Goal: Task Accomplishment & Management: Manage account settings

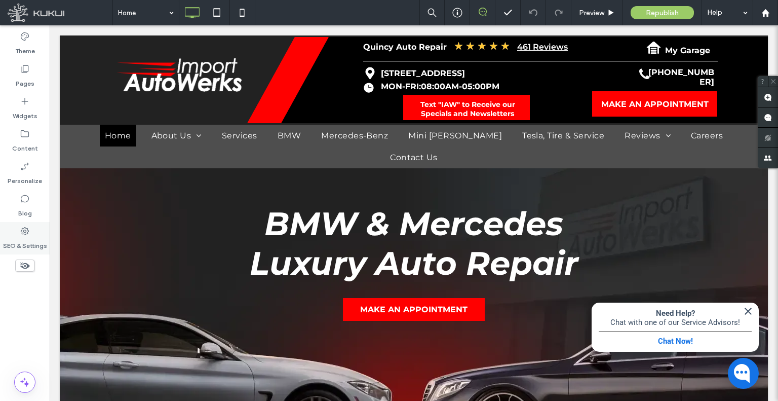
click at [35, 229] on div "SEO & Settings" at bounding box center [25, 238] width 50 height 32
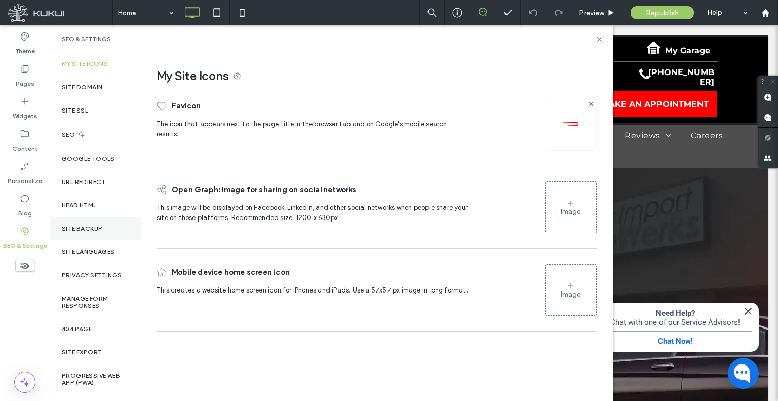
click at [102, 232] on div "Site Backup" at bounding box center [95, 228] width 91 height 23
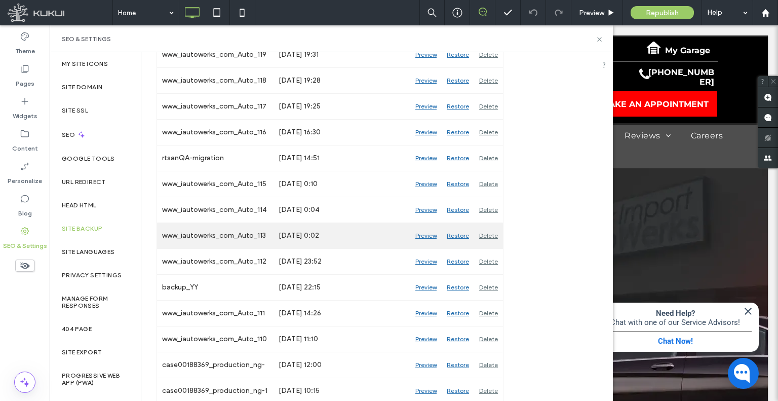
scroll to position [355, 0]
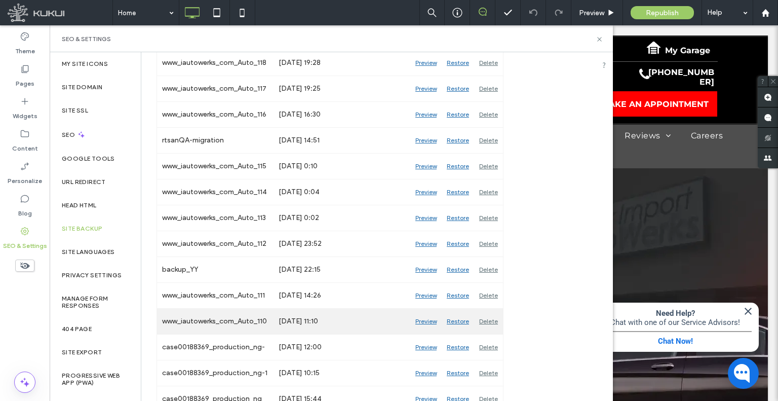
click at [423, 319] on div "Preview" at bounding box center [425, 320] width 31 height 25
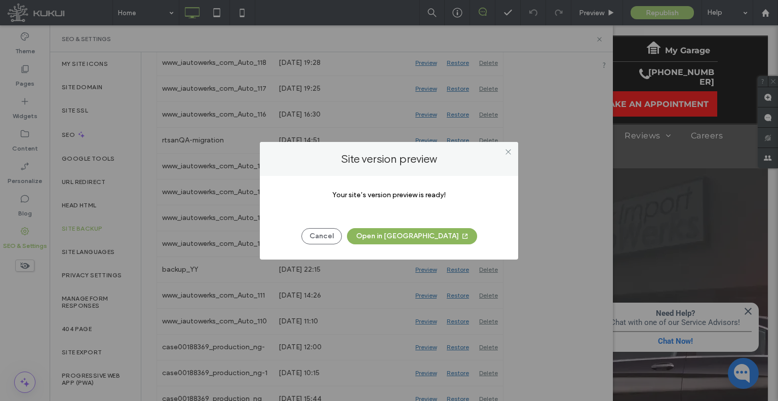
click at [380, 235] on button "Open in New Tab" at bounding box center [412, 236] width 130 height 16
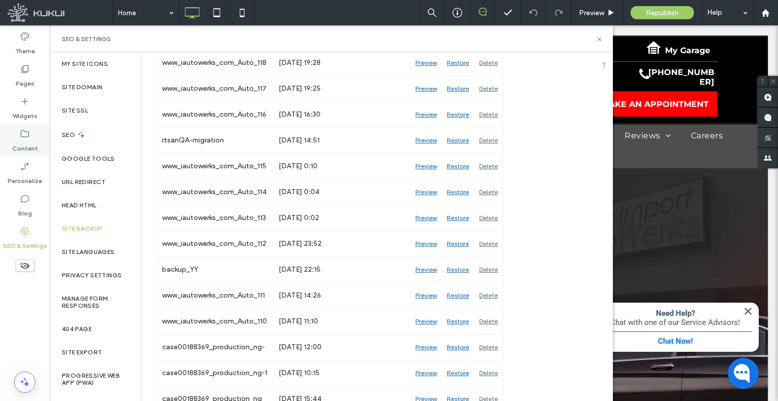
click at [43, 144] on div "Content" at bounding box center [25, 141] width 50 height 32
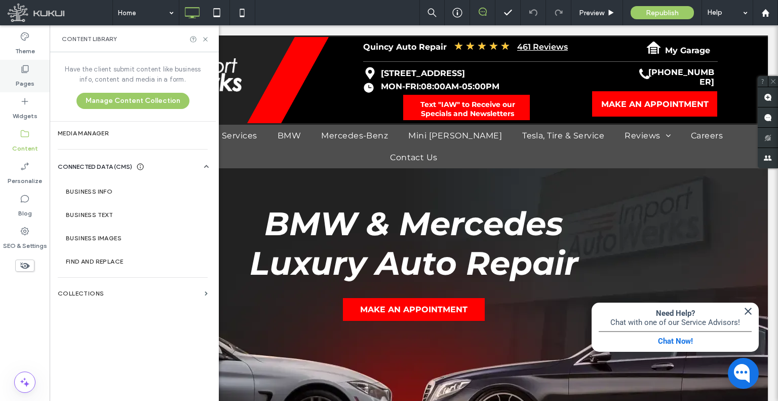
click at [35, 86] on div "Pages" at bounding box center [25, 76] width 50 height 32
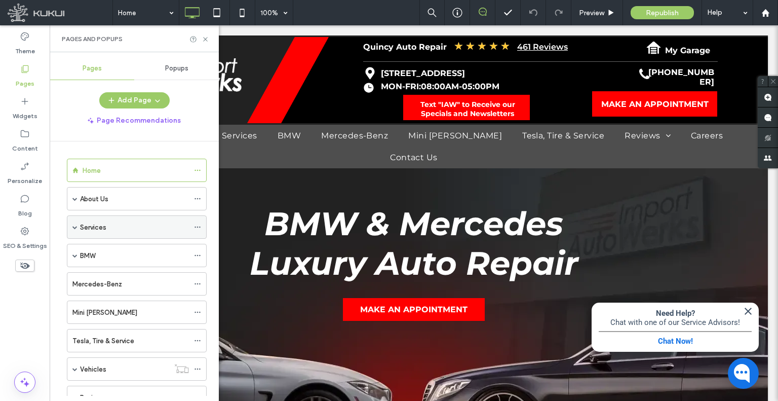
click at [75, 224] on span at bounding box center [74, 226] width 5 height 5
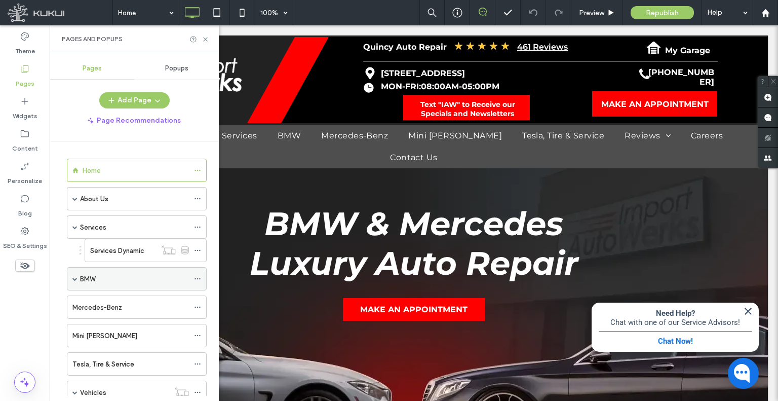
click at [75, 277] on span at bounding box center [74, 278] width 5 height 5
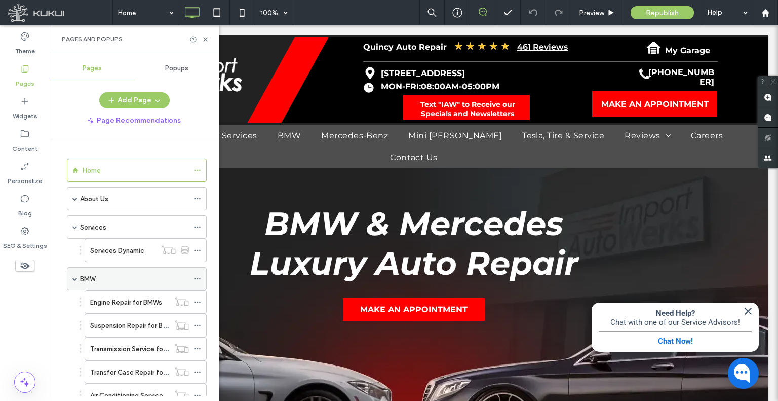
click at [75, 277] on span at bounding box center [74, 278] width 5 height 5
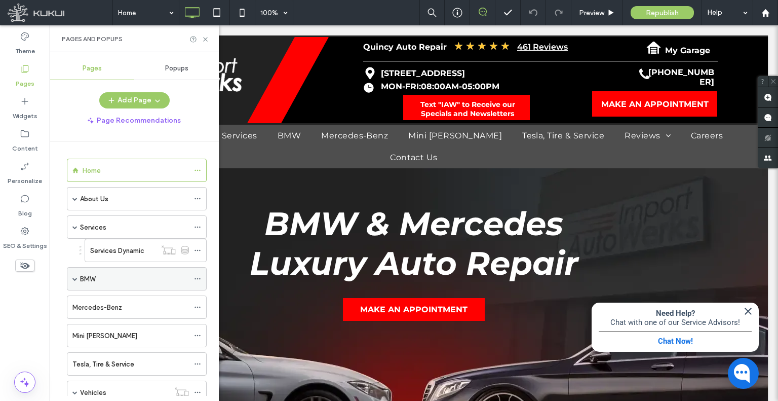
click at [75, 277] on span at bounding box center [74, 278] width 5 height 5
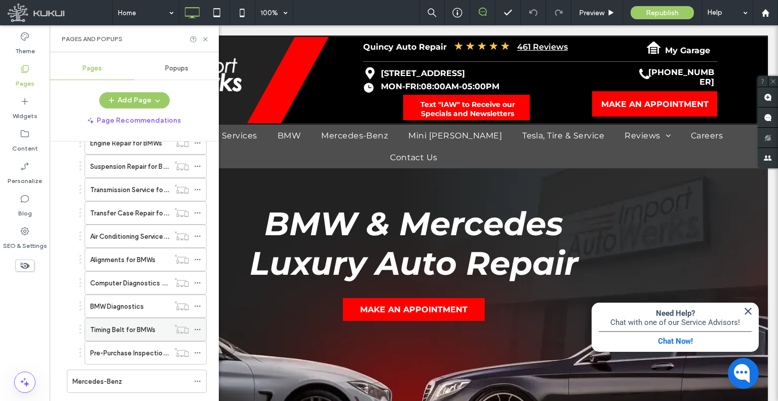
scroll to position [51, 0]
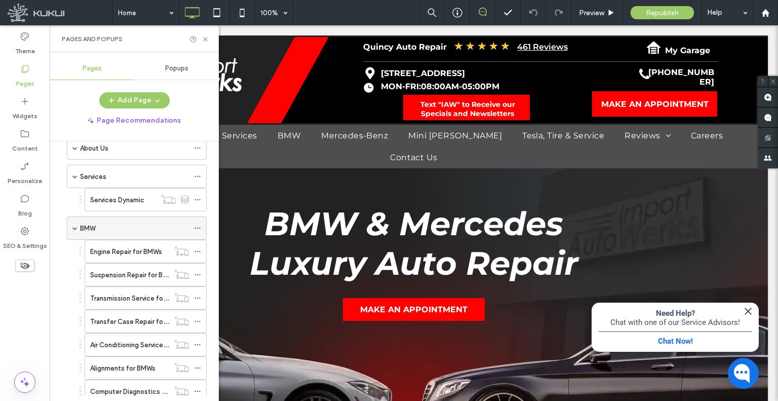
click at [77, 227] on div "BMW" at bounding box center [137, 227] width 140 height 23
click at [74, 225] on span at bounding box center [74, 227] width 5 height 5
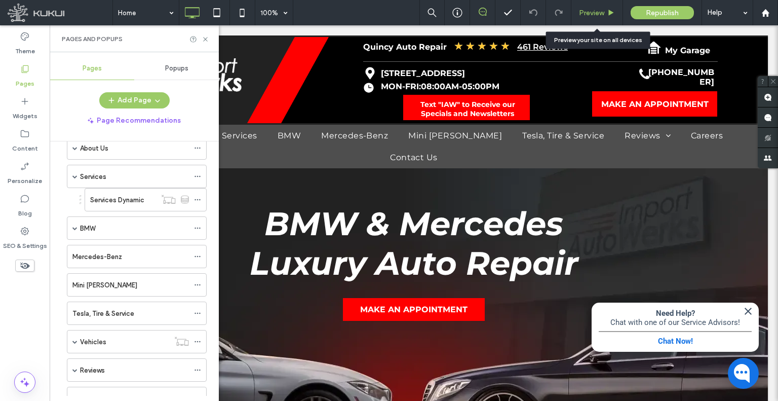
click at [593, 12] on span "Preview" at bounding box center [591, 13] width 25 height 9
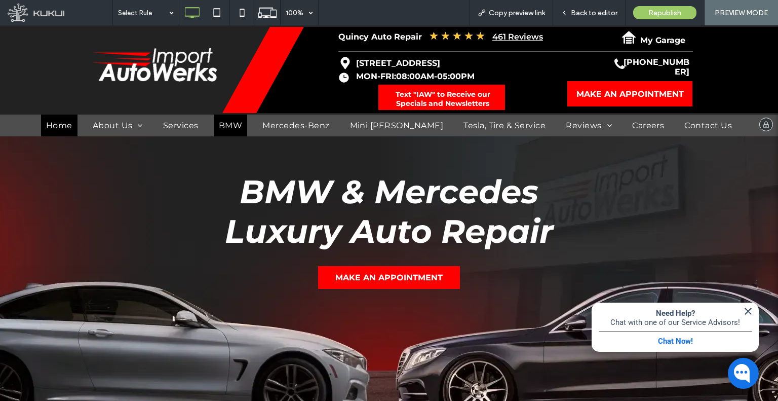
click at [242, 128] on span "BMW" at bounding box center [230, 126] width 23 height 10
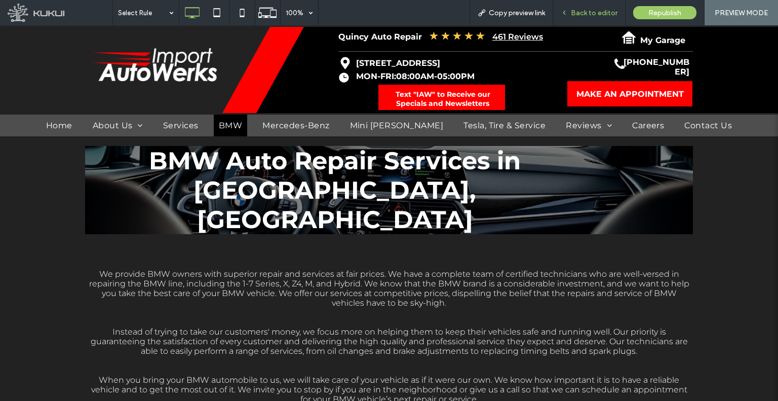
click at [587, 15] on span "Back to editor" at bounding box center [594, 13] width 47 height 9
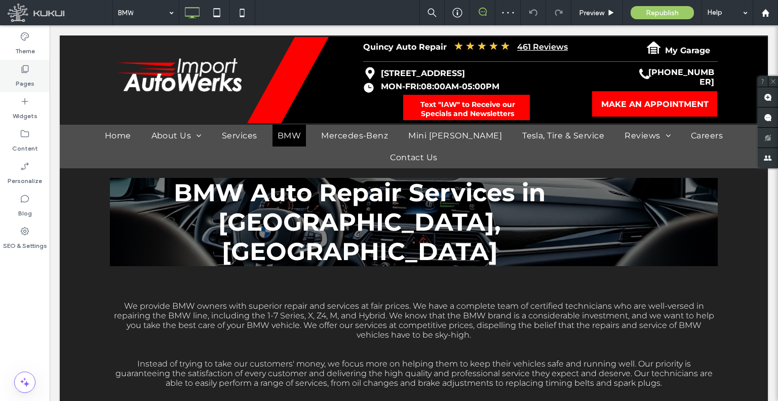
click at [17, 78] on label "Pages" at bounding box center [25, 81] width 19 height 14
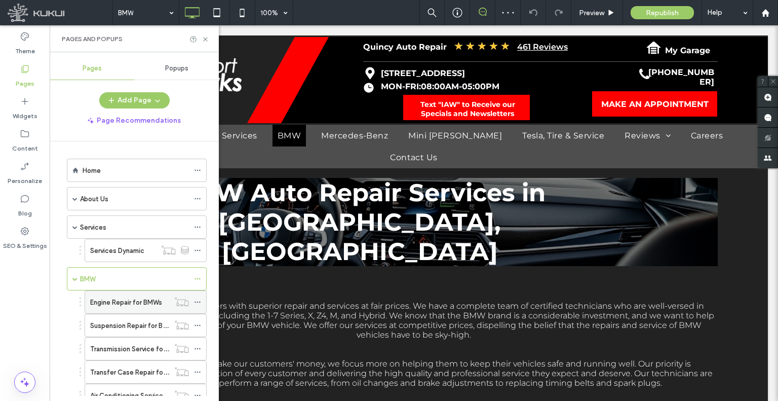
click at [132, 307] on div "Engine Repair for BMWs" at bounding box center [129, 302] width 79 height 22
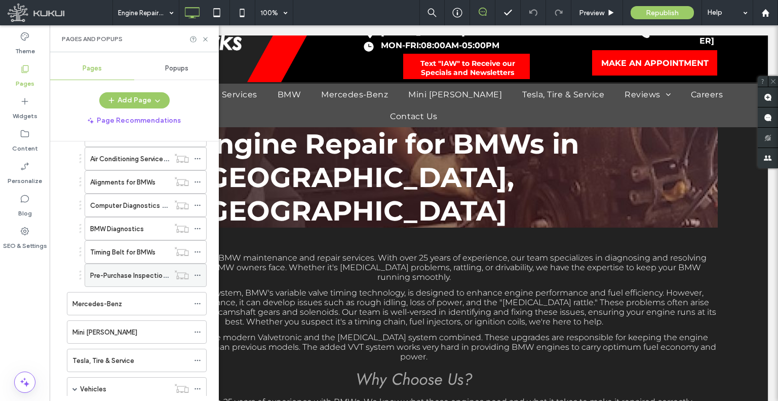
scroll to position [304, 0]
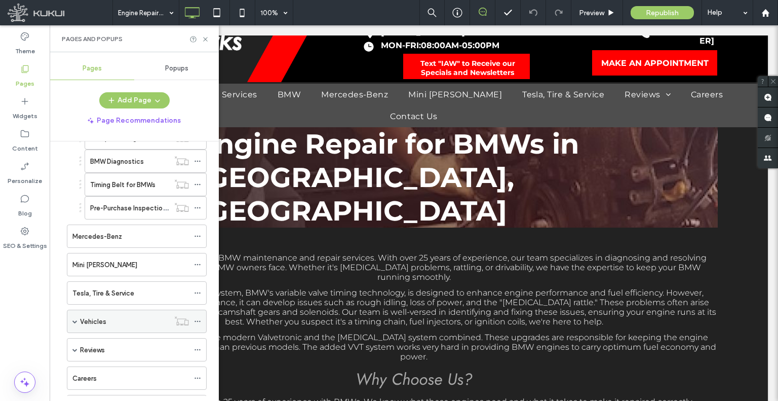
click at [75, 319] on span at bounding box center [74, 321] width 5 height 5
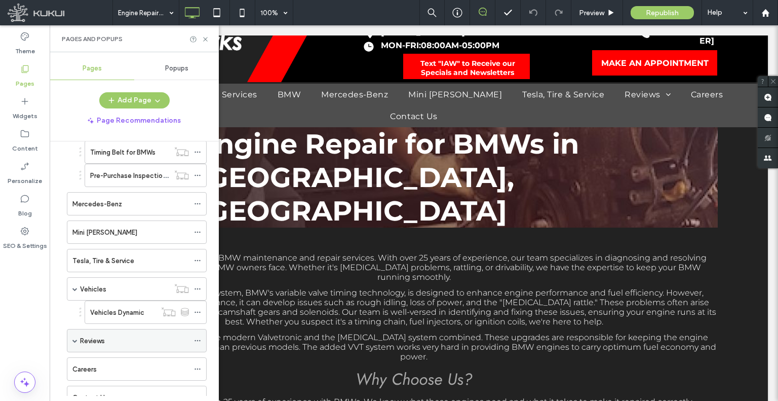
scroll to position [355, 0]
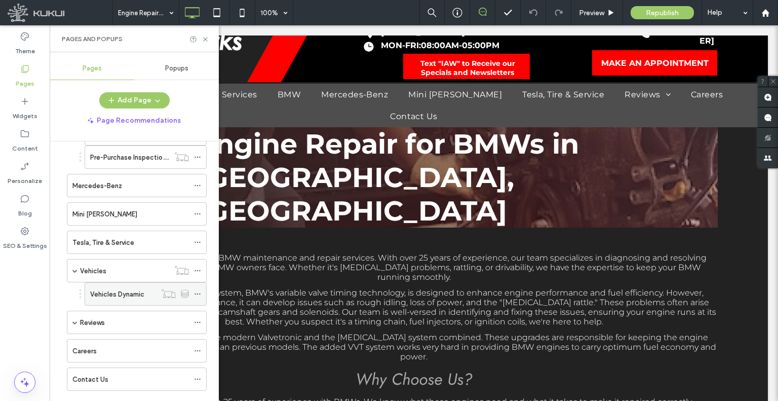
click at [122, 293] on label "Vehicles Dynamic" at bounding box center [117, 294] width 54 height 18
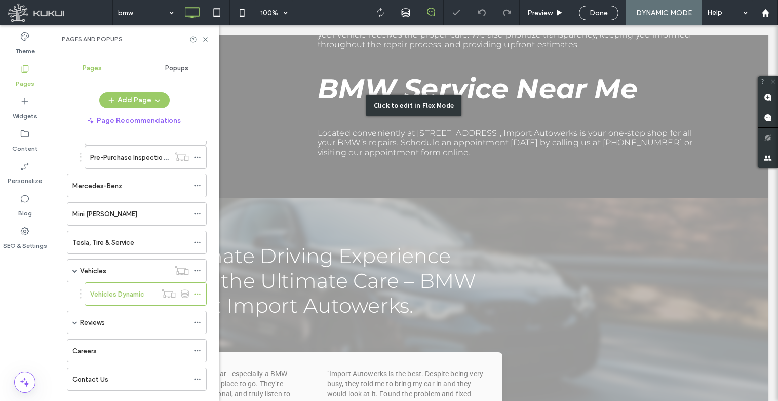
scroll to position [448, 0]
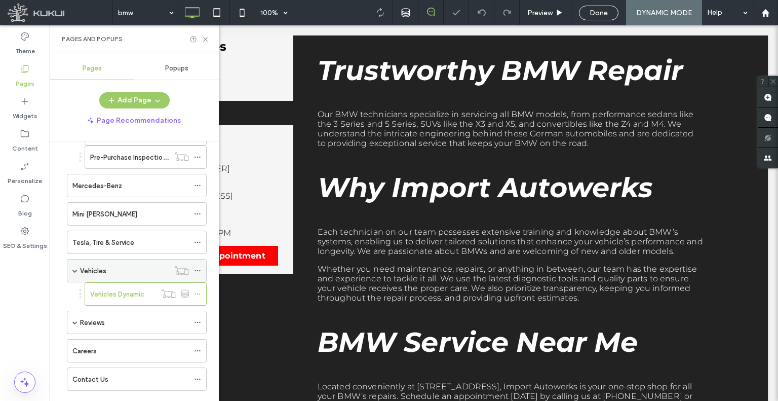
click at [136, 269] on div "Vehicles" at bounding box center [124, 270] width 89 height 11
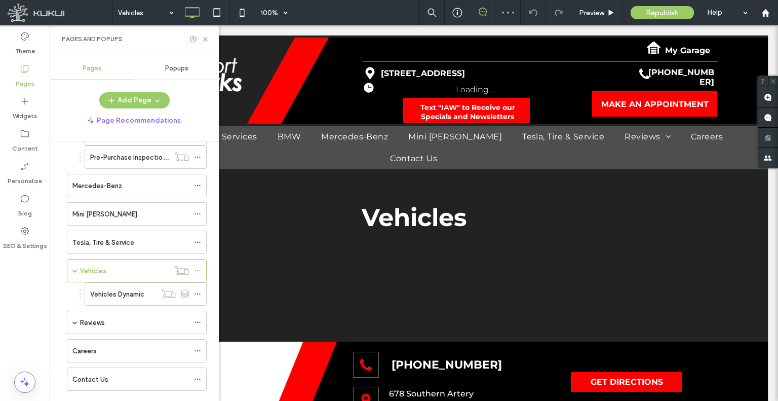
scroll to position [0, 0]
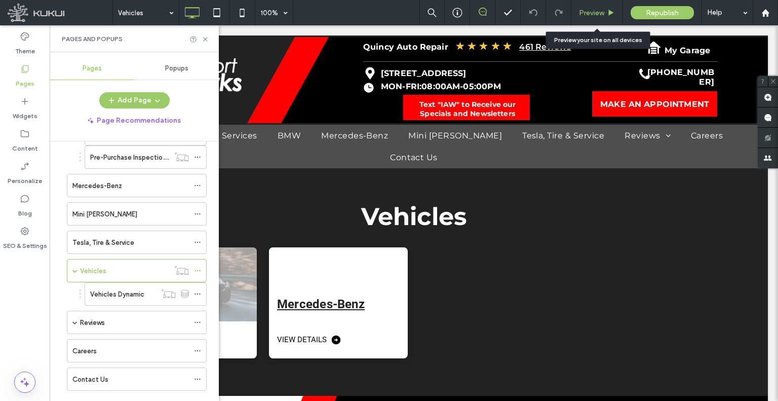
click at [574, 20] on div "Preview" at bounding box center [597, 12] width 52 height 25
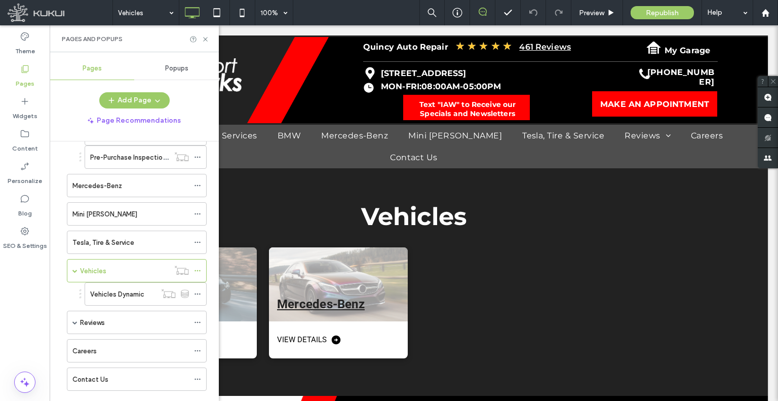
click at [209, 40] on div "Pages and Popups" at bounding box center [134, 38] width 169 height 27
click at [207, 40] on icon at bounding box center [206, 39] width 8 height 8
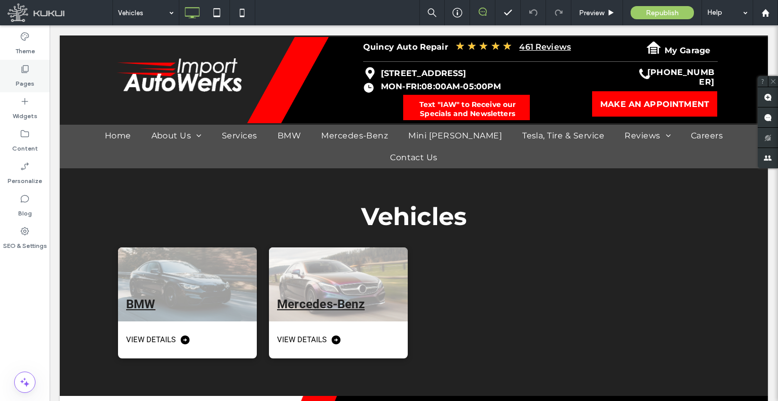
click at [25, 66] on icon at bounding box center [25, 69] width 10 height 10
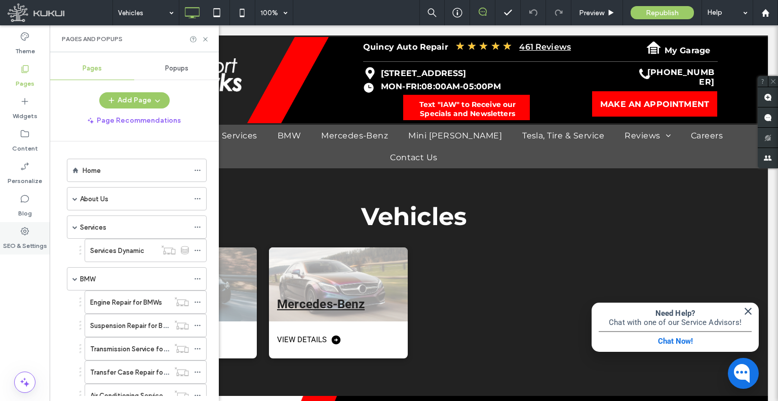
click at [22, 248] on label "SEO & Settings" at bounding box center [25, 243] width 44 height 14
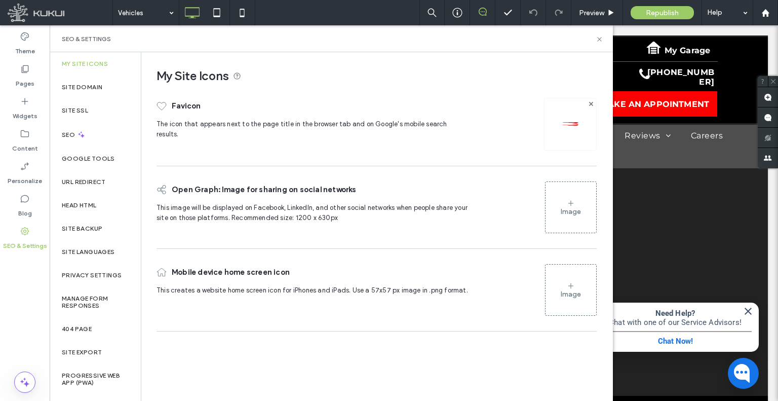
click at [97, 226] on label "Site Backup" at bounding box center [82, 228] width 41 height 7
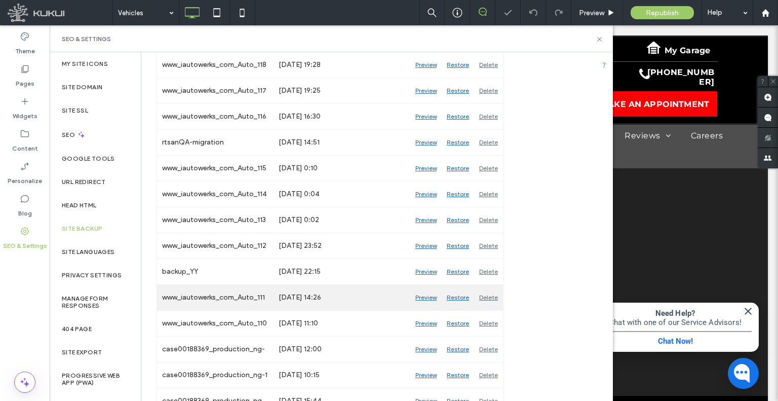
scroll to position [355, 0]
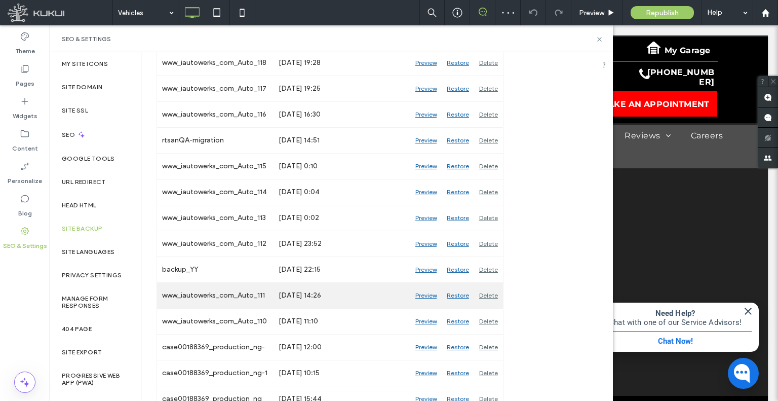
click at [421, 295] on div "Preview" at bounding box center [425, 295] width 31 height 25
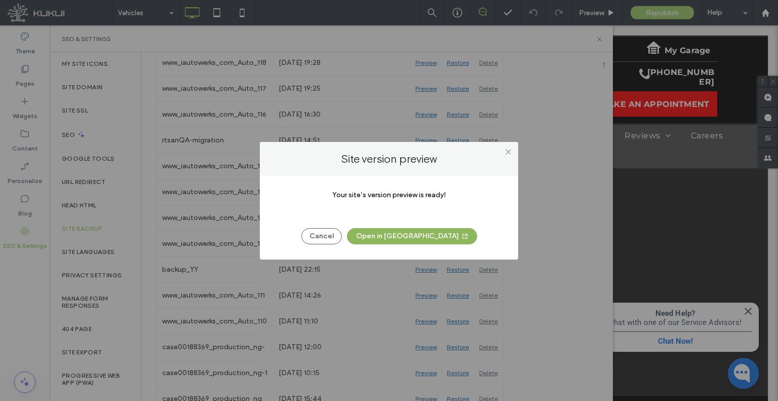
click at [413, 239] on button "Open in New Tab" at bounding box center [412, 236] width 130 height 16
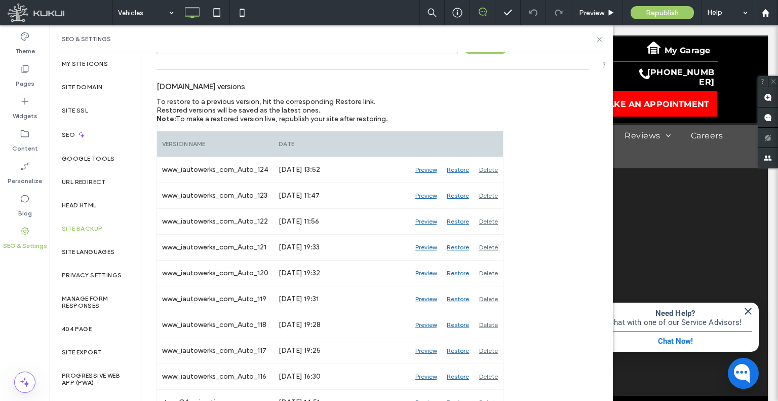
scroll to position [0, 0]
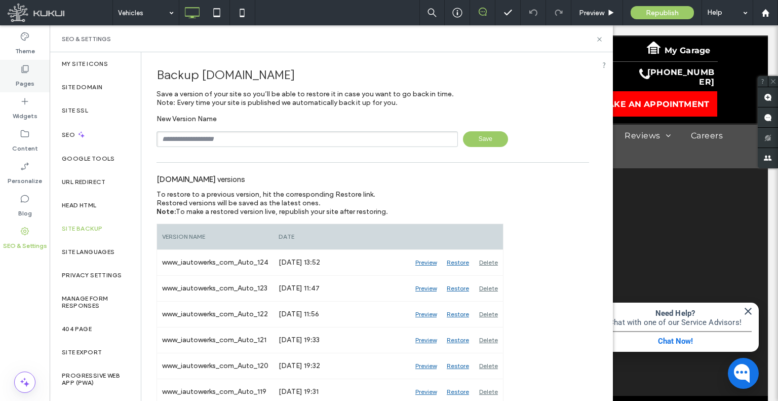
click at [20, 76] on label "Pages" at bounding box center [25, 81] width 19 height 14
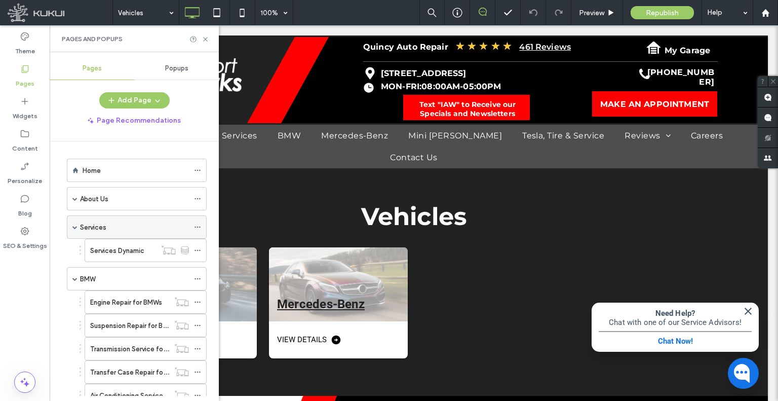
click at [196, 226] on icon at bounding box center [197, 226] width 7 height 7
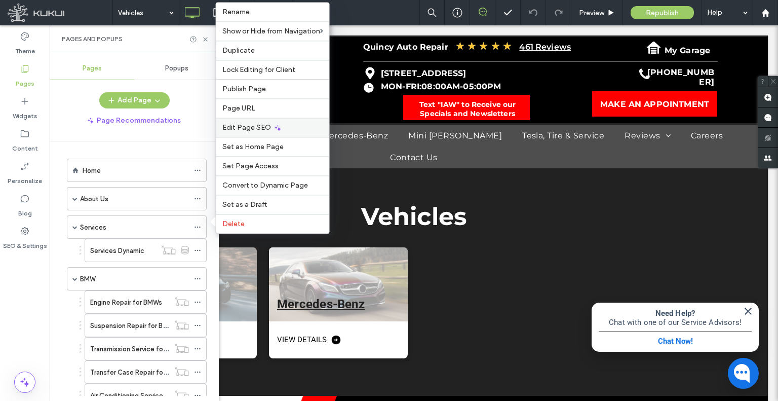
click at [242, 135] on div "Edit Page SEO" at bounding box center [272, 126] width 113 height 19
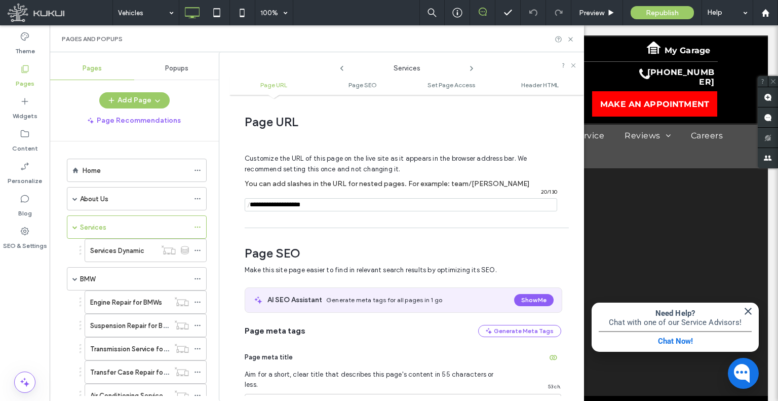
click at [472, 71] on icon at bounding box center [471, 68] width 8 height 8
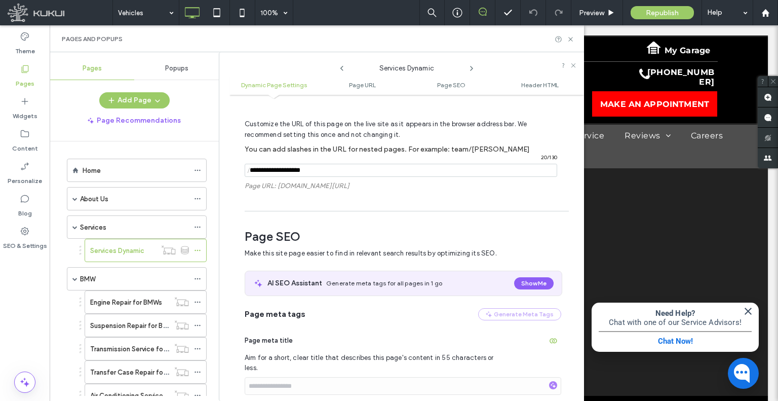
scroll to position [334, 0]
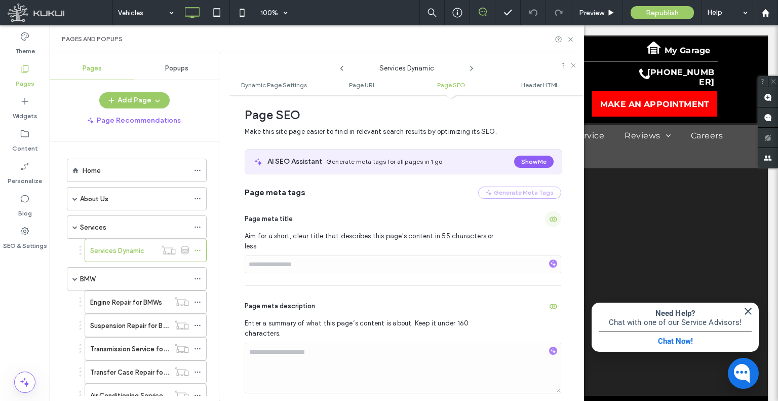
click at [549, 221] on use "button" at bounding box center [553, 219] width 8 height 5
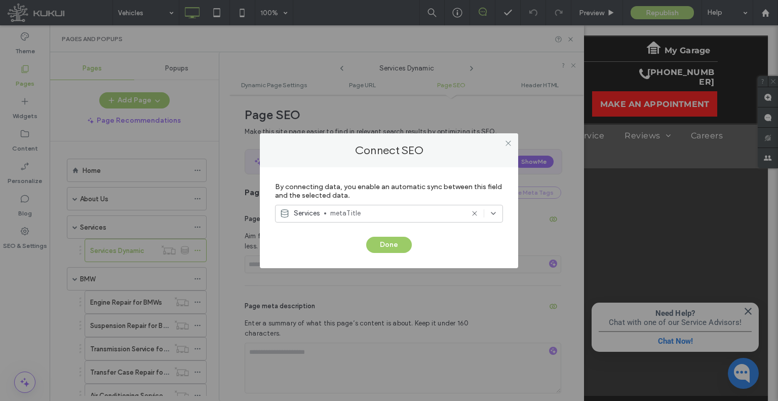
click at [503, 146] on div at bounding box center [507, 143] width 15 height 15
click at [509, 145] on use at bounding box center [507, 143] width 5 height 5
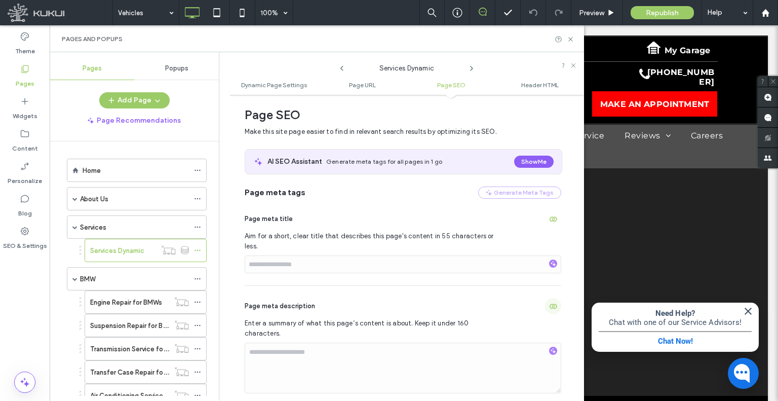
click at [549, 302] on icon "button" at bounding box center [553, 306] width 8 height 8
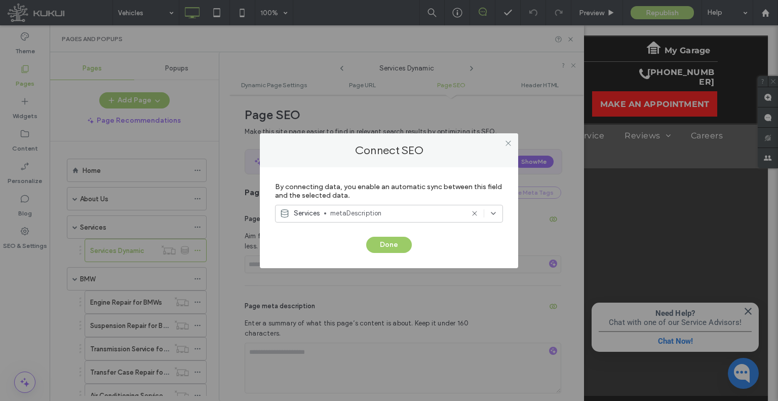
click at [513, 144] on div at bounding box center [507, 143] width 15 height 15
click at [510, 144] on icon at bounding box center [508, 143] width 8 height 8
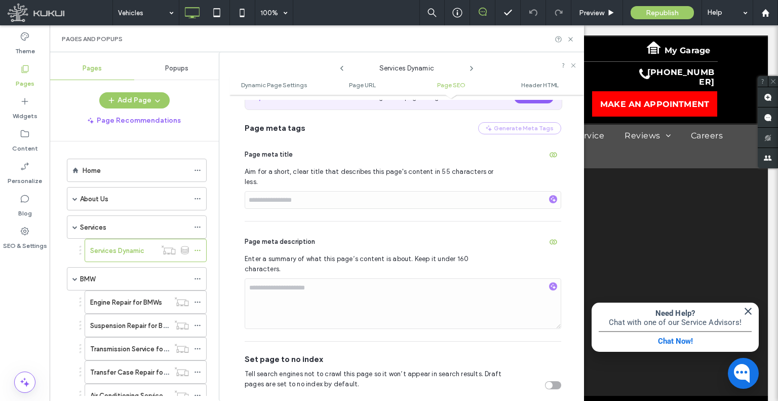
scroll to position [537, 0]
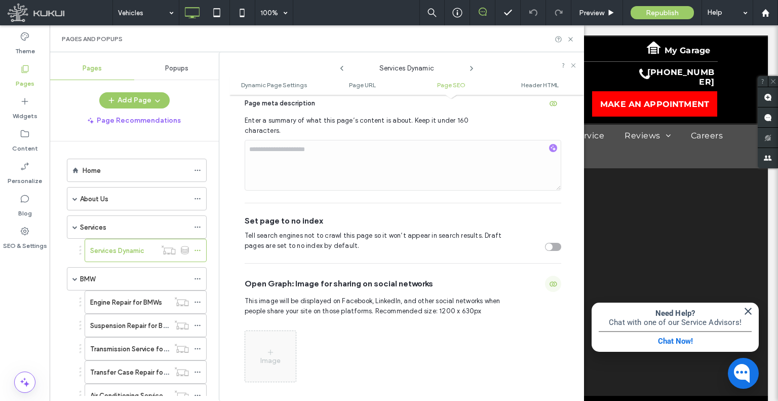
click at [549, 280] on icon "button" at bounding box center [553, 284] width 8 height 8
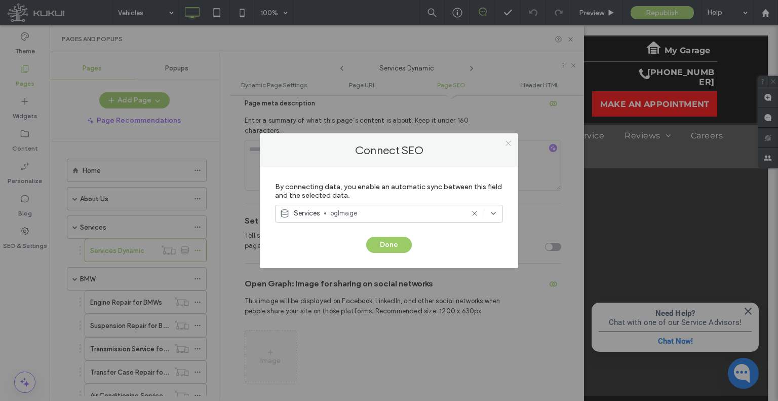
click at [510, 143] on icon at bounding box center [508, 143] width 8 height 8
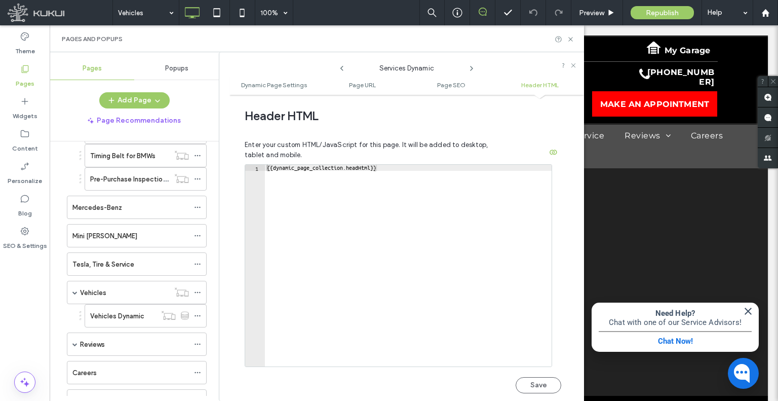
scroll to position [355, 0]
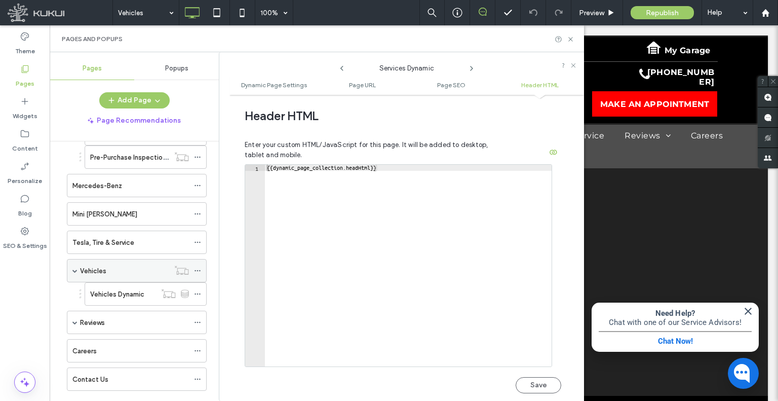
click at [198, 270] on use at bounding box center [197, 271] width 6 height 2
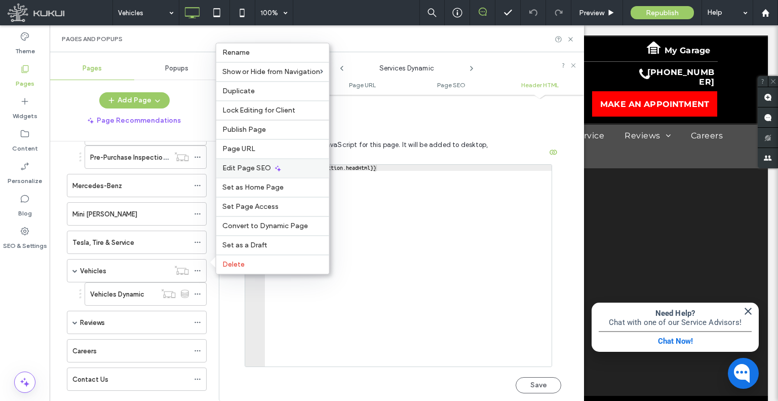
click at [250, 172] on span "Edit Page SEO" at bounding box center [246, 168] width 49 height 9
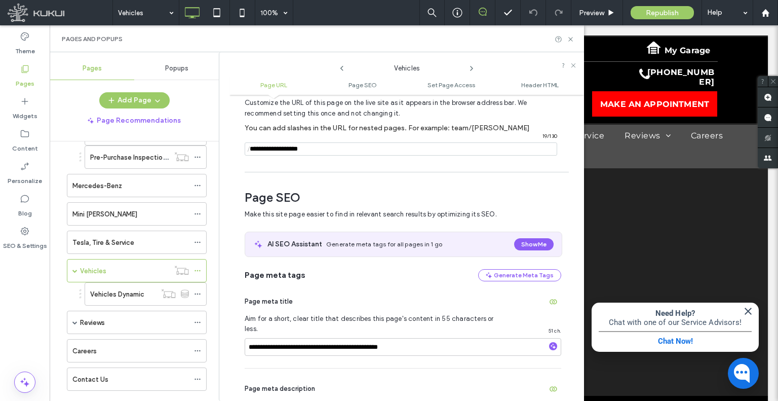
scroll to position [0, 0]
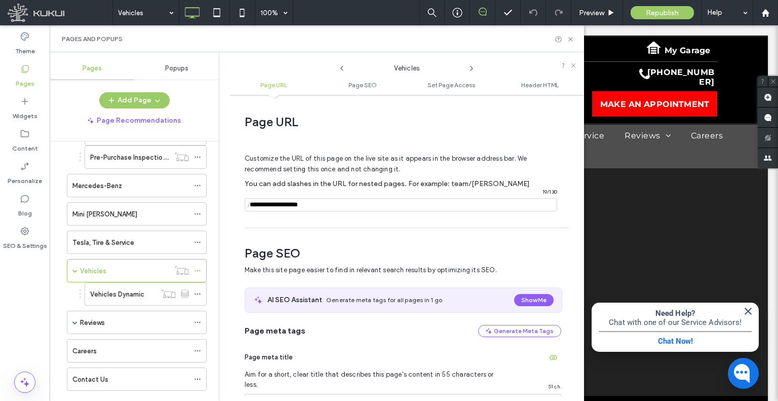
click at [469, 64] on icon at bounding box center [471, 68] width 8 height 8
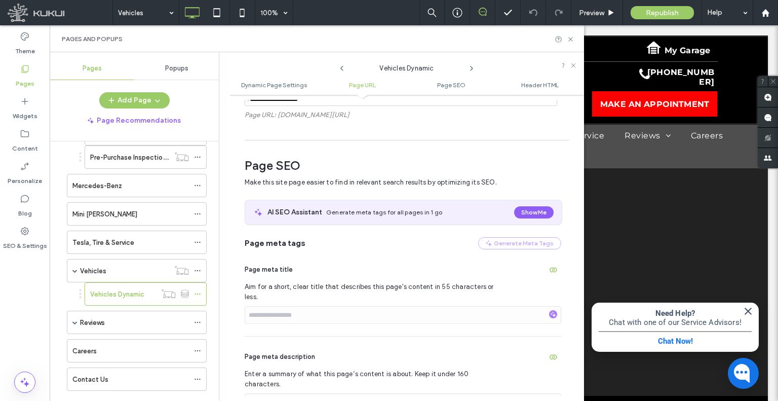
scroll to position [334, 0]
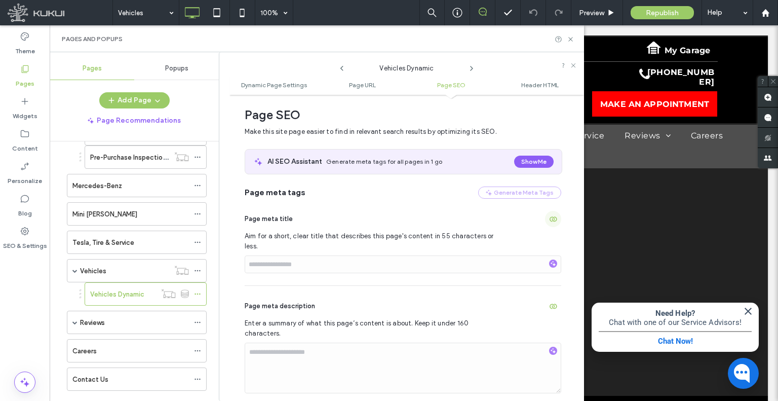
click at [550, 224] on span "button" at bounding box center [553, 219] width 16 height 16
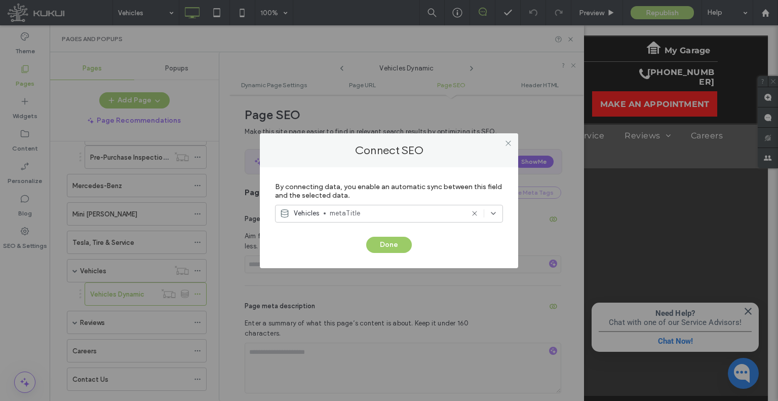
click at [500, 143] on div at bounding box center [507, 143] width 15 height 15
click at [507, 144] on icon at bounding box center [508, 143] width 8 height 8
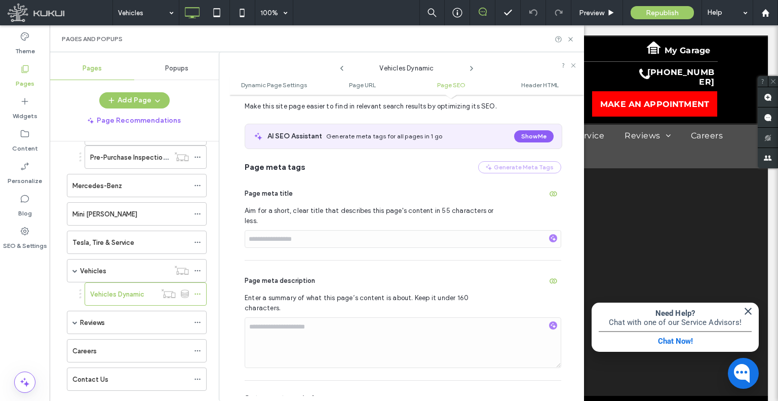
scroll to position [385, 0]
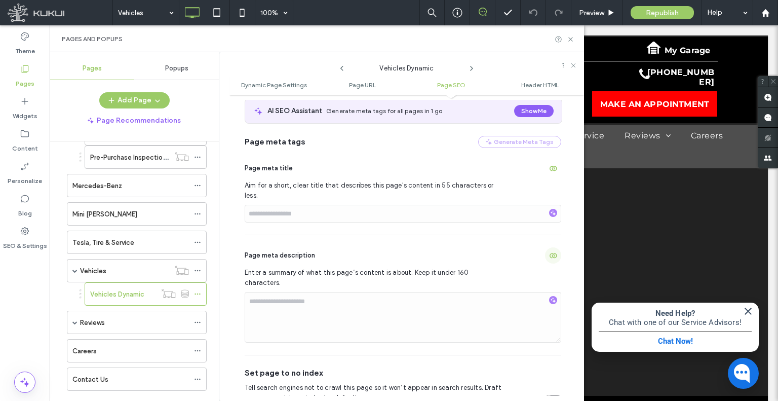
click at [549, 251] on icon "button" at bounding box center [553, 255] width 8 height 8
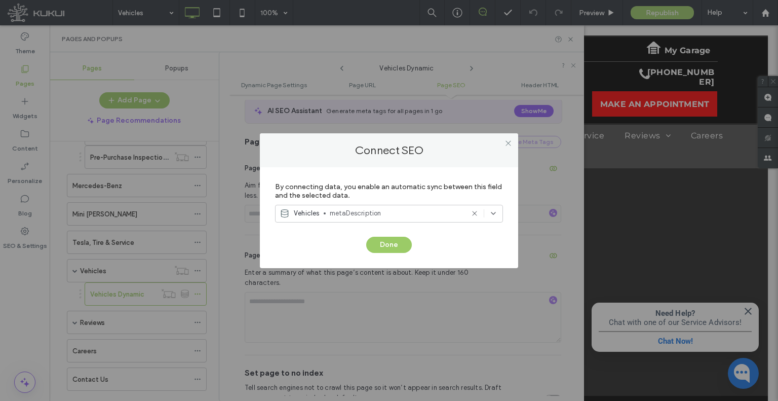
click at [502, 139] on div at bounding box center [507, 143] width 15 height 15
click at [505, 141] on use at bounding box center [507, 143] width 5 height 5
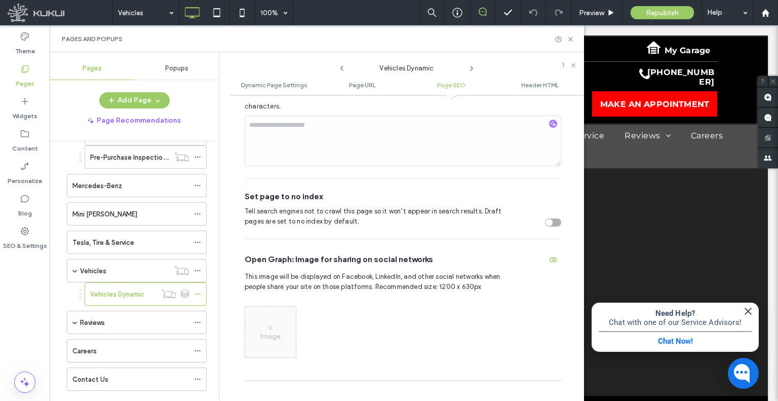
scroll to position [587, 0]
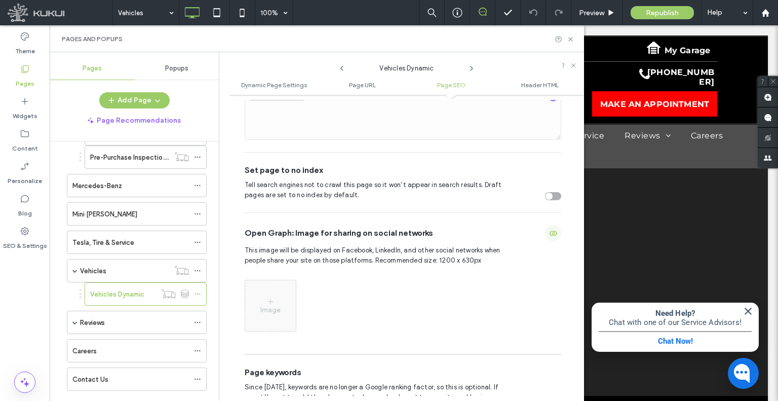
click at [545, 225] on span "button" at bounding box center [553, 233] width 16 height 16
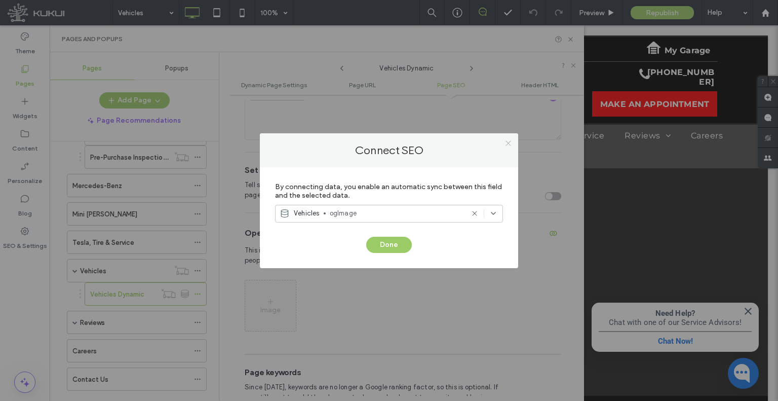
click at [506, 143] on icon at bounding box center [508, 143] width 8 height 8
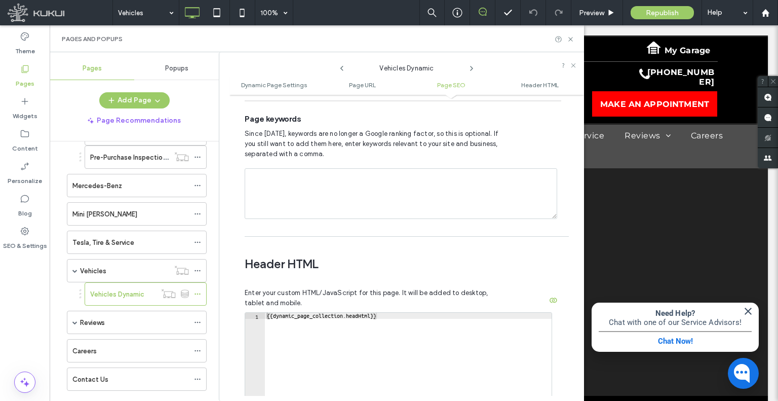
scroll to position [891, 0]
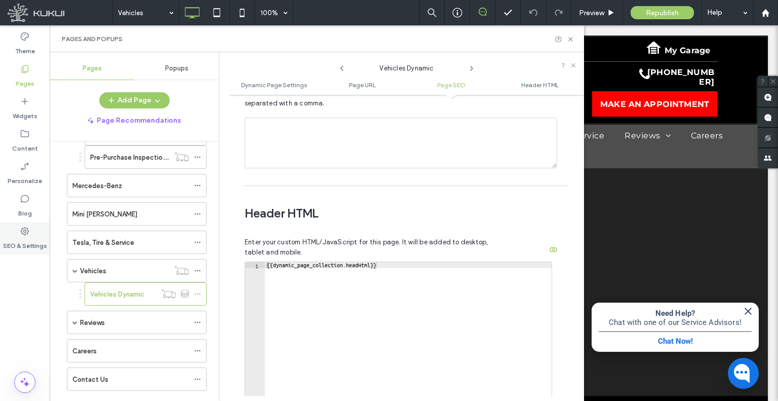
click at [31, 234] on div "SEO & Settings" at bounding box center [25, 238] width 50 height 32
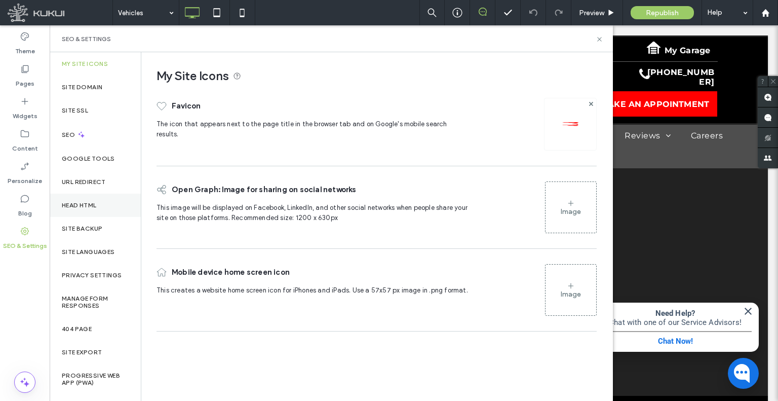
click at [93, 206] on label "Head HTML" at bounding box center [79, 205] width 35 height 7
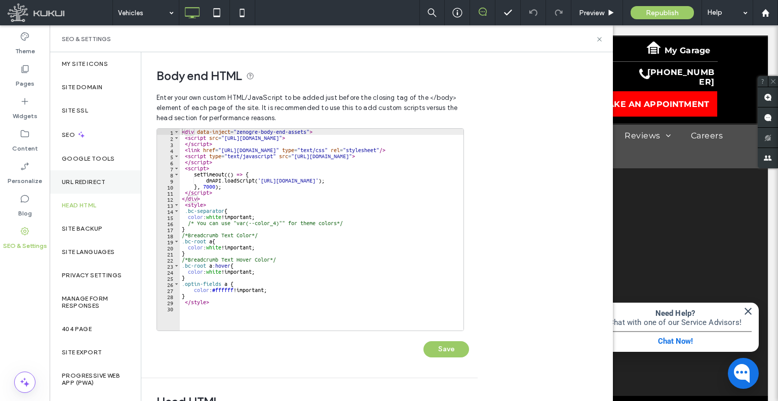
click at [93, 176] on div "URL Redirect" at bounding box center [95, 181] width 91 height 23
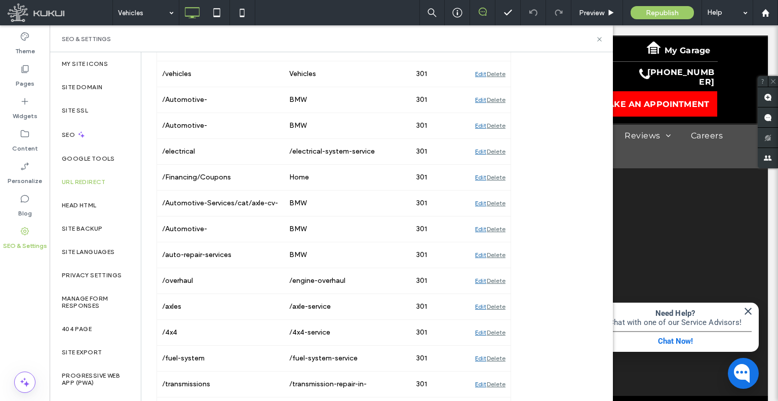
scroll to position [1212, 0]
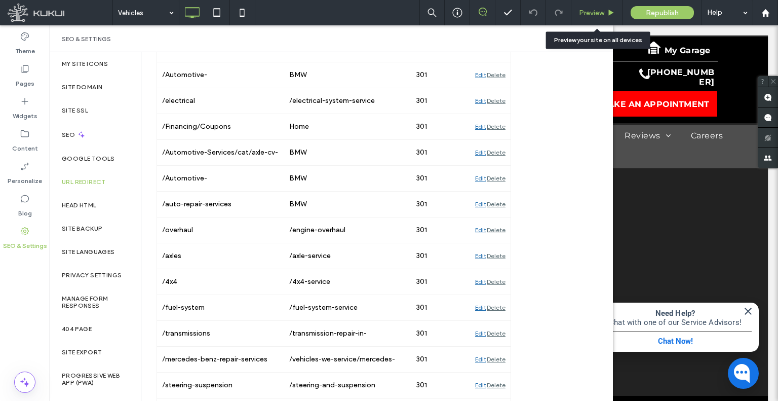
click at [596, 12] on span "Preview" at bounding box center [591, 13] width 25 height 9
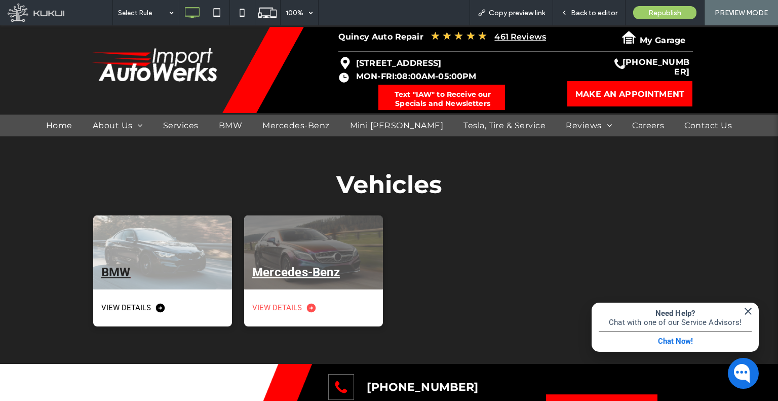
click at [371, 240] on div at bounding box center [313, 252] width 139 height 74
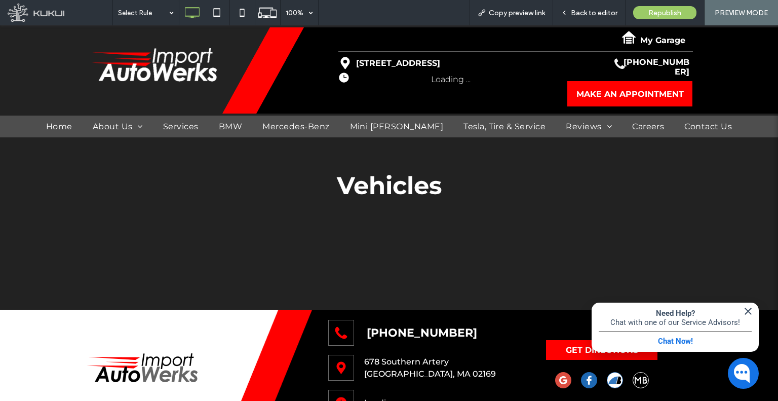
scroll to position [10, 0]
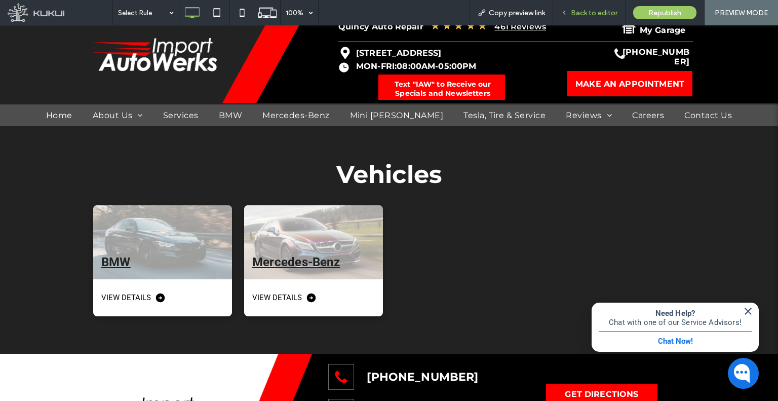
click at [575, 18] on div "Back to editor" at bounding box center [589, 12] width 72 height 25
click at [566, 17] on div "Back to editor" at bounding box center [589, 12] width 72 height 25
click at [575, 15] on span "Back to editor" at bounding box center [594, 13] width 47 height 9
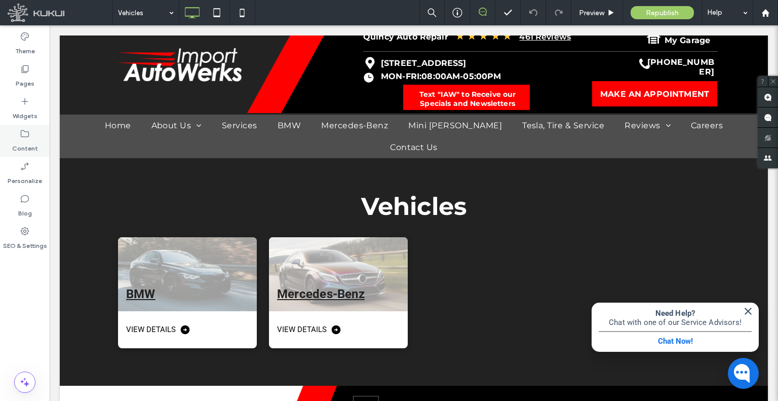
click at [31, 151] on label "Content" at bounding box center [25, 146] width 26 height 14
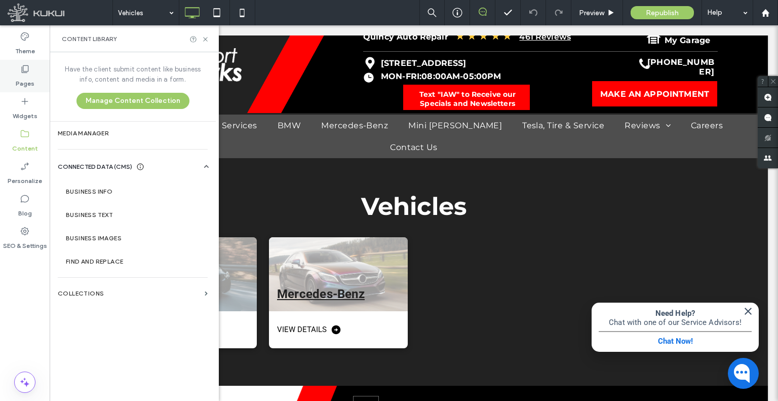
click at [17, 75] on label "Pages" at bounding box center [25, 81] width 19 height 14
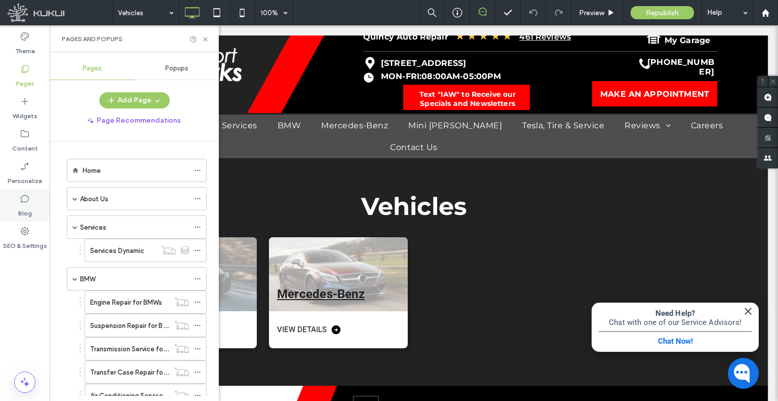
click at [29, 221] on div "Blog" at bounding box center [25, 205] width 50 height 32
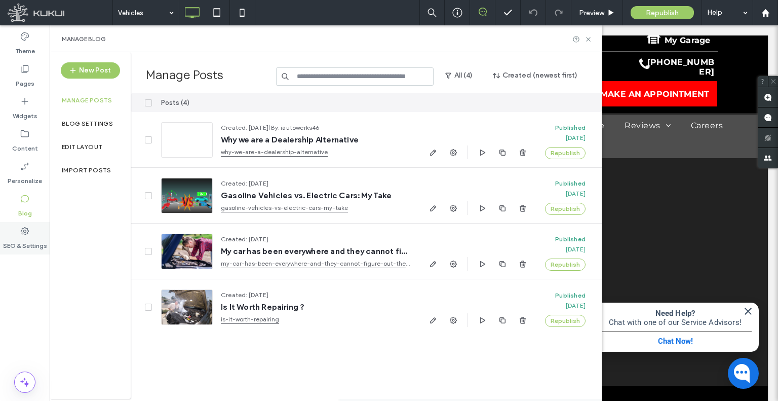
click at [33, 230] on div "SEO & Settings" at bounding box center [25, 238] width 50 height 32
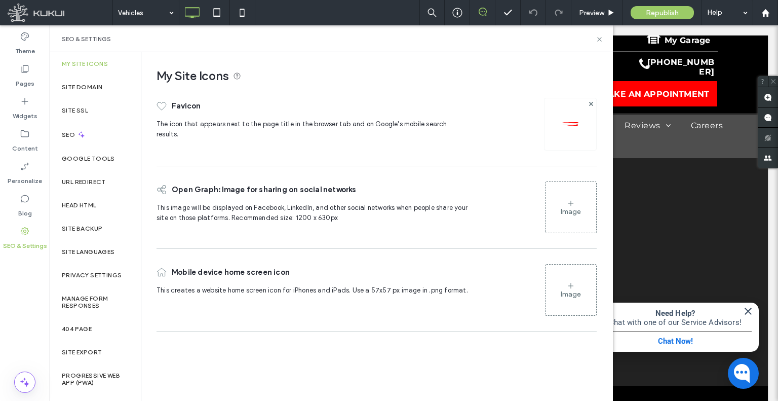
click at [83, 187] on div "New Post Manage posts Blog Settings Edit Layout Import Posts" at bounding box center [90, 225] width 81 height 346
click at [88, 179] on label "URL Redirect" at bounding box center [84, 181] width 44 height 7
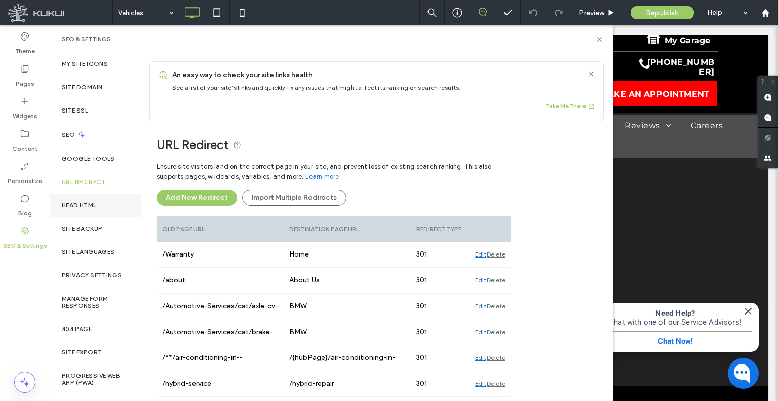
click at [91, 204] on label "Head HTML" at bounding box center [79, 205] width 35 height 7
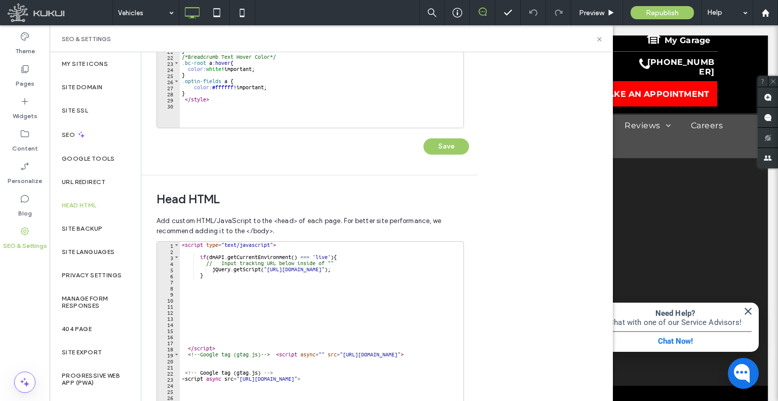
scroll to position [293, 0]
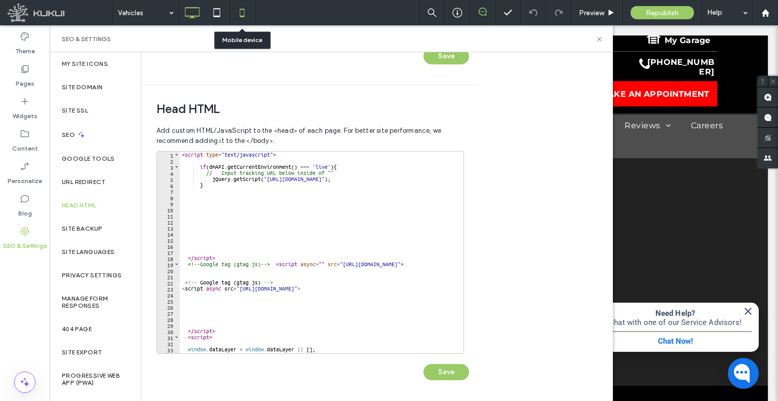
click at [233, 12] on icon at bounding box center [242, 13] width 20 height 20
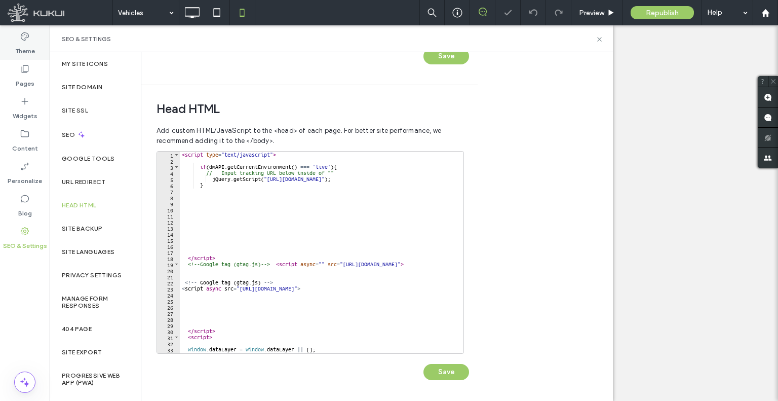
scroll to position [0, 0]
click at [26, 46] on label "Theme" at bounding box center [25, 49] width 20 height 14
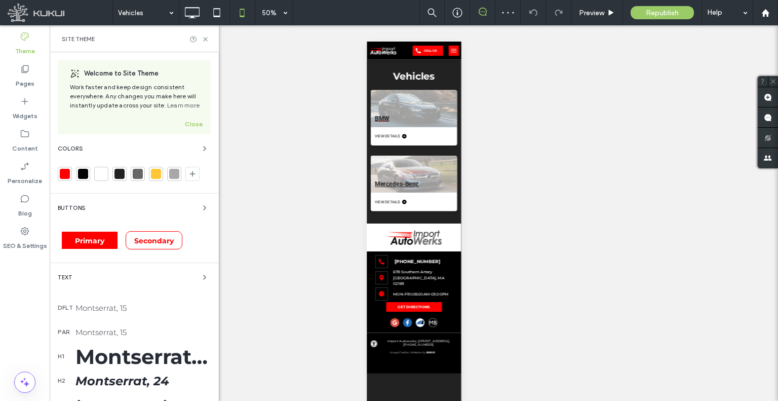
click at [146, 354] on div "Montserrat, 40" at bounding box center [142, 356] width 135 height 25
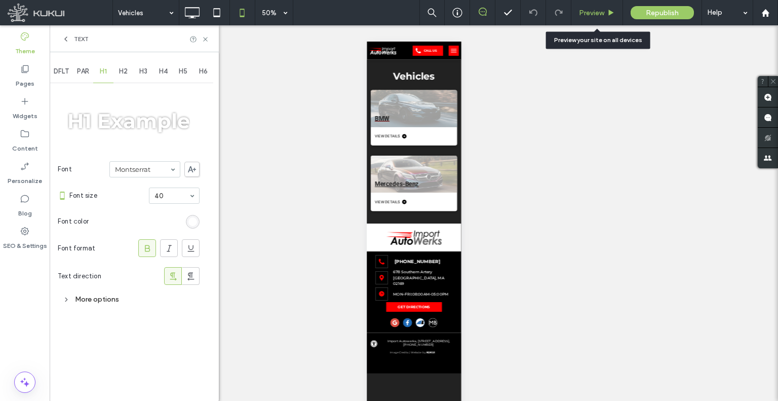
click at [591, 21] on div "Preview" at bounding box center [597, 12] width 52 height 25
click at [584, 15] on span "Preview" at bounding box center [591, 13] width 25 height 9
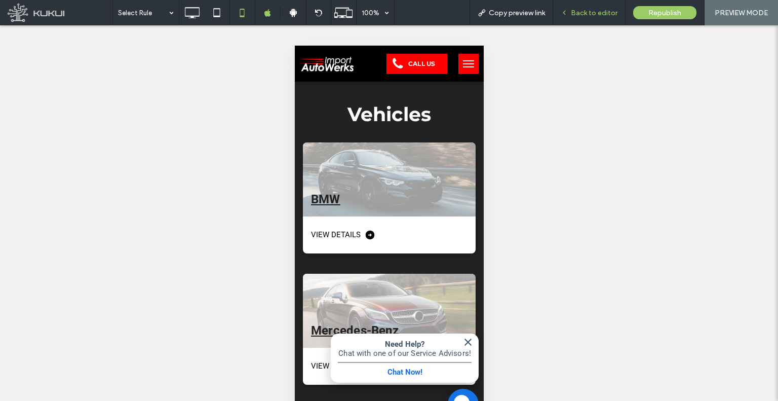
click at [579, 17] on div "Back to editor" at bounding box center [589, 12] width 72 height 25
click at [570, 13] on div "Back to editor" at bounding box center [589, 13] width 72 height 9
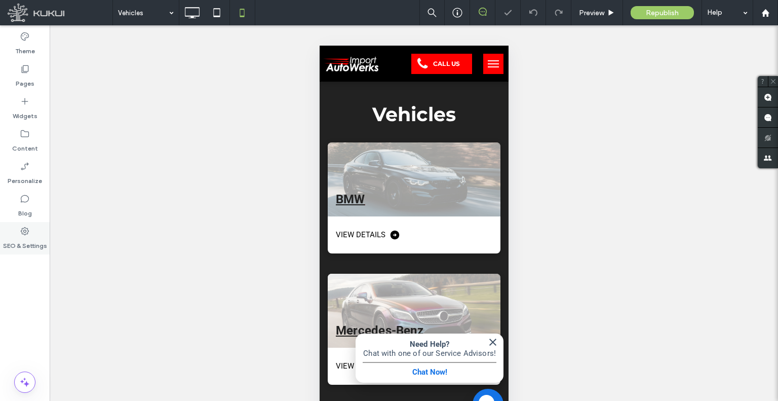
click at [1, 233] on div "SEO & Settings" at bounding box center [25, 238] width 50 height 32
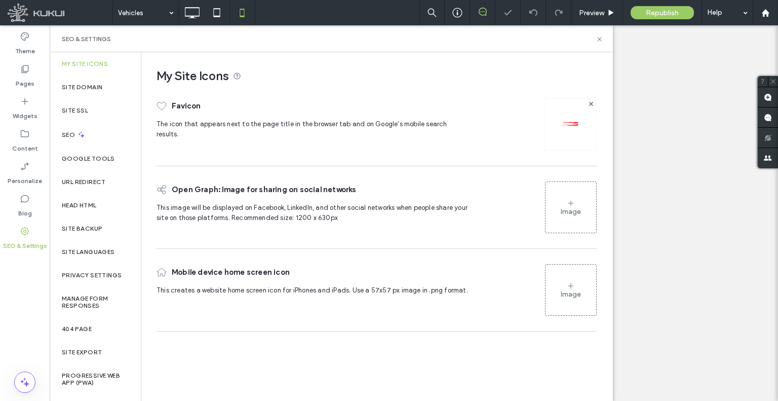
click at [73, 223] on div "Site Backup" at bounding box center [95, 228] width 91 height 23
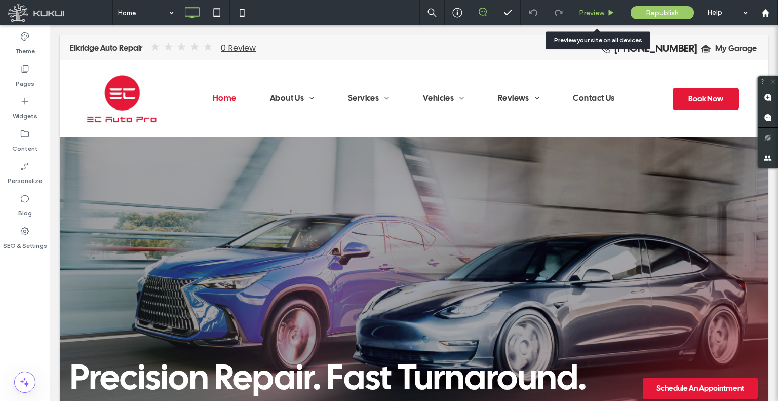
click at [589, 16] on span "Preview" at bounding box center [591, 13] width 25 height 9
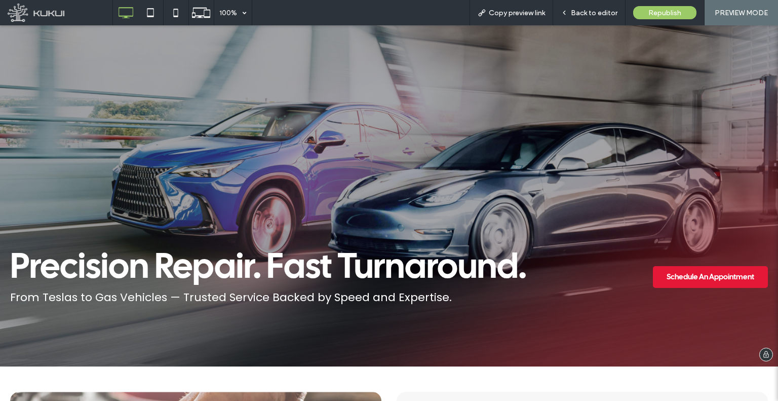
scroll to position [51, 0]
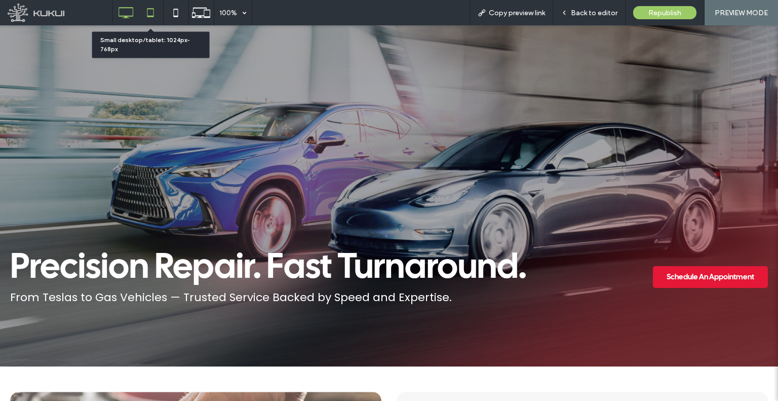
click at [152, 14] on icon at bounding box center [150, 13] width 20 height 20
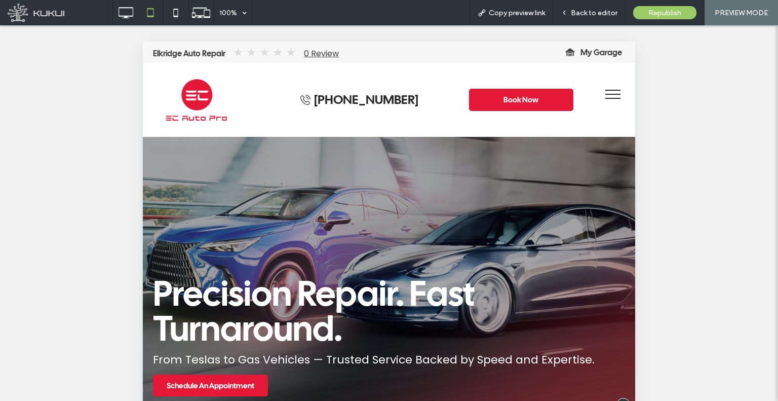
scroll to position [0, 0]
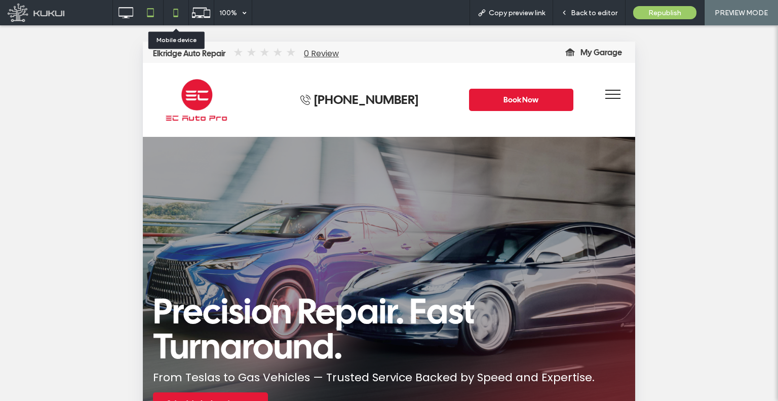
click at [175, 6] on icon at bounding box center [176, 13] width 20 height 20
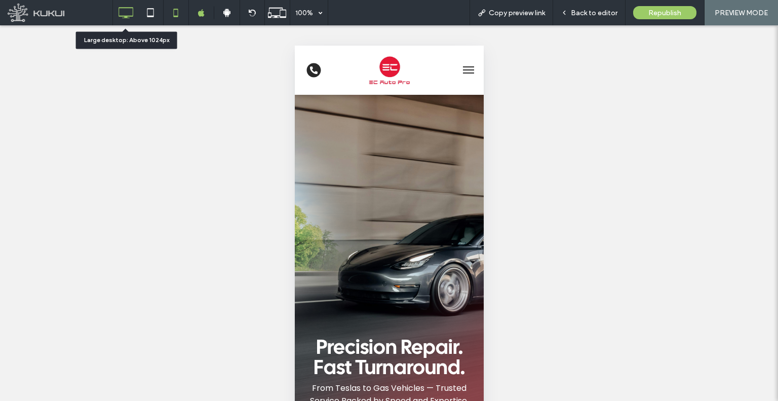
click at [119, 12] on use at bounding box center [126, 12] width 15 height 11
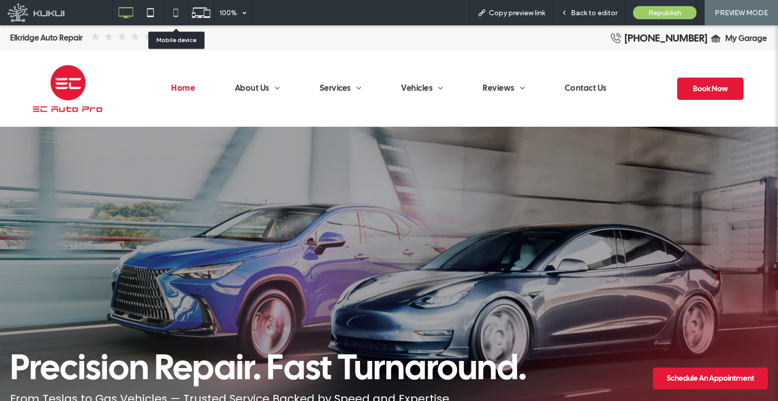
click at [174, 10] on icon at bounding box center [176, 13] width 20 height 20
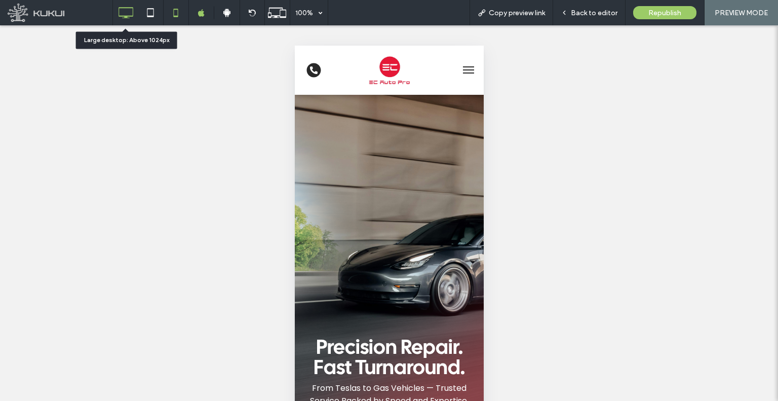
click at [133, 16] on icon at bounding box center [125, 13] width 20 height 20
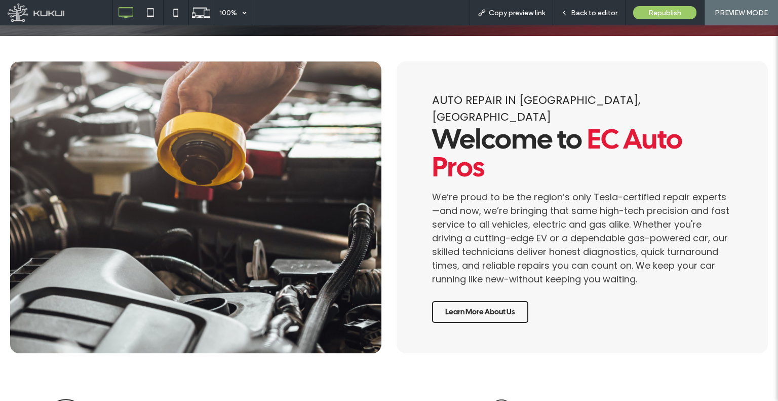
scroll to position [456, 0]
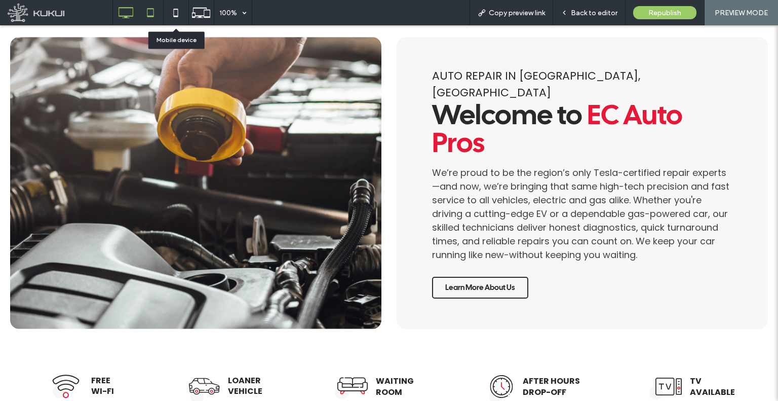
click at [146, 13] on icon at bounding box center [150, 13] width 20 height 20
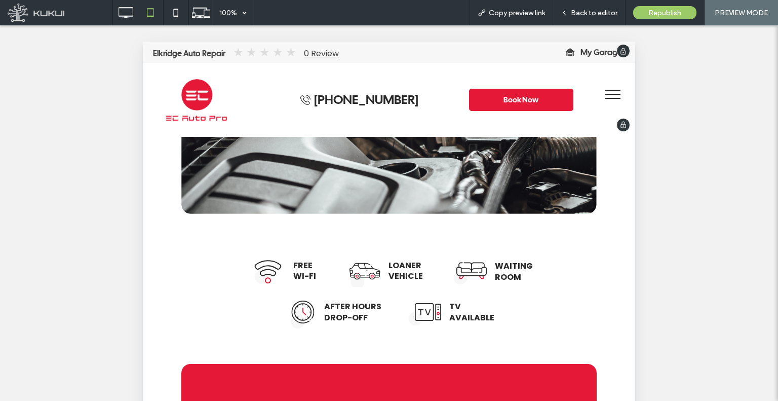
scroll to position [760, 0]
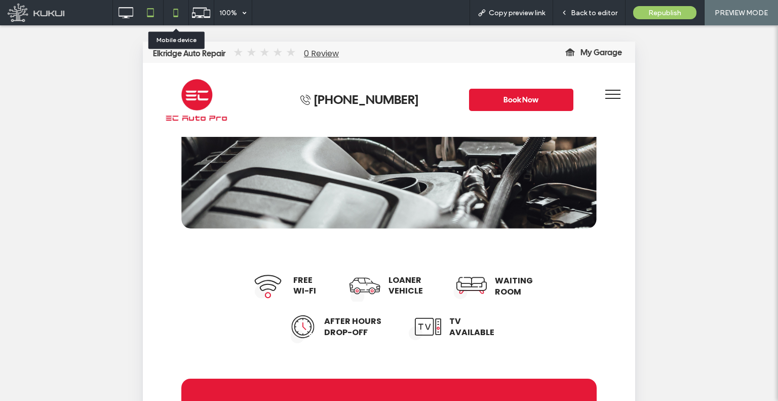
click at [167, 12] on icon at bounding box center [176, 13] width 20 height 20
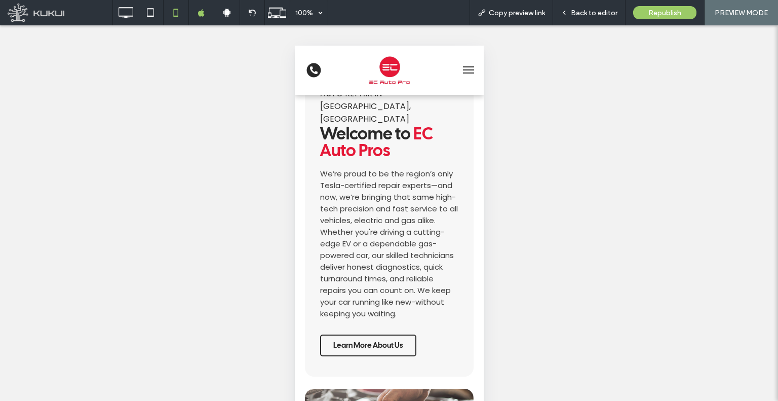
scroll to position [557, 0]
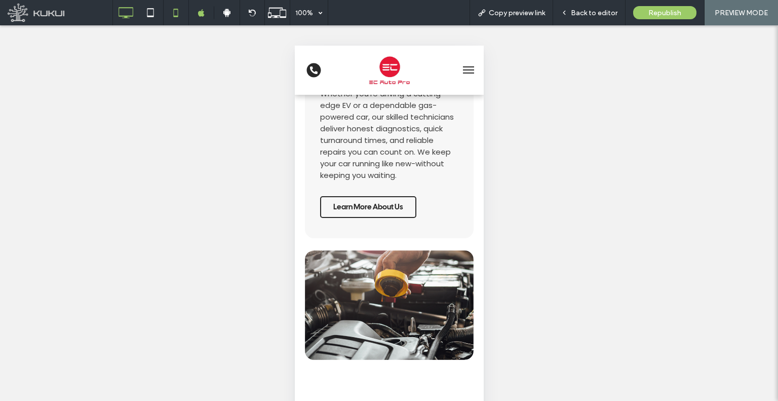
click at [126, 20] on icon at bounding box center [125, 13] width 20 height 20
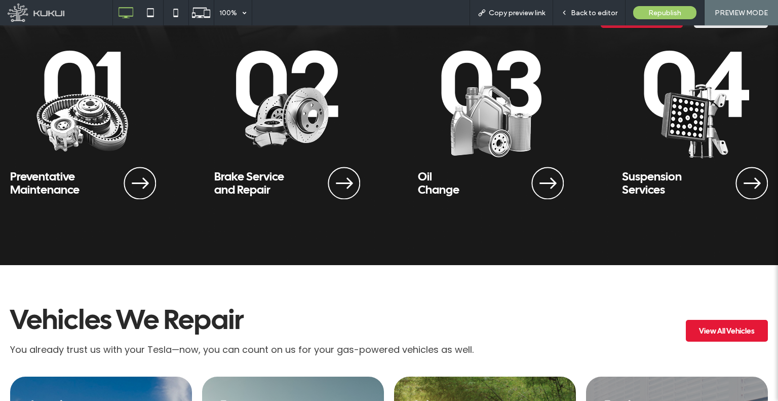
scroll to position [1165, 0]
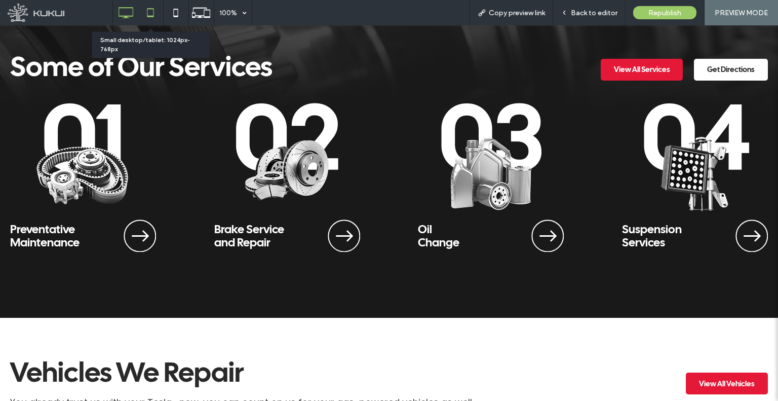
click at [150, 8] on icon at bounding box center [150, 13] width 20 height 20
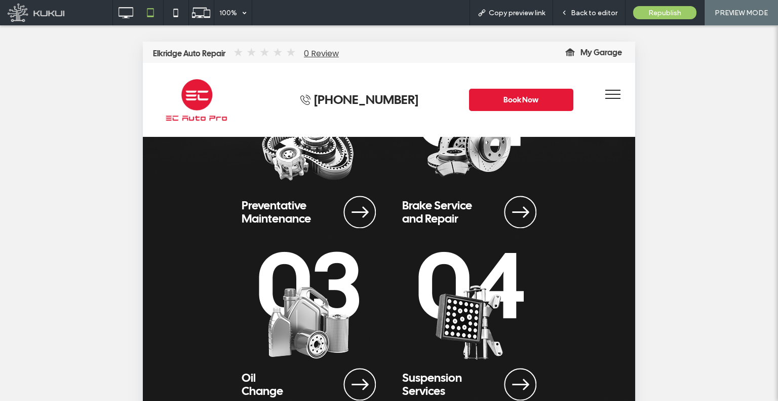
scroll to position [1671, 0]
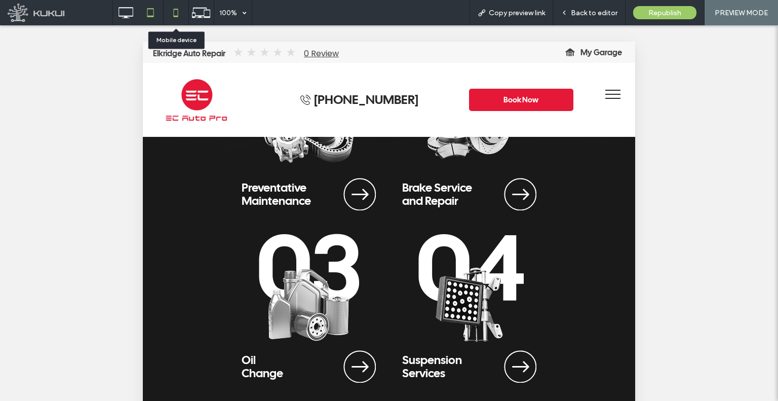
click at [172, 17] on icon at bounding box center [176, 13] width 20 height 20
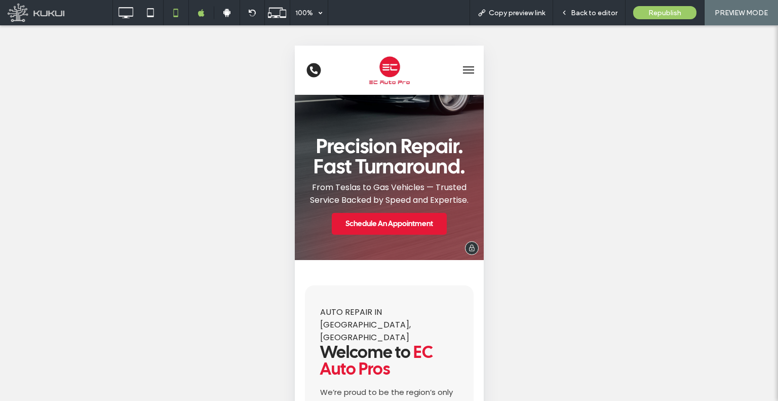
scroll to position [203, 0]
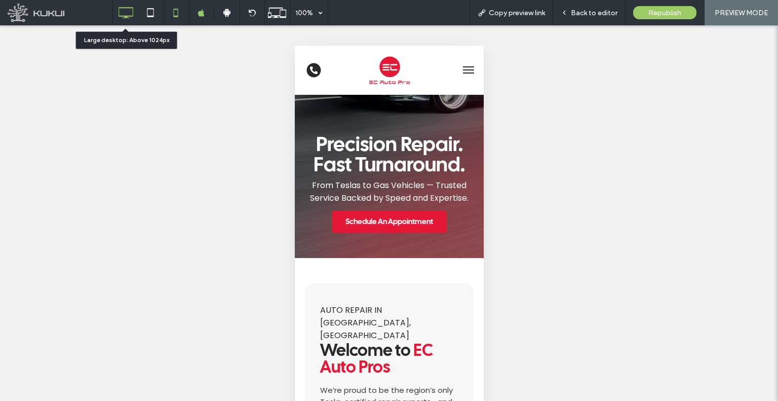
click at [120, 12] on icon at bounding box center [125, 13] width 20 height 20
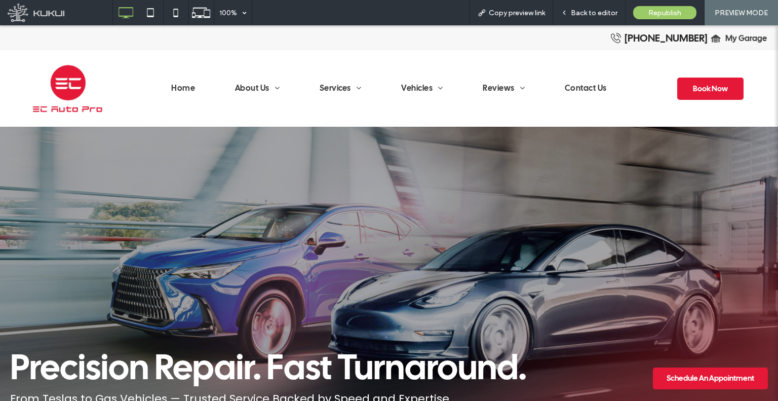
scroll to position [0, 0]
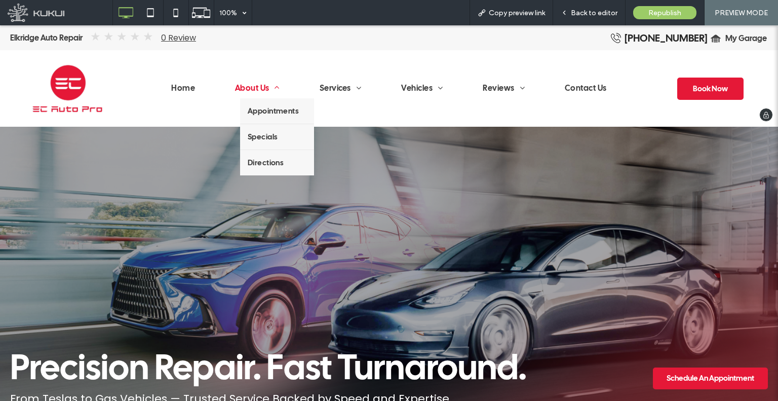
click at [251, 85] on span "About Us" at bounding box center [257, 88] width 45 height 11
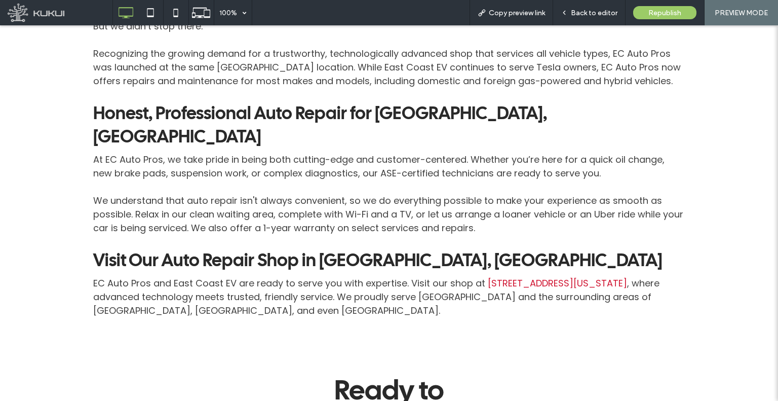
scroll to position [828, 0]
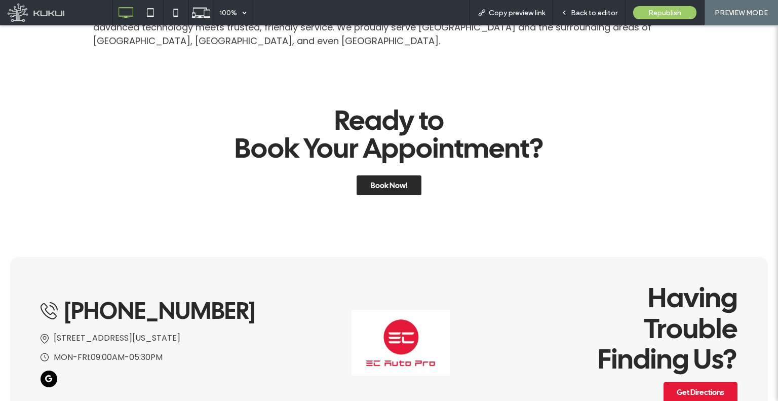
click at [401, 180] on span "Book Now!" at bounding box center [389, 185] width 37 height 10
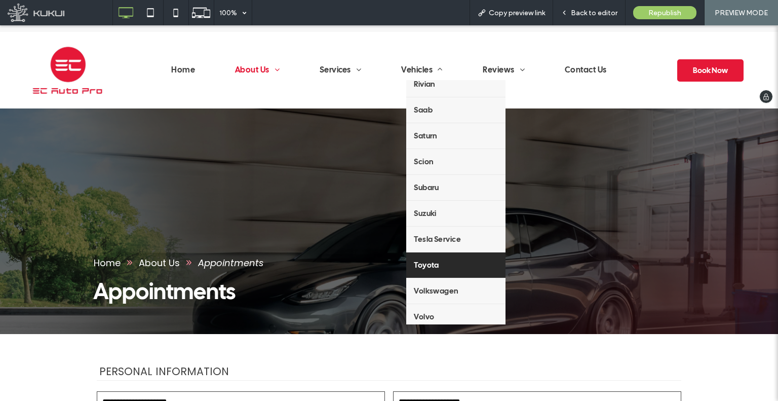
scroll to position [51, 0]
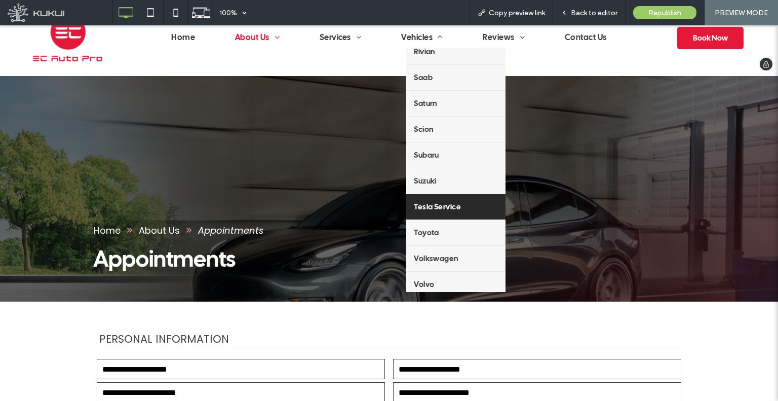
click at [455, 202] on span "Tesla Service" at bounding box center [437, 207] width 47 height 10
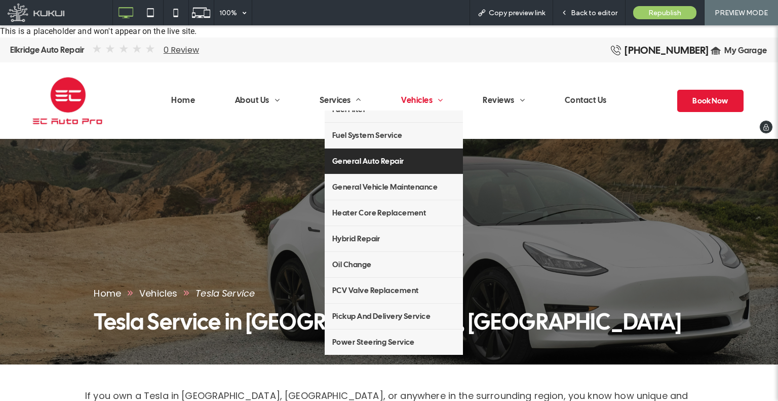
scroll to position [962, 0]
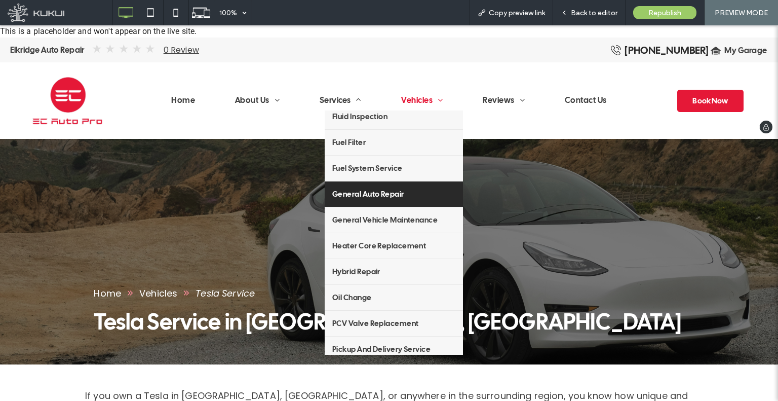
click at [371, 194] on span "General Auto Repair" at bounding box center [368, 194] width 72 height 10
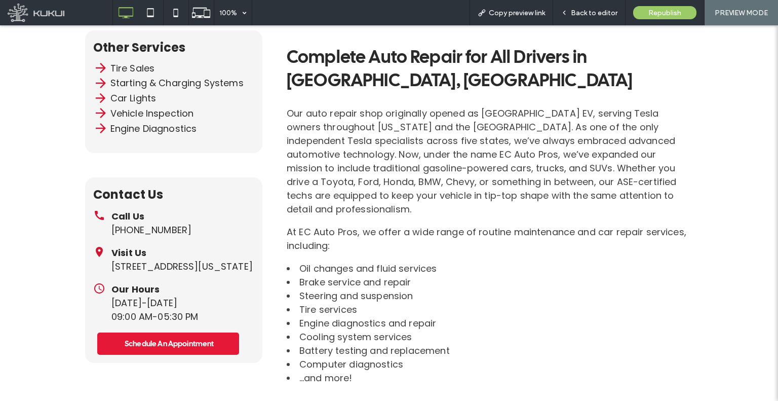
scroll to position [648, 0]
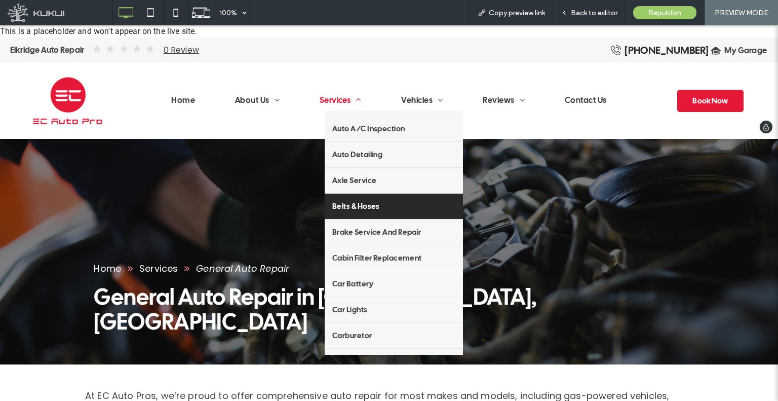
scroll to position [152, 0]
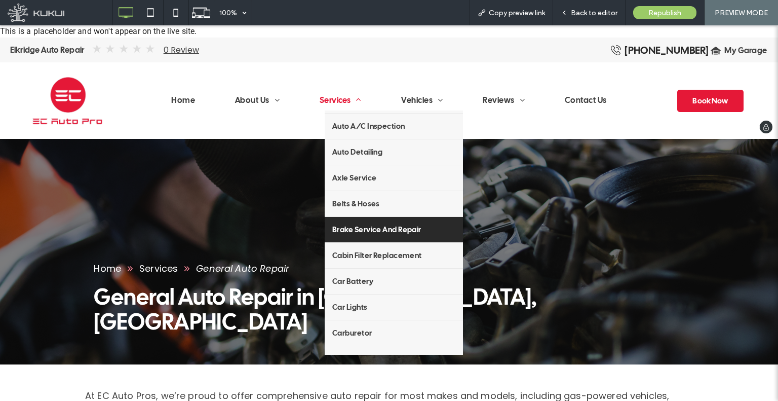
click at [369, 229] on span "Brake Service and Repair" at bounding box center [376, 229] width 89 height 10
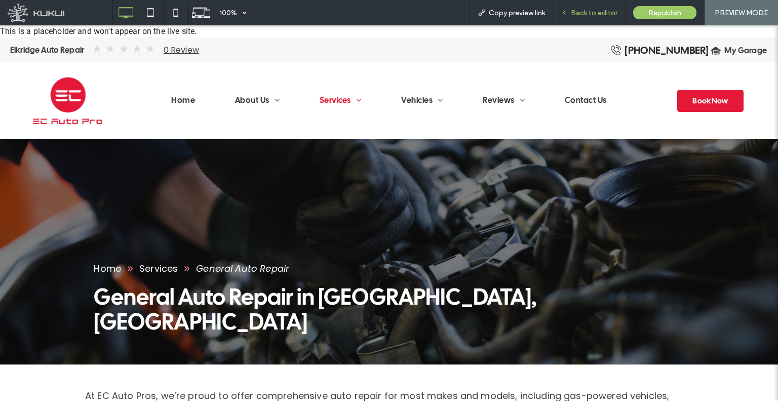
click at [600, 19] on div "Back to editor" at bounding box center [589, 12] width 72 height 25
click at [574, 22] on div "Back to editor" at bounding box center [589, 12] width 72 height 25
click at [591, 17] on div "Back to editor" at bounding box center [589, 12] width 72 height 25
click at [579, 15] on span "Back to editor" at bounding box center [594, 13] width 47 height 9
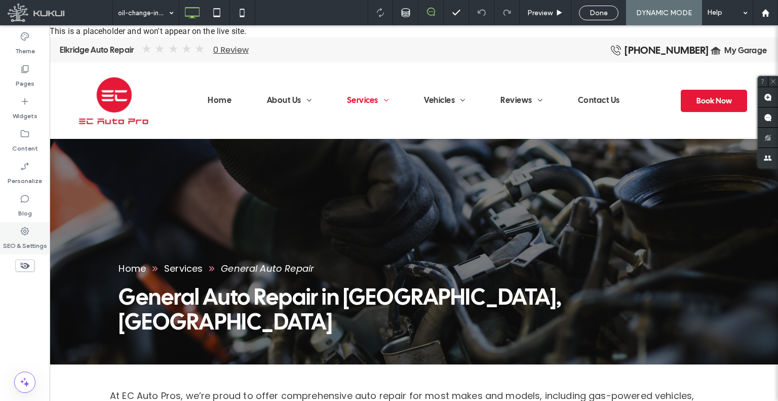
click at [42, 240] on label "SEO & Settings" at bounding box center [25, 243] width 44 height 14
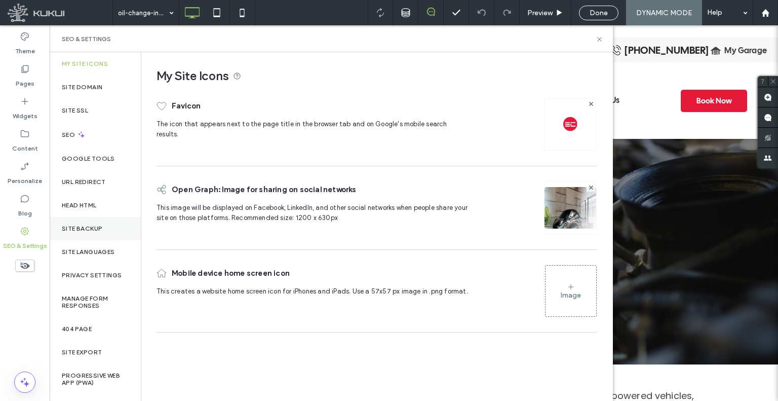
click at [89, 226] on label "Site Backup" at bounding box center [82, 228] width 41 height 7
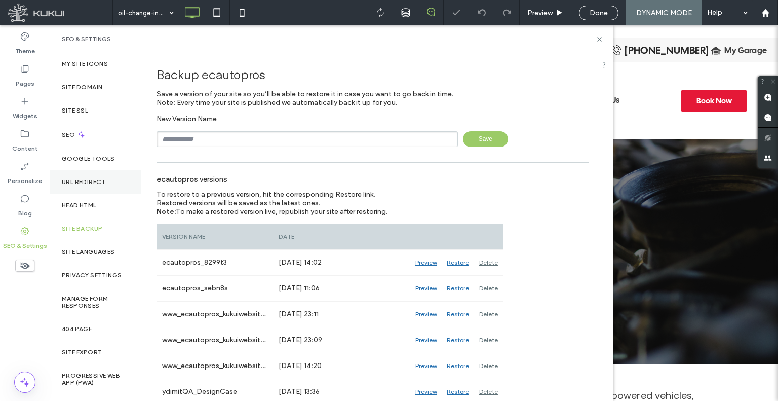
click at [95, 186] on div "URL Redirect" at bounding box center [95, 181] width 91 height 23
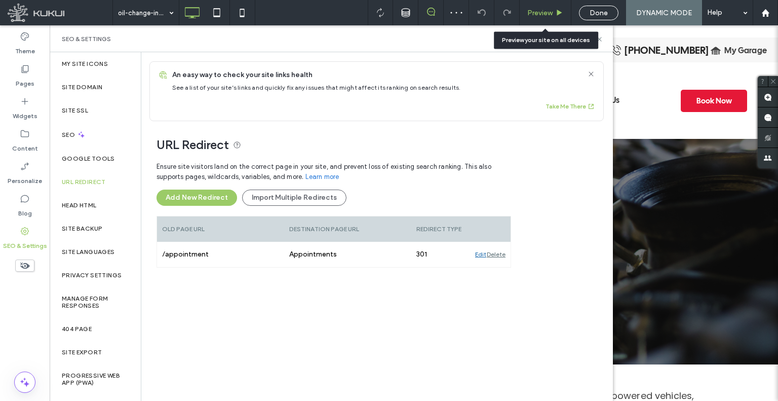
click at [531, 7] on div "Preview" at bounding box center [546, 12] width 52 height 25
click at [547, 18] on div "Preview" at bounding box center [546, 12] width 52 height 25
click at [540, 17] on div "Preview" at bounding box center [546, 12] width 52 height 25
click at [537, 14] on span "Preview" at bounding box center [539, 13] width 25 height 9
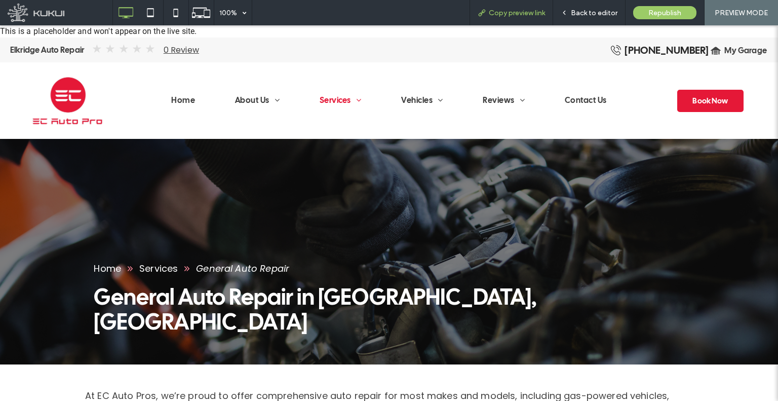
click at [486, 18] on div "Copy preview link" at bounding box center [511, 12] width 84 height 25
click at [484, 21] on div "Copy preview link" at bounding box center [511, 12] width 84 height 25
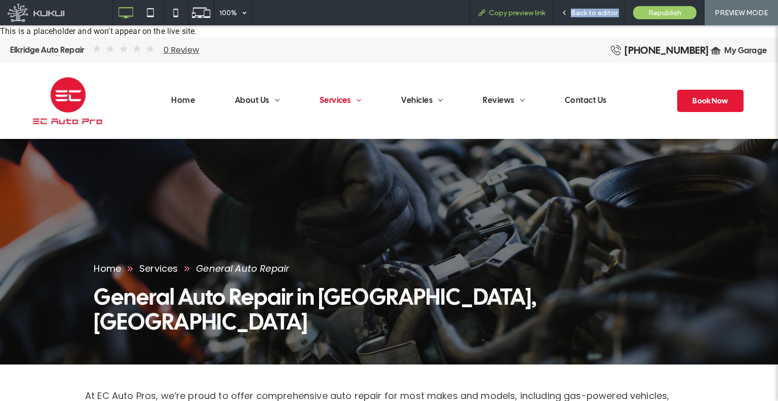
click at [484, 21] on div "Copy preview link" at bounding box center [511, 12] width 84 height 25
click at [507, 14] on span "Copy preview link" at bounding box center [517, 13] width 56 height 9
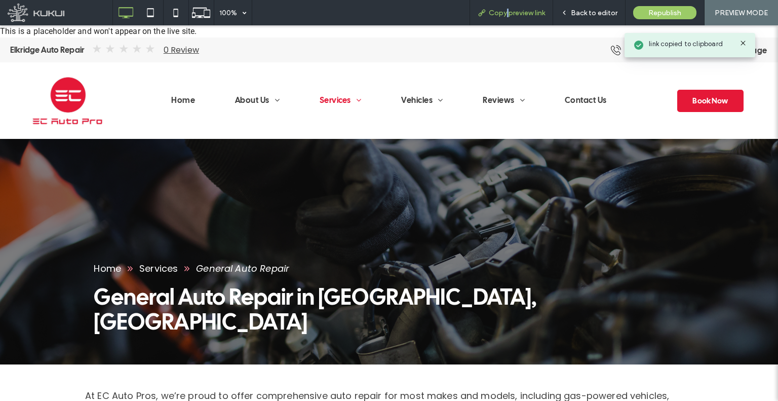
click at [507, 14] on span "Copy preview link" at bounding box center [517, 13] width 56 height 9
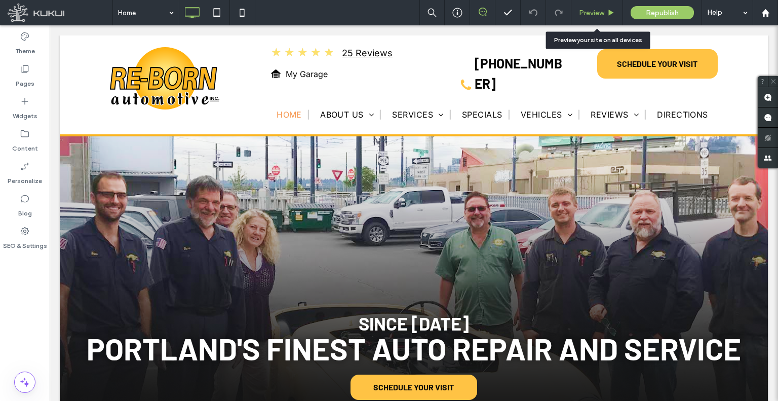
click at [581, 18] on div "Preview" at bounding box center [597, 12] width 52 height 25
click at [581, 16] on span "Preview" at bounding box center [591, 13] width 25 height 9
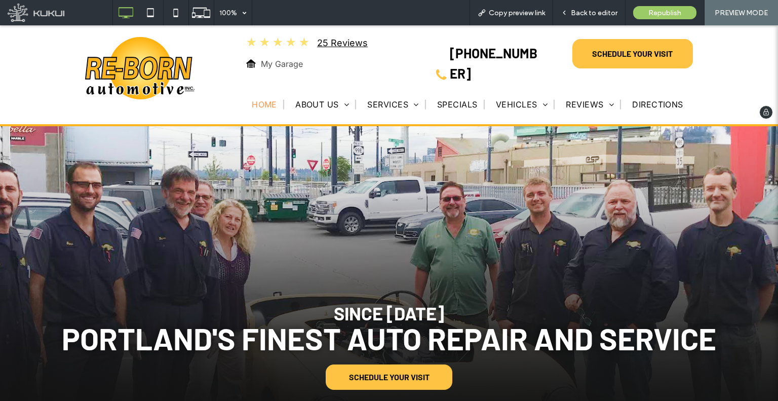
click at [270, 68] on span "My Garage" at bounding box center [282, 64] width 42 height 20
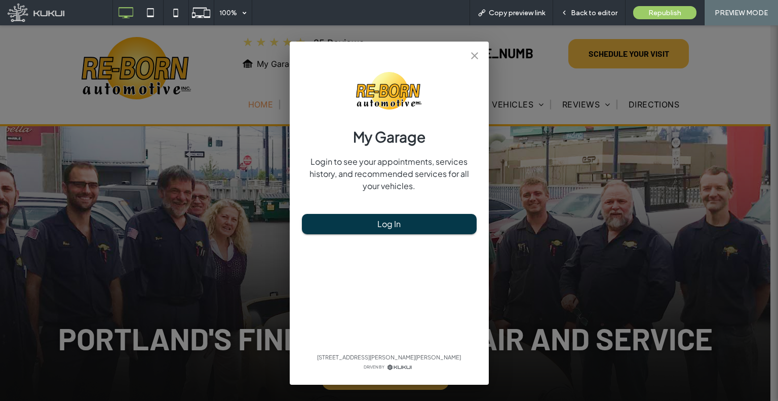
click at [256, 79] on div "My Garage Login to see your appointments, services history, and recommended ser…" at bounding box center [389, 212] width 778 height 375
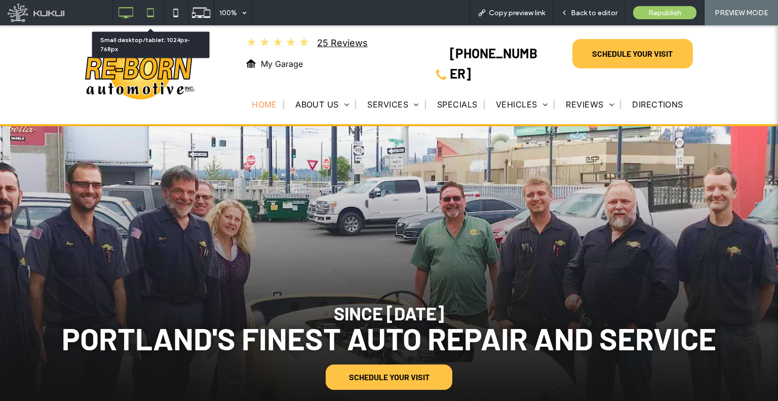
click at [153, 11] on icon at bounding box center [150, 13] width 20 height 20
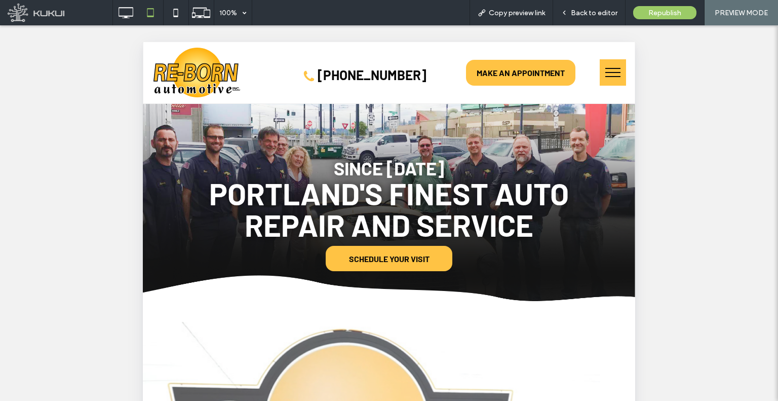
click at [604, 84] on button "menu" at bounding box center [613, 72] width 26 height 26
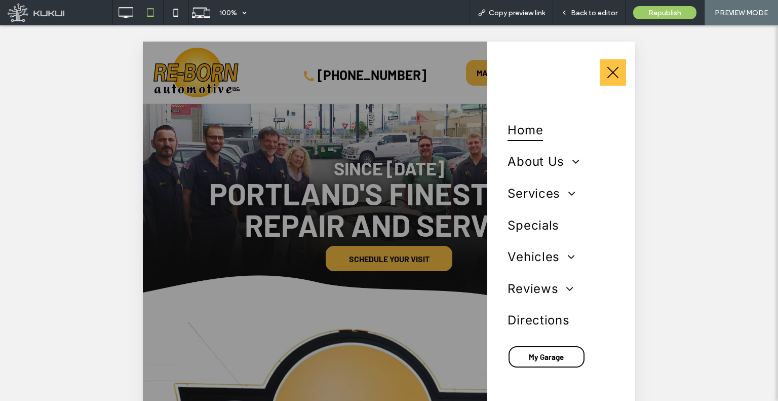
click at [604, 84] on button "menu" at bounding box center [613, 72] width 26 height 26
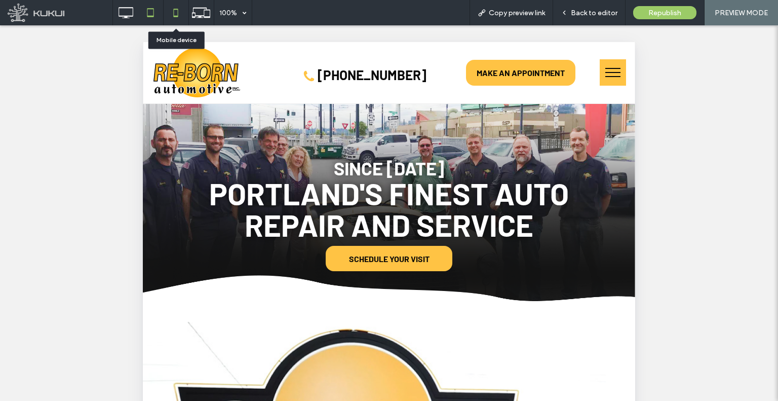
click at [171, 21] on icon at bounding box center [176, 13] width 20 height 20
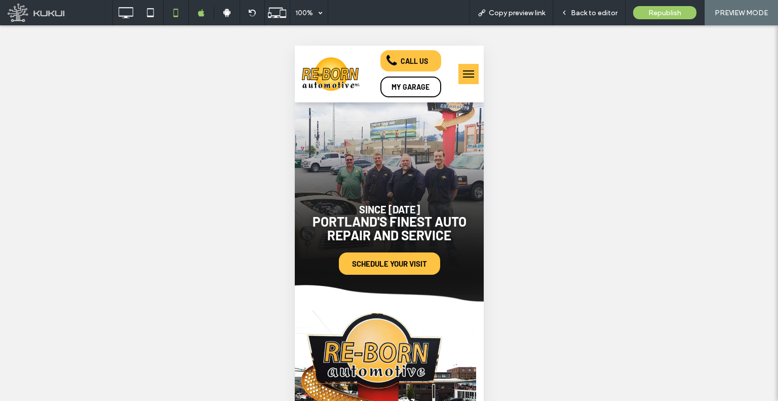
click at [468, 76] on button "menu" at bounding box center [468, 74] width 20 height 20
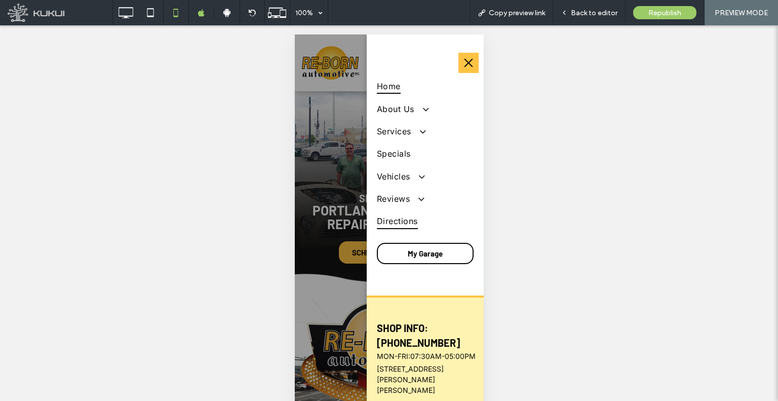
scroll to position [18, 0]
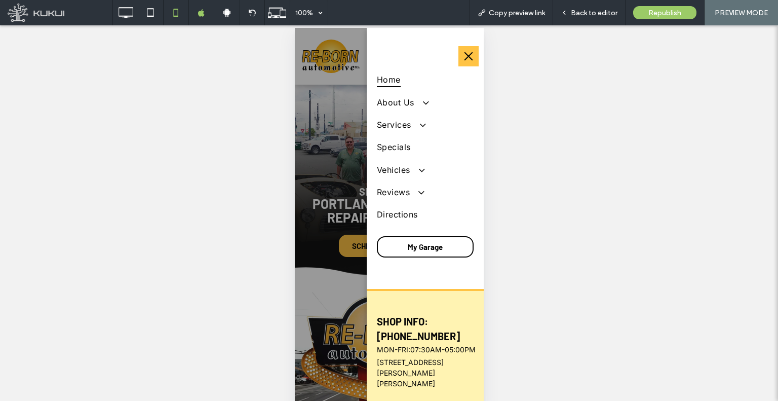
click at [417, 373] on link "1800 SE Martin Luther King Jr Blvd, Portland, OR 97214" at bounding box center [409, 373] width 67 height 30
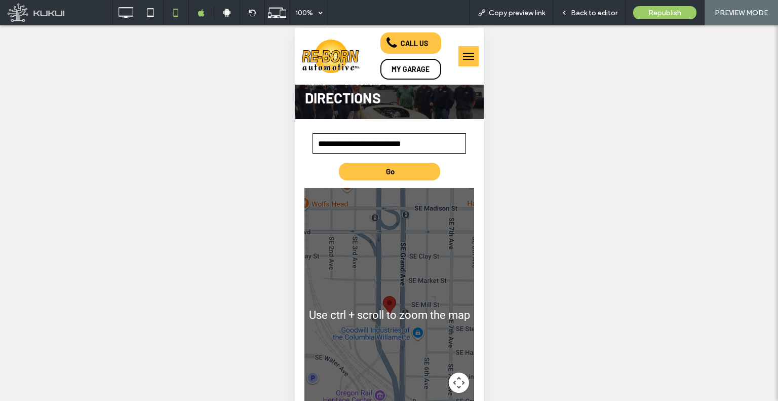
scroll to position [10, 0]
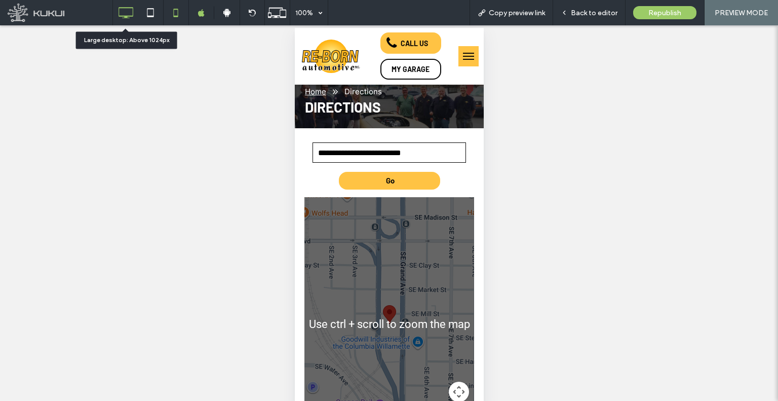
click at [136, 15] on div at bounding box center [125, 13] width 25 height 20
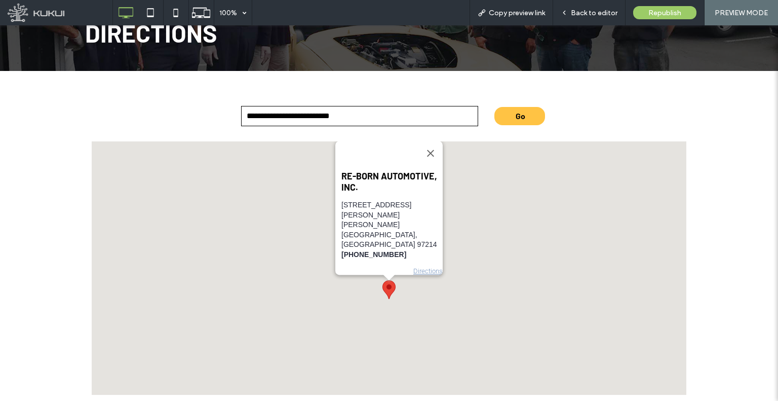
scroll to position [398, 0]
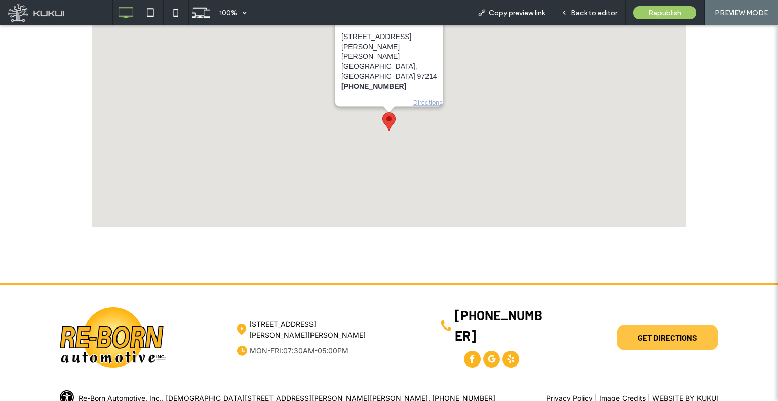
drag, startPoint x: 393, startPoint y: 171, endPoint x: 406, endPoint y: 301, distance: 131.2
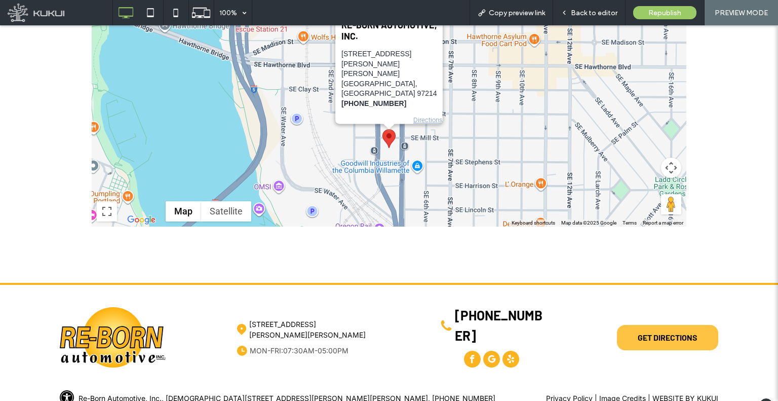
click at [321, 320] on link "1800 SE Martin Luther King Jr Blvd, Portland, OR 97214" at bounding box center [307, 329] width 116 height 19
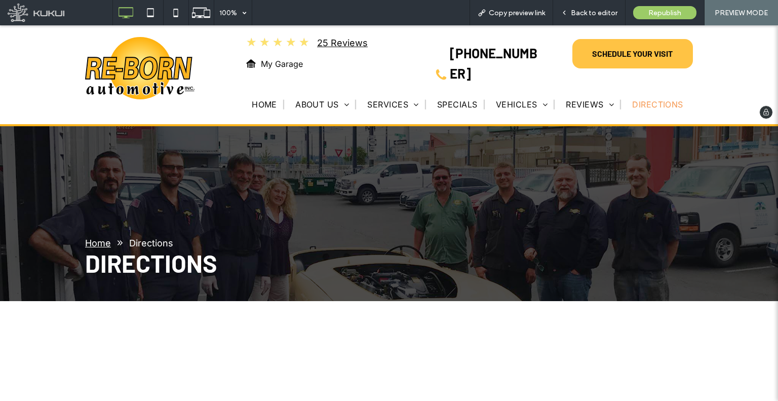
scroll to position [0, 0]
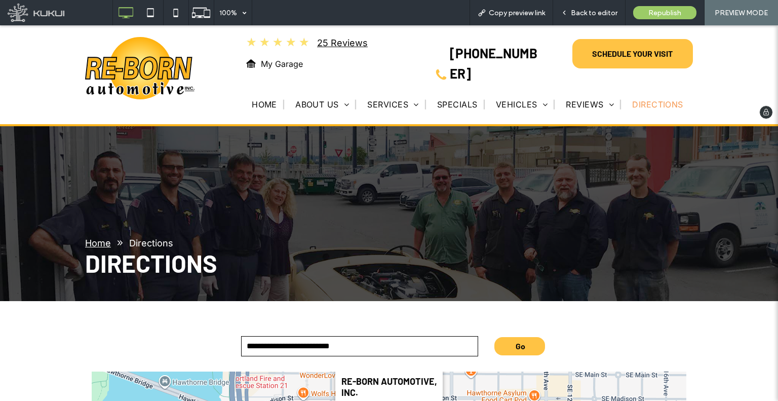
click at [147, 68] on img at bounding box center [140, 68] width 110 height 63
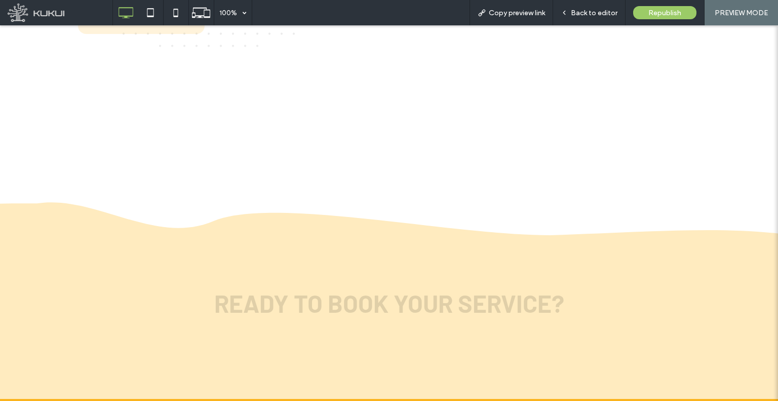
scroll to position [2463, 0]
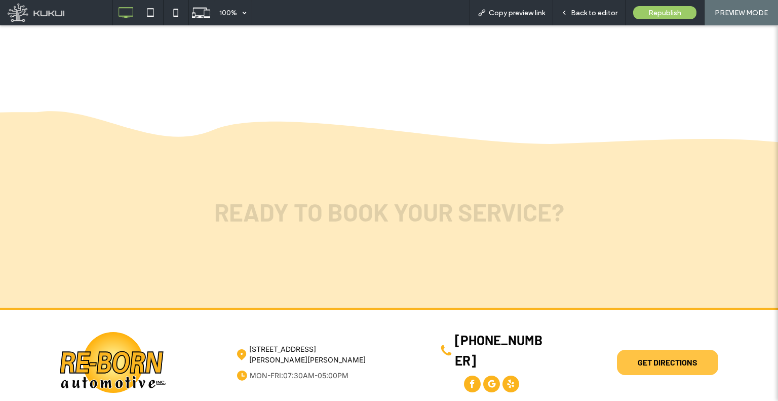
drag, startPoint x: 428, startPoint y: 166, endPoint x: 430, endPoint y: 328, distance: 162.1
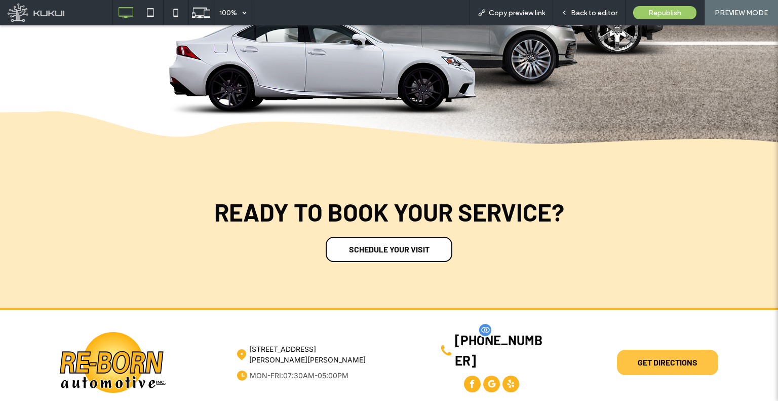
click at [494, 332] on span "(503) 231-4947" at bounding box center [499, 350] width 88 height 36
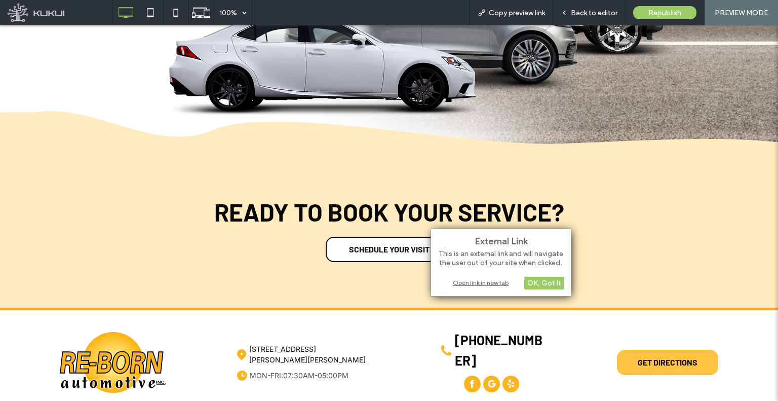
click at [505, 281] on div "Open link in new tab" at bounding box center [501, 282] width 127 height 11
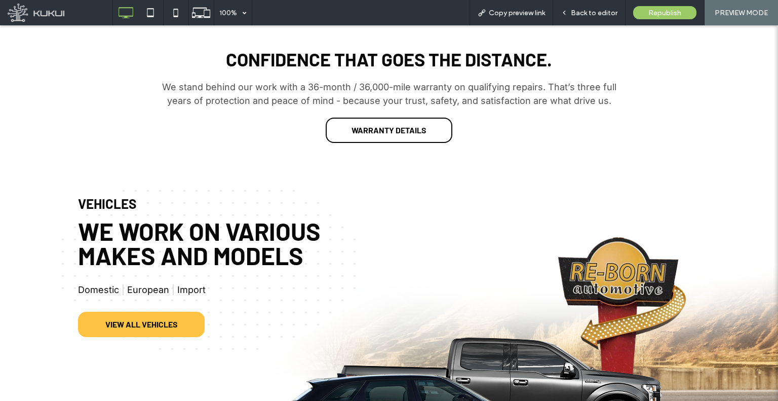
drag, startPoint x: 332, startPoint y: 204, endPoint x: 291, endPoint y: 20, distance: 189.0
drag, startPoint x: 357, startPoint y: 203, endPoint x: 346, endPoint y: 120, distance: 83.2
drag, startPoint x: 344, startPoint y: 105, endPoint x: 338, endPoint y: 72, distance: 34.0
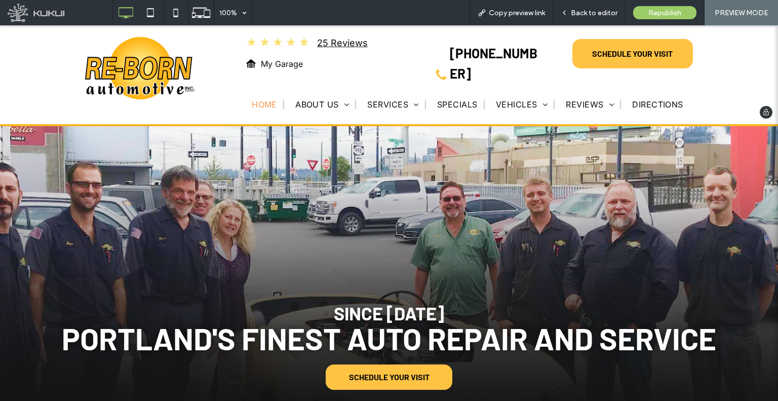
drag, startPoint x: 350, startPoint y: 257, endPoint x: 335, endPoint y: 55, distance: 203.2
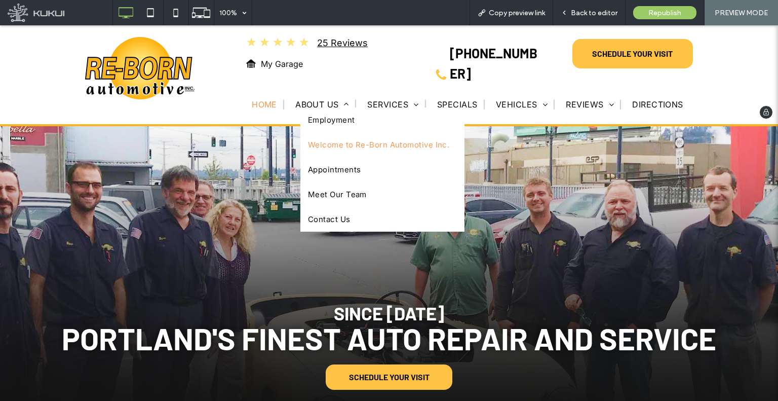
click at [335, 140] on span "Welcome to Re-Born Automotive Inc." at bounding box center [378, 145] width 141 height 10
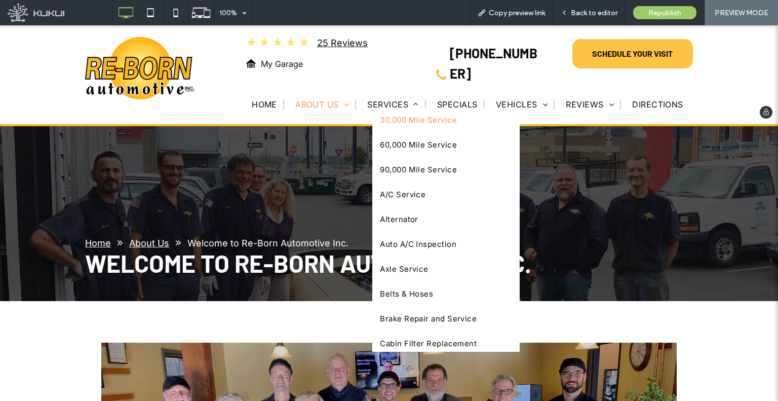
click at [395, 115] on span "30,000 Mile Service" at bounding box center [418, 120] width 77 height 10
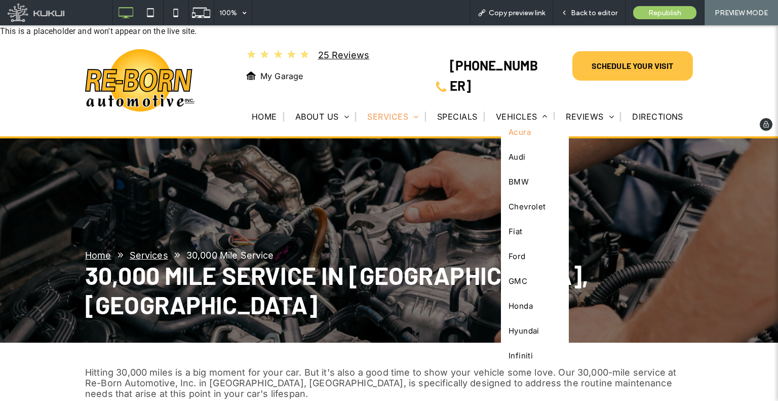
click at [508, 131] on link "Acura" at bounding box center [535, 132] width 68 height 25
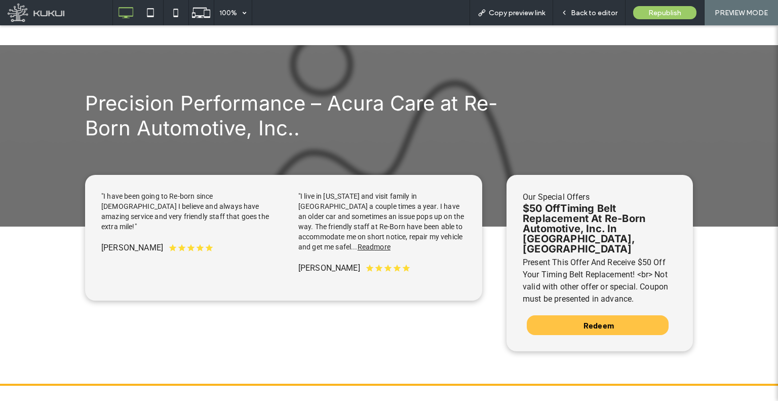
scroll to position [610, 0]
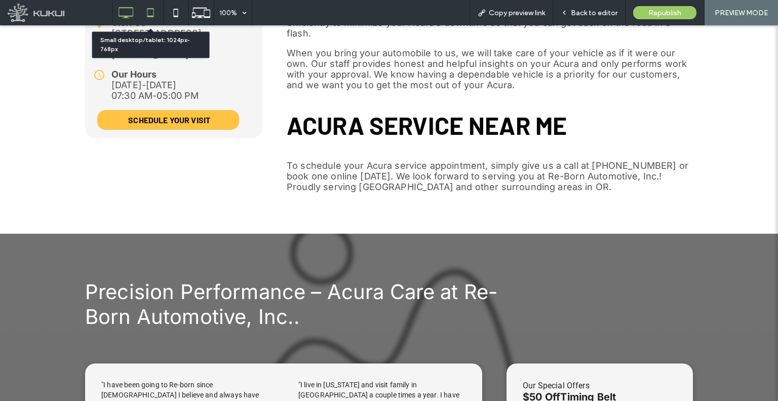
click at [146, 13] on icon at bounding box center [150, 13] width 20 height 20
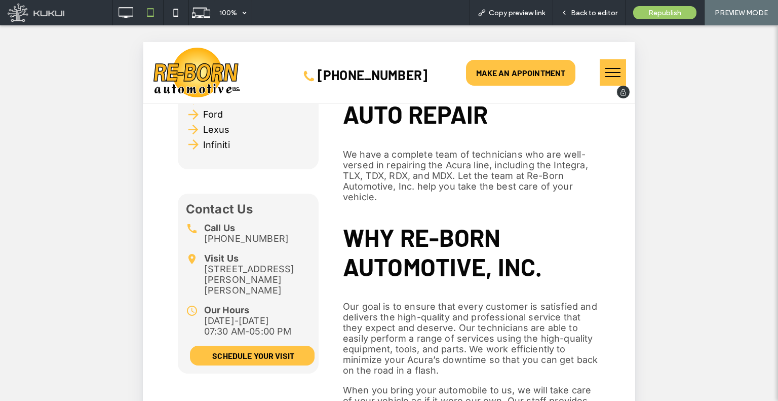
scroll to position [357, 0]
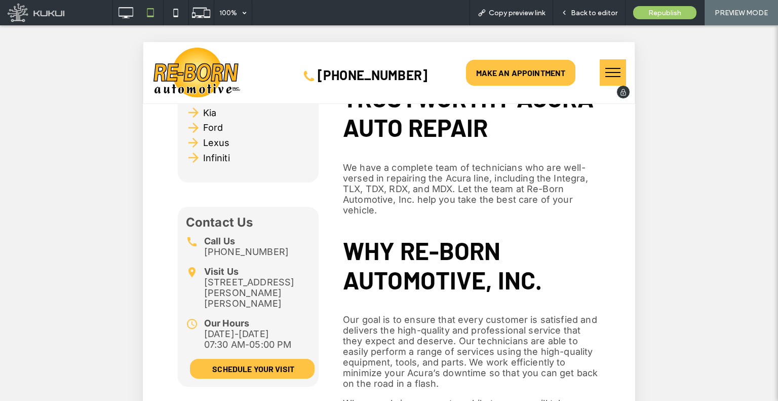
click at [198, 72] on img at bounding box center [196, 73] width 87 height 50
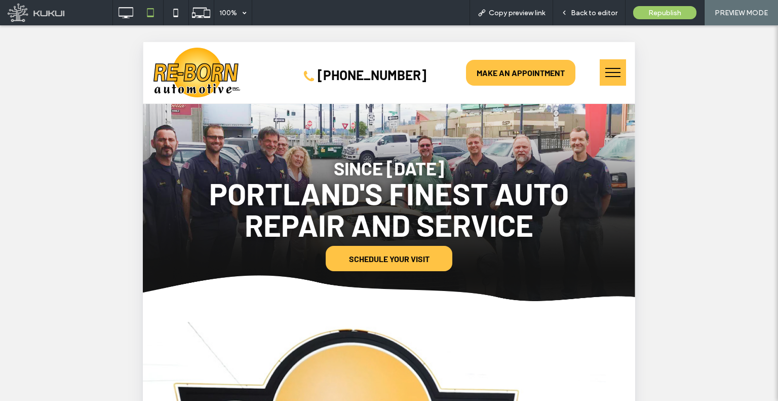
click at [613, 74] on button "menu" at bounding box center [613, 72] width 26 height 26
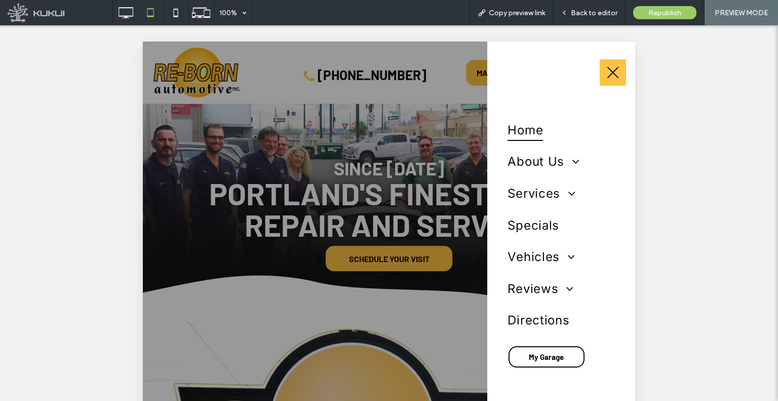
click at [613, 74] on button "menu" at bounding box center [613, 72] width 26 height 26
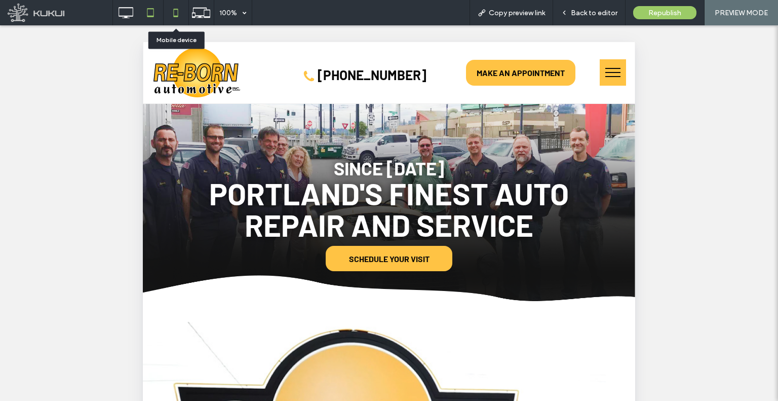
click at [172, 16] on icon at bounding box center [176, 13] width 20 height 20
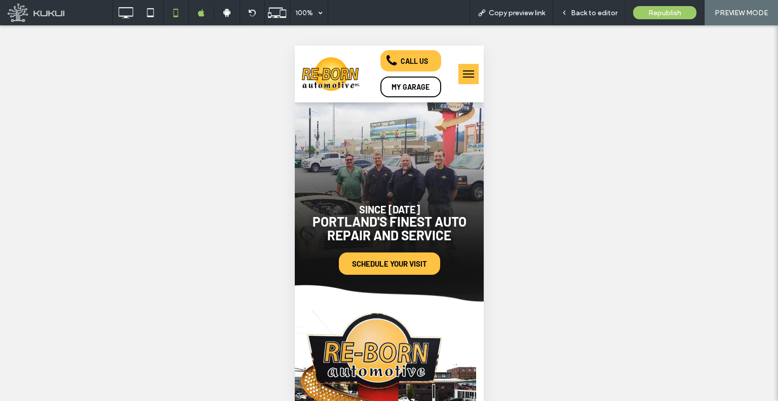
click at [503, 25] on div "Unhide? Yes Unhide? Yes Unhide? Yes" at bounding box center [389, 225] width 778 height 401
click at [506, 18] on div "Copy preview link" at bounding box center [511, 12] width 84 height 25
click at [498, 16] on span "Copy preview link" at bounding box center [517, 13] width 56 height 9
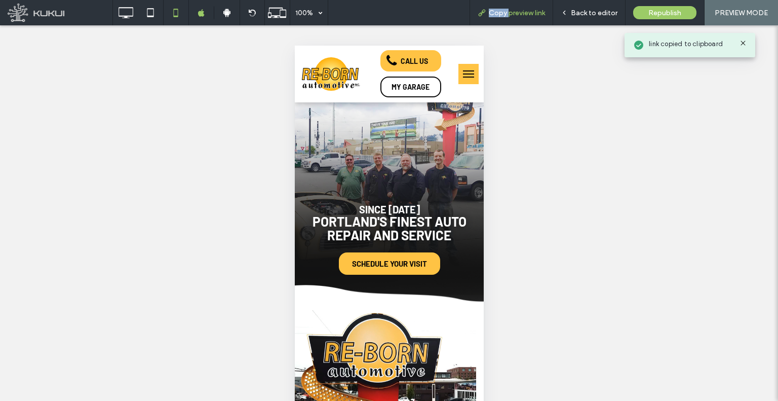
click at [498, 16] on span "Copy preview link" at bounding box center [517, 13] width 56 height 9
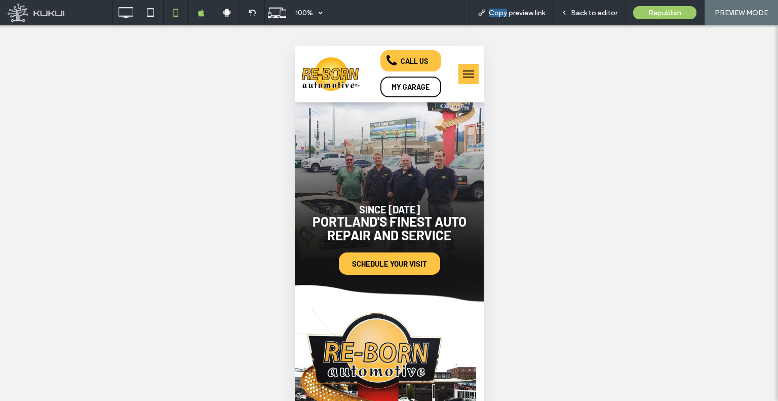
click at [462, 81] on button "menu" at bounding box center [468, 74] width 20 height 20
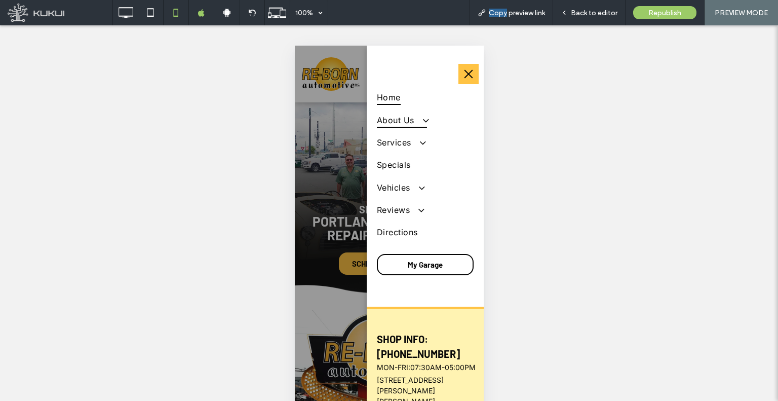
click at [425, 119] on span at bounding box center [420, 119] width 17 height 11
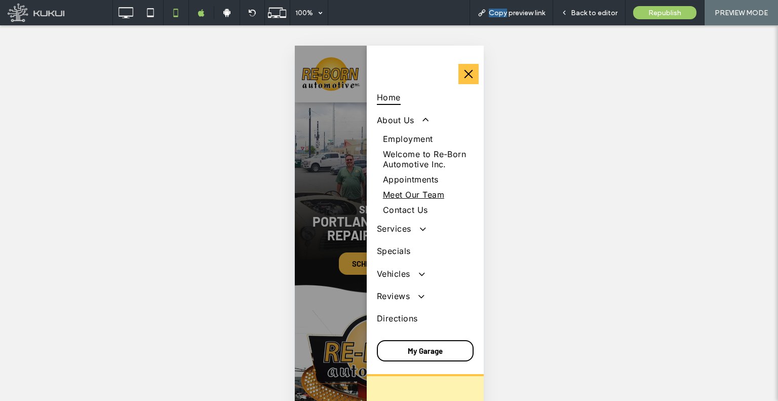
click at [413, 200] on span "Meet Our Team" at bounding box center [412, 194] width 61 height 10
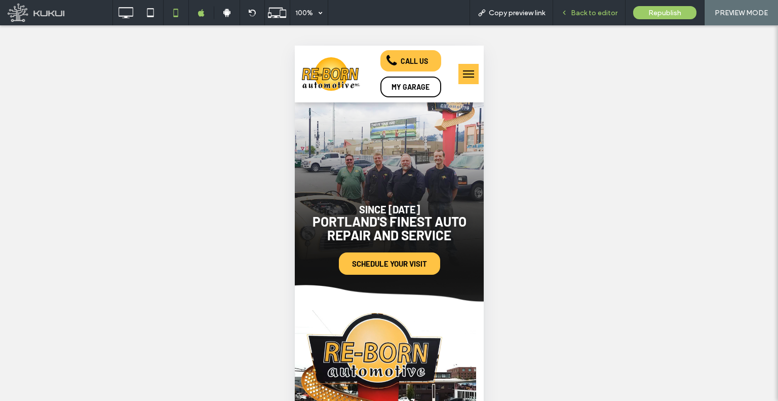
click at [582, 14] on span "Back to editor" at bounding box center [594, 13] width 47 height 9
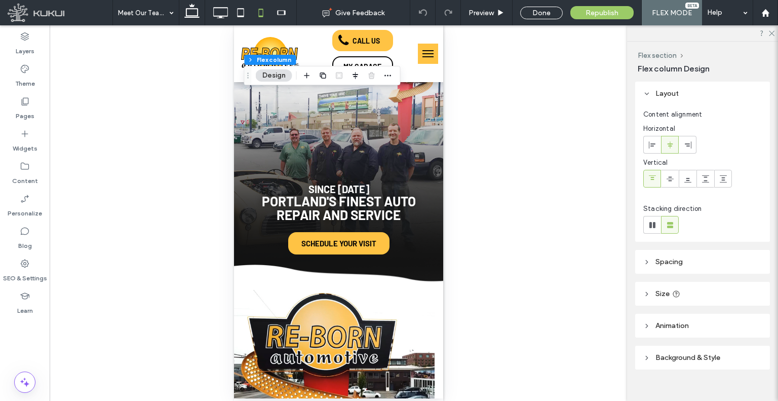
click at [658, 266] on header "Spacing" at bounding box center [702, 262] width 135 height 24
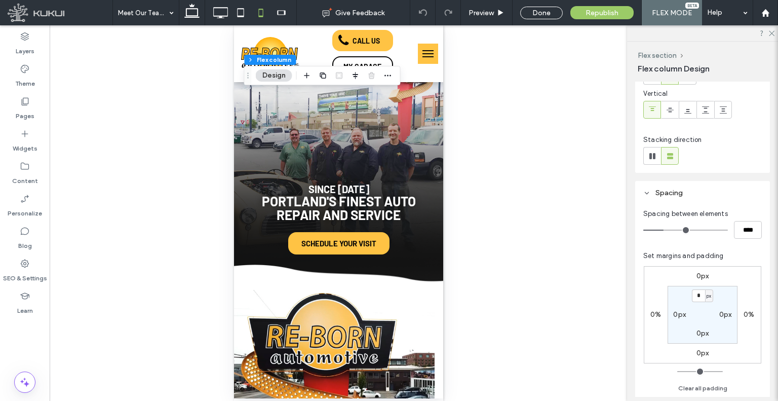
scroll to position [51, 0]
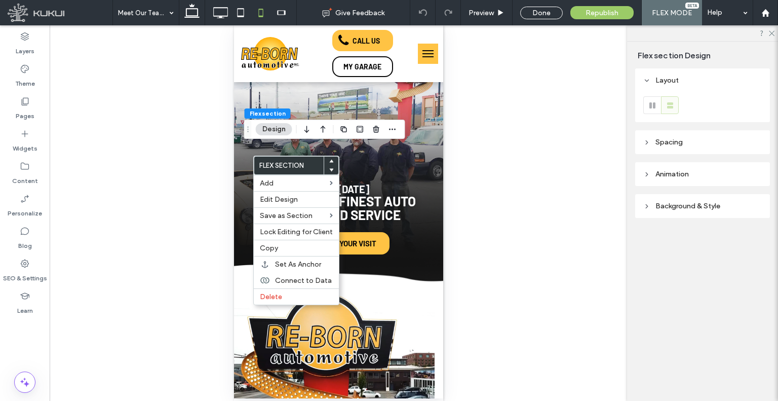
click at [661, 149] on header "Spacing" at bounding box center [702, 142] width 135 height 24
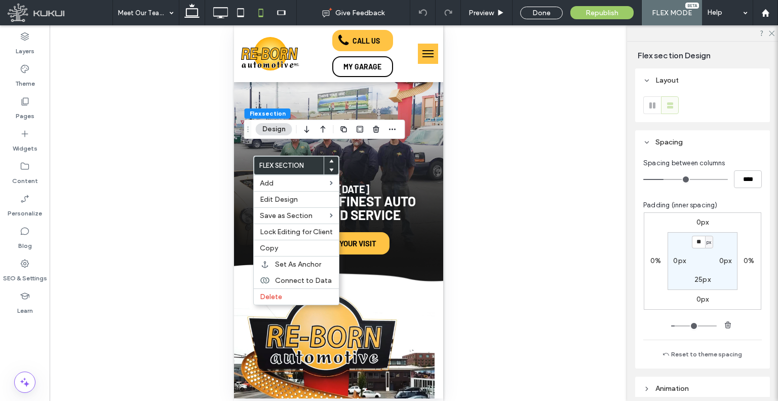
click at [661, 149] on header "Spacing" at bounding box center [702, 142] width 135 height 24
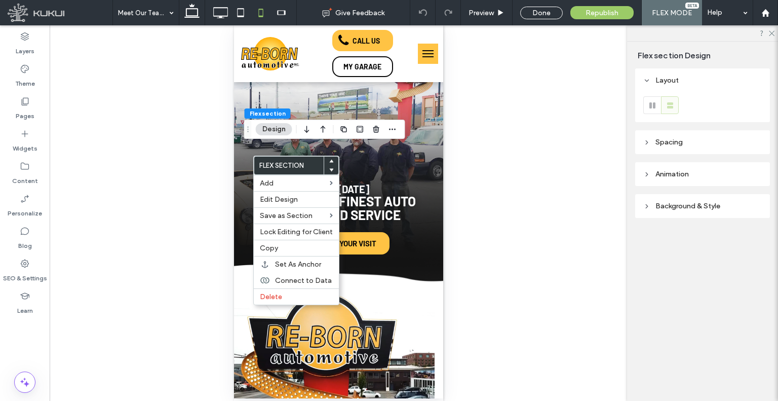
click at [651, 146] on header "Spacing" at bounding box center [702, 142] width 135 height 24
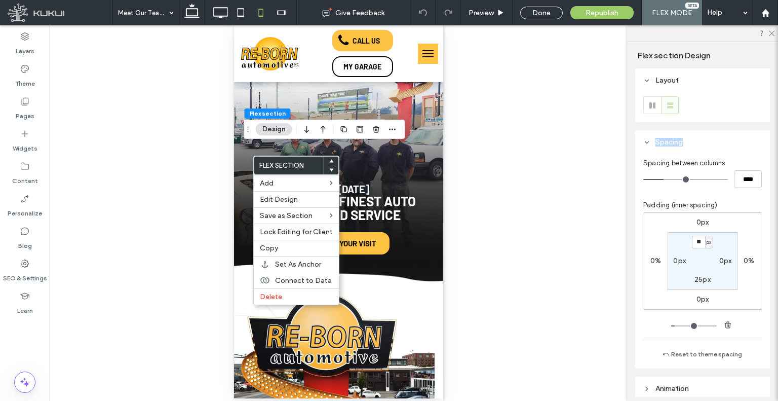
click at [651, 146] on header "Spacing" at bounding box center [702, 142] width 135 height 24
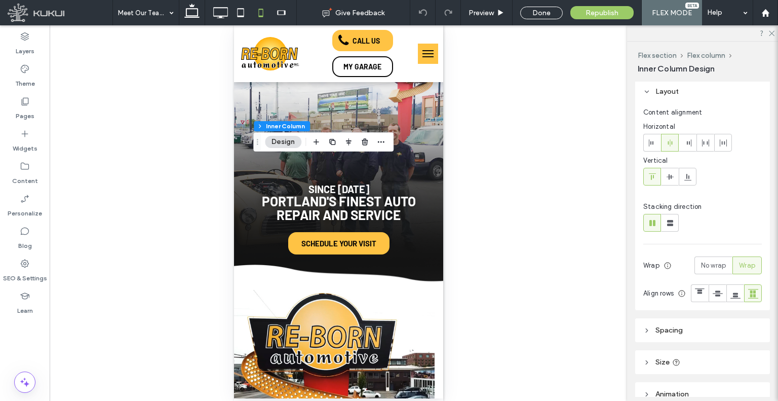
scroll to position [101, 0]
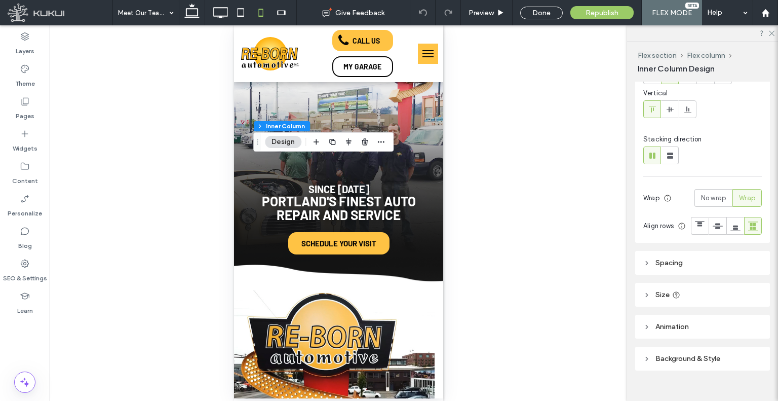
click at [677, 267] on span "Spacing" at bounding box center [668, 262] width 27 height 9
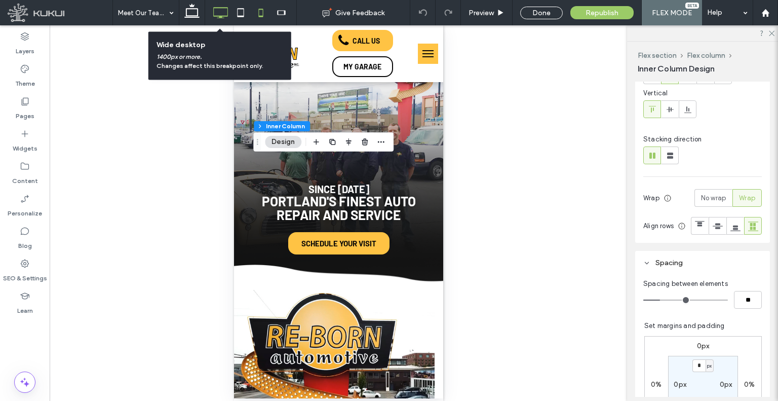
click at [217, 12] on icon at bounding box center [220, 13] width 20 height 20
type input "**"
type input "***"
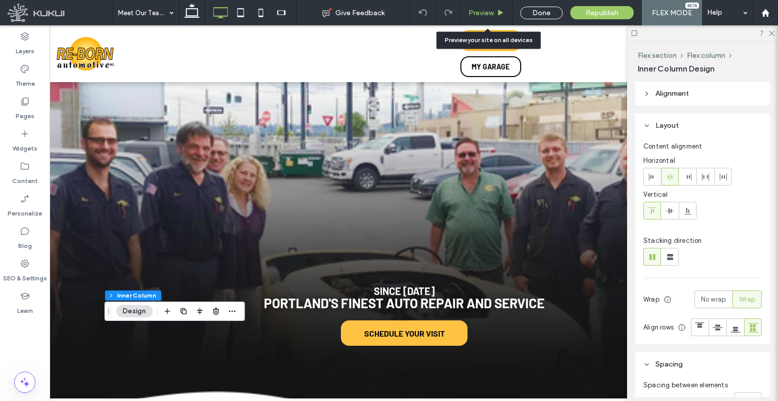
scroll to position [0, 10]
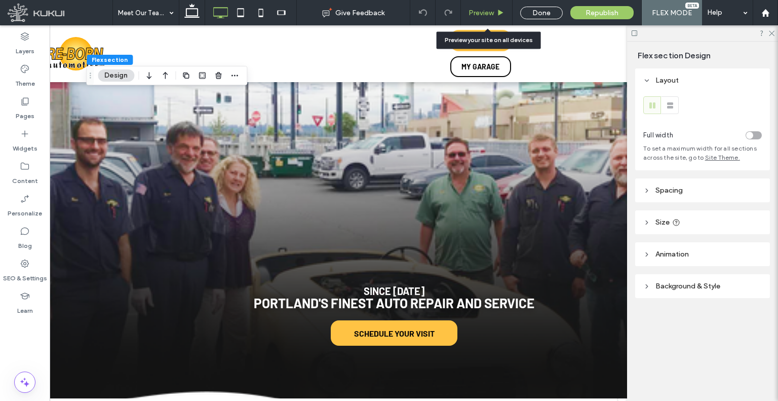
click at [475, 16] on span "Preview" at bounding box center [480, 13] width 25 height 9
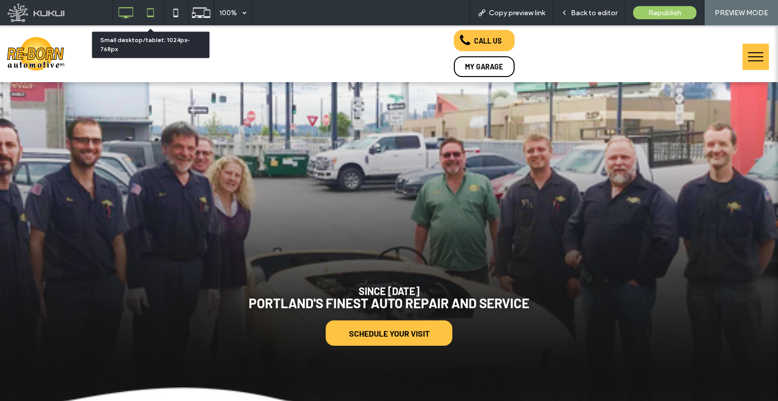
click at [152, 16] on use at bounding box center [150, 12] width 7 height 9
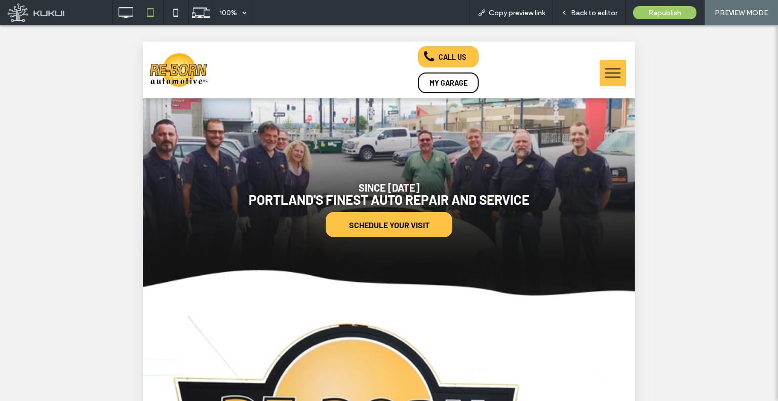
click at [126, 14] on div at bounding box center [389, 200] width 778 height 401
click at [125, 18] on icon at bounding box center [125, 13] width 20 height 20
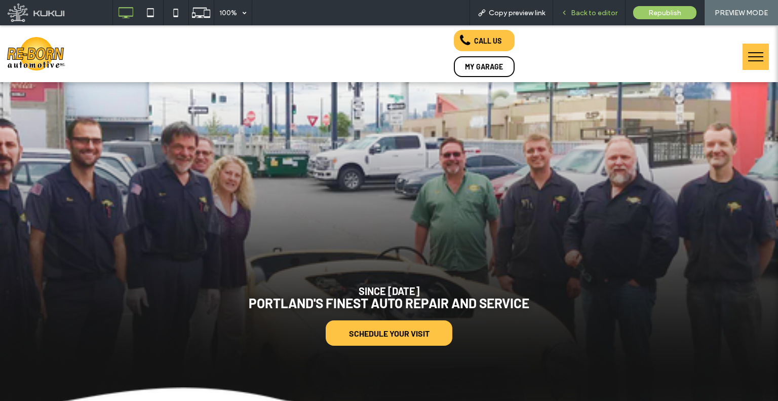
click at [576, 12] on span "Back to editor" at bounding box center [594, 13] width 47 height 9
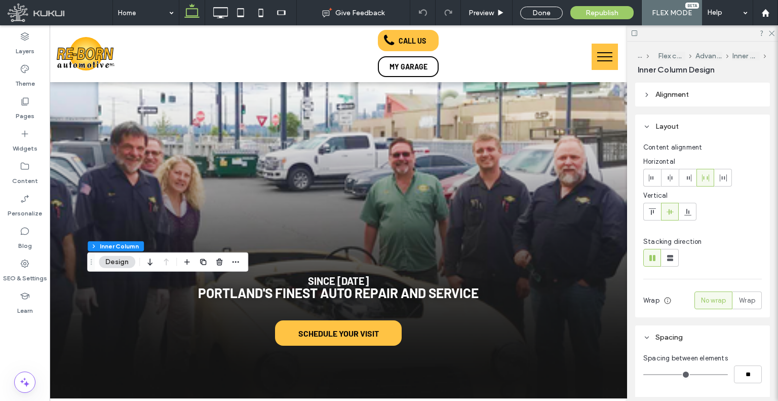
type input "**"
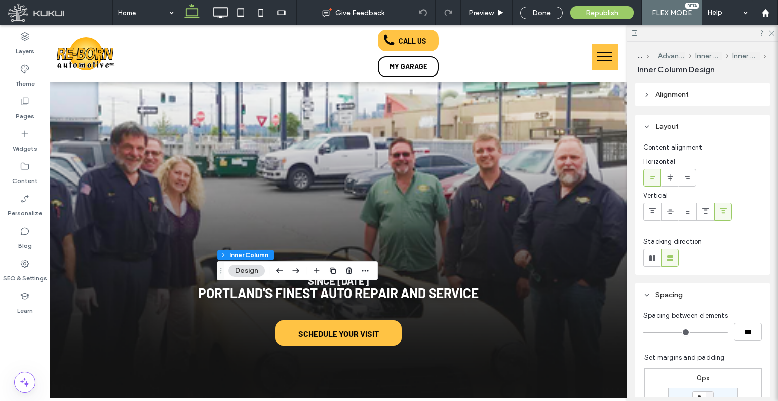
type input "**"
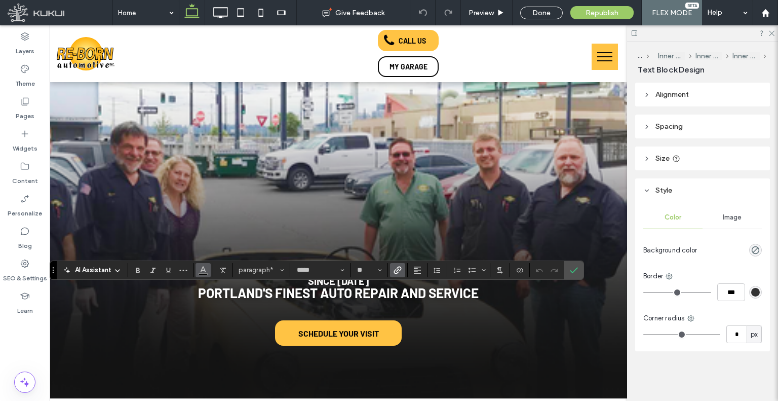
click at [200, 265] on icon "Color" at bounding box center [203, 269] width 8 height 8
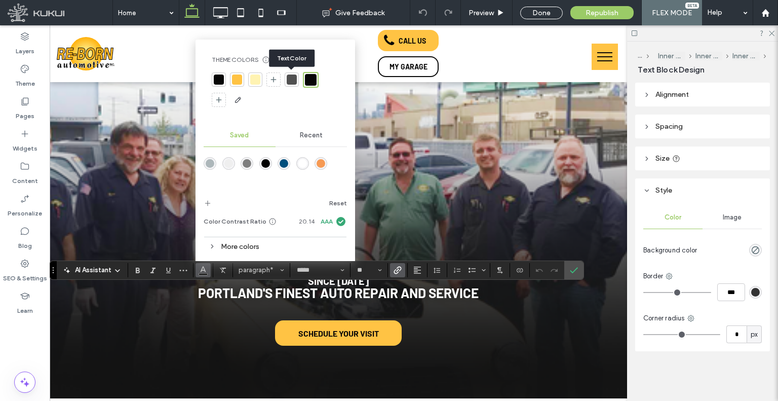
click at [292, 81] on div at bounding box center [292, 79] width 10 height 10
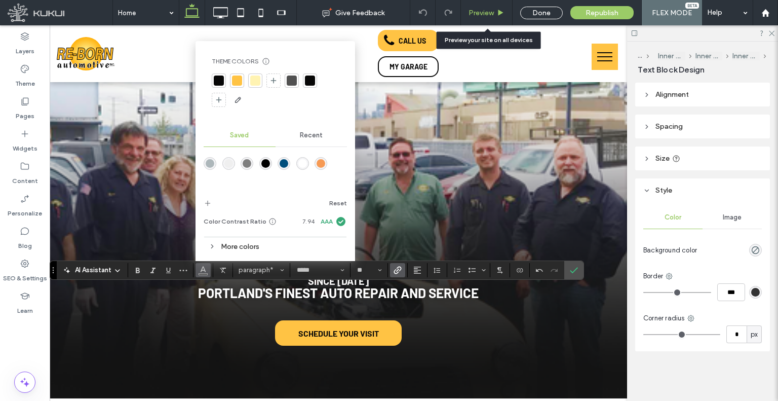
click at [486, 6] on div "Preview" at bounding box center [487, 12] width 52 height 25
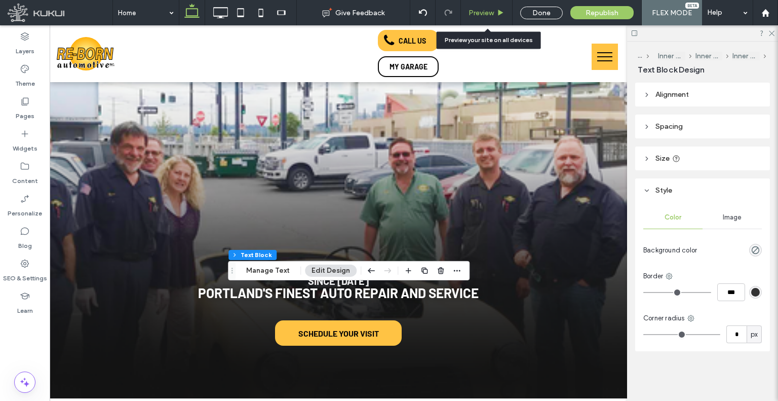
click at [476, 14] on span "Preview" at bounding box center [480, 13] width 25 height 9
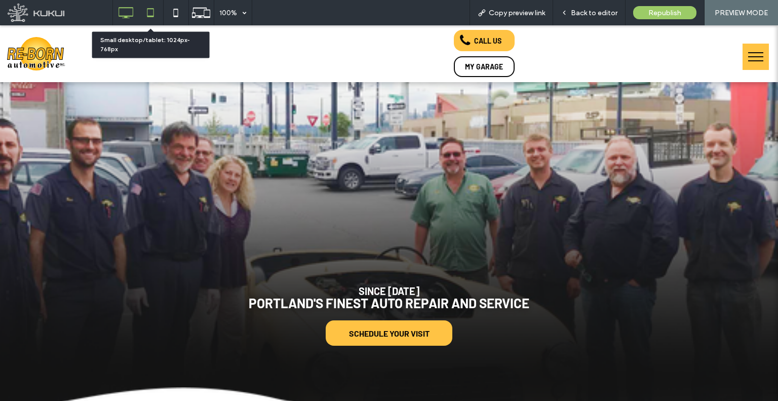
click at [146, 14] on icon at bounding box center [150, 13] width 20 height 20
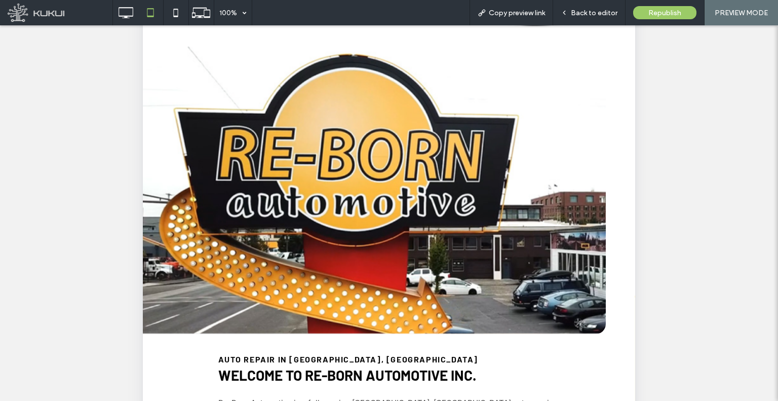
scroll to position [305, 0]
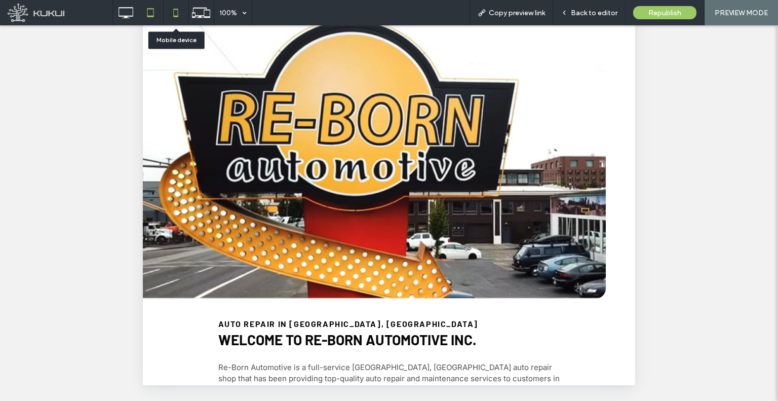
click at [171, 18] on icon at bounding box center [176, 13] width 20 height 20
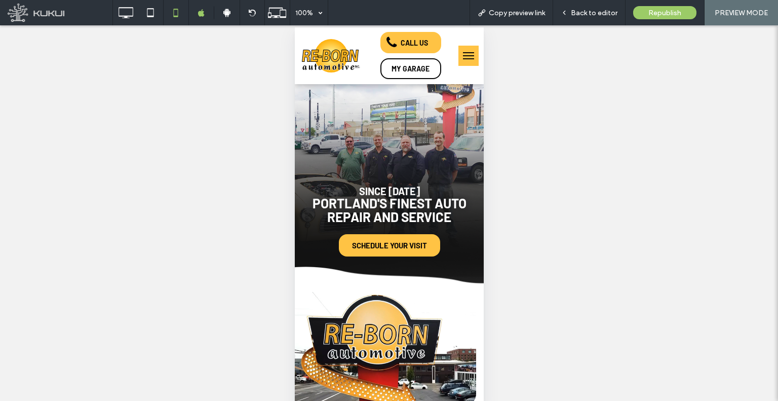
scroll to position [18, 0]
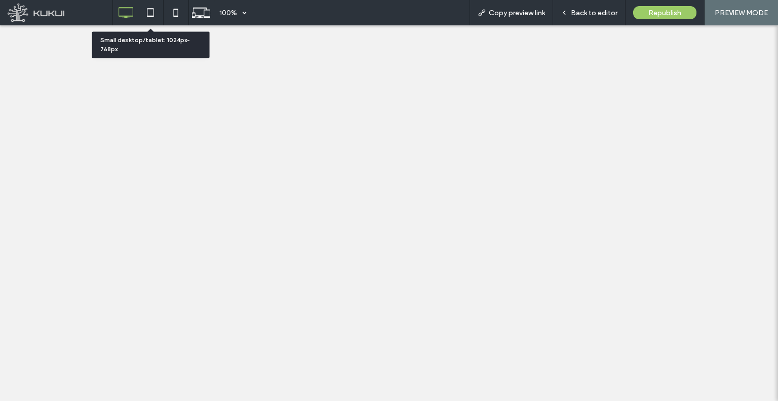
click at [155, 8] on icon at bounding box center [150, 13] width 20 height 20
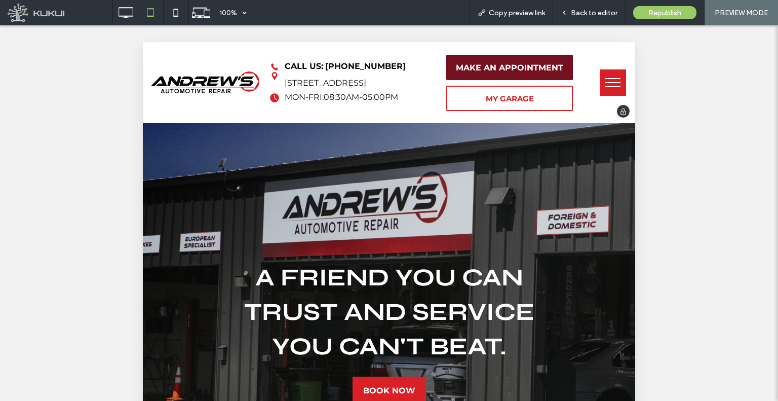
click at [491, 66] on span "MAKE AN APPOINTMENT" at bounding box center [509, 68] width 107 height 20
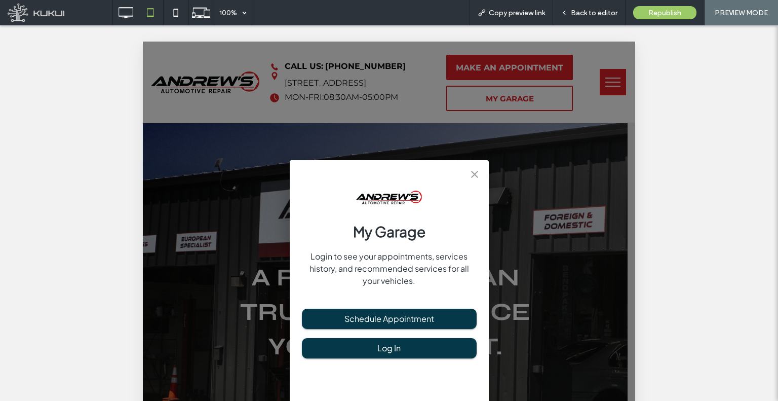
click at [506, 82] on div "My Garage Login to see your appointments, services history, and recommended ser…" at bounding box center [389, 366] width 492 height 648
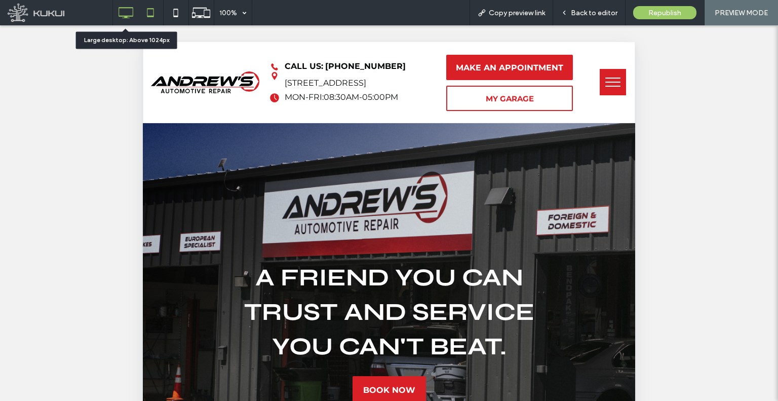
click at [122, 10] on icon at bounding box center [125, 13] width 20 height 20
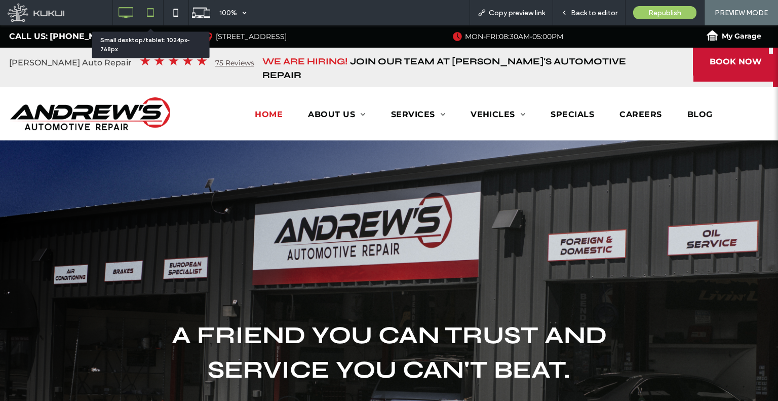
click at [158, 14] on icon at bounding box center [150, 13] width 20 height 20
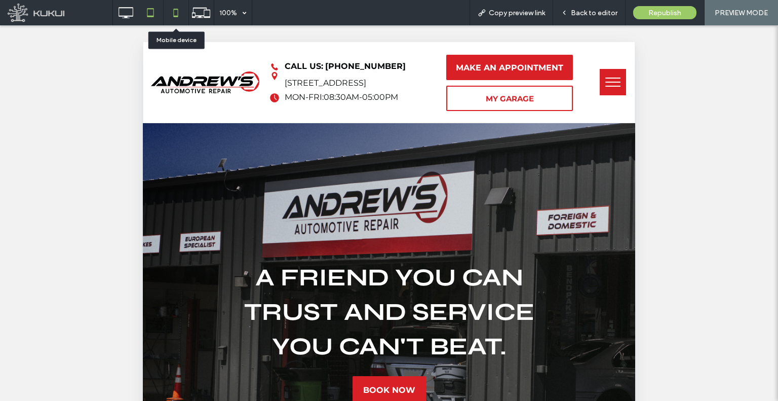
click at [171, 11] on icon at bounding box center [176, 13] width 20 height 20
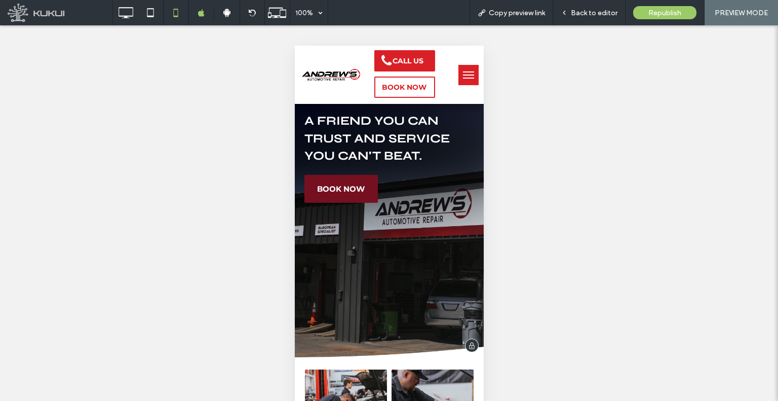
click at [356, 186] on span "BOOK NOW" at bounding box center [341, 189] width 48 height 10
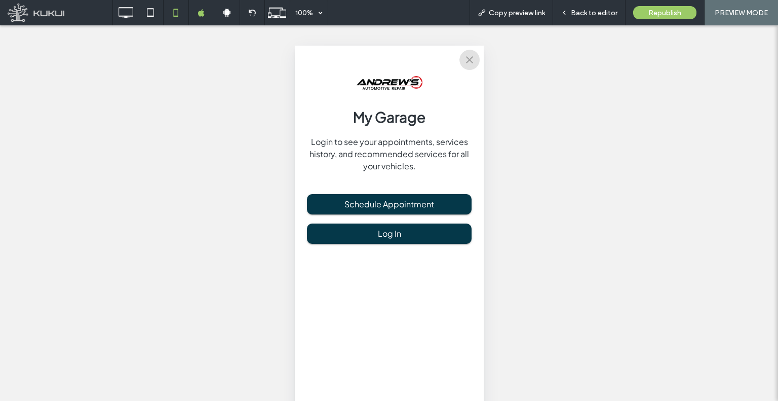
click at [469, 64] on icon "close" at bounding box center [469, 60] width 12 height 12
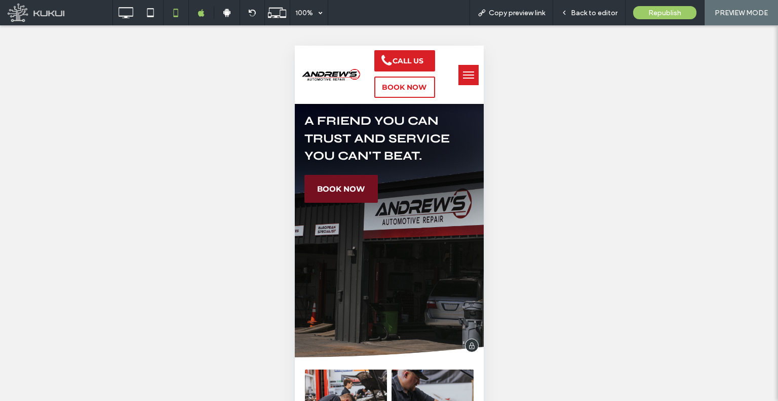
click at [342, 192] on link "BOOK NOW" at bounding box center [340, 189] width 73 height 28
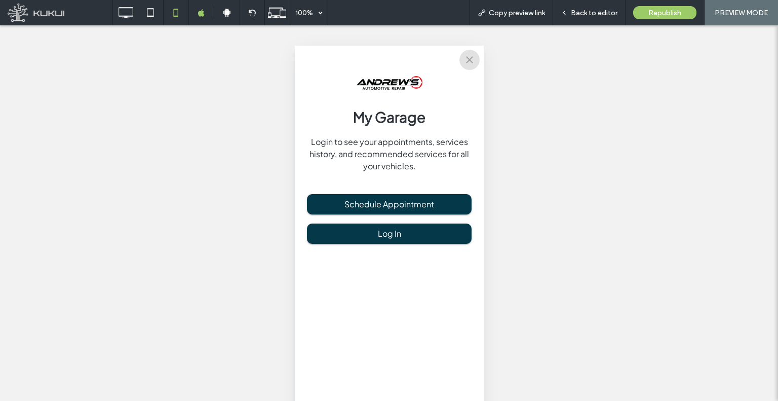
click at [466, 69] on button "close" at bounding box center [469, 60] width 20 height 20
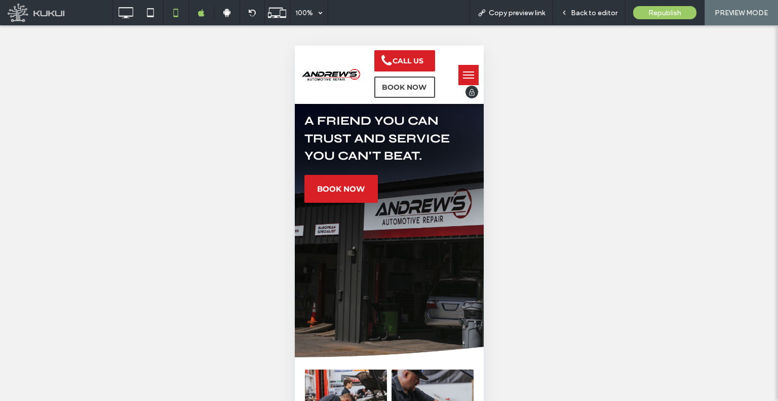
click at [417, 91] on link "BOOK NOW" at bounding box center [404, 86] width 61 height 21
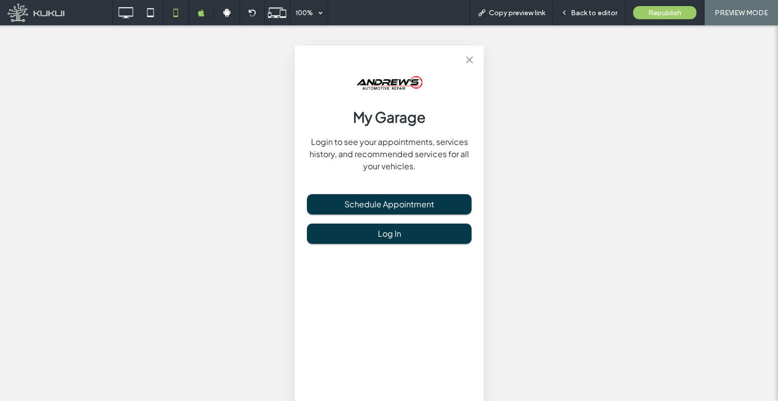
click at [465, 62] on icon "close" at bounding box center [468, 59] width 7 height 7
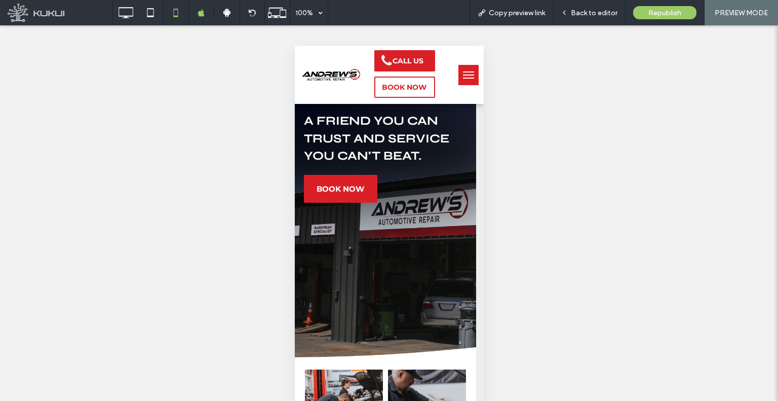
click at [465, 77] on button "menu" at bounding box center [468, 75] width 20 height 20
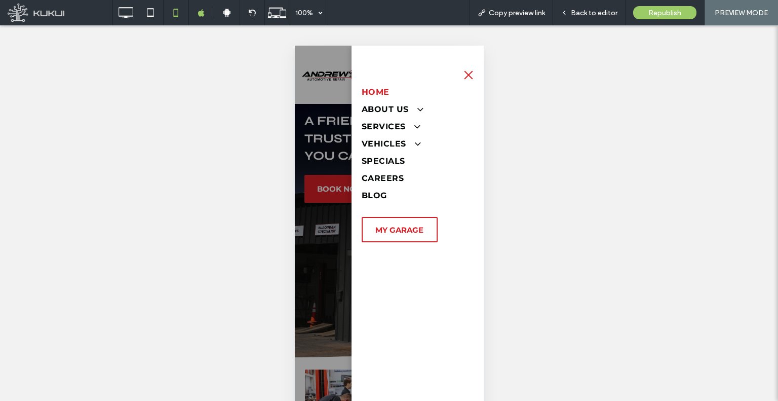
drag, startPoint x: 295, startPoint y: 153, endPoint x: 300, endPoint y: 144, distance: 10.4
click at [297, 150] on div at bounding box center [388, 239] width 189 height 386
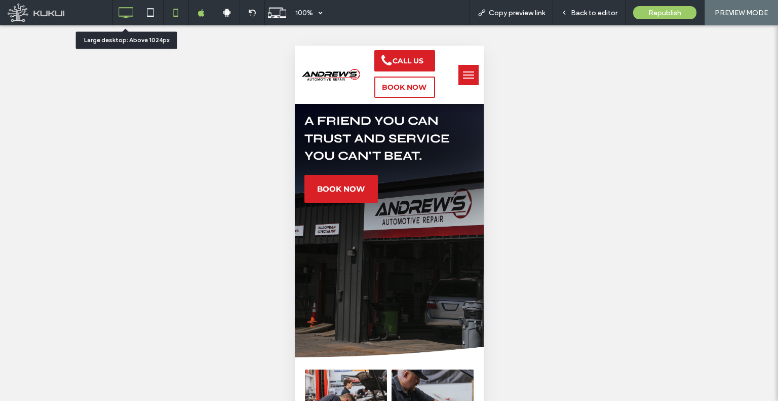
click at [126, 14] on icon at bounding box center [125, 13] width 20 height 20
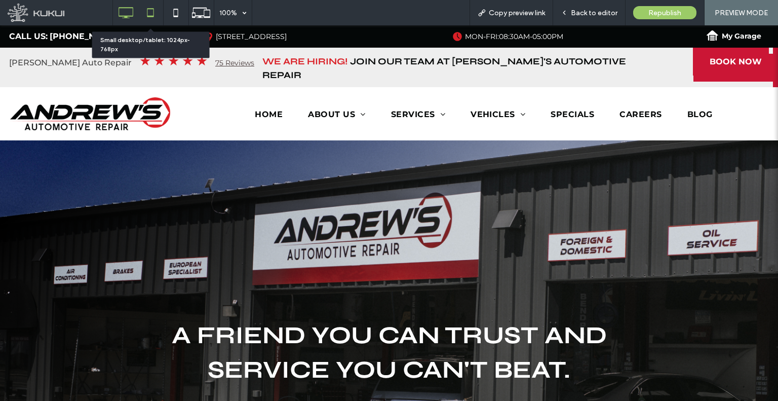
click at [143, 16] on icon at bounding box center [150, 13] width 20 height 20
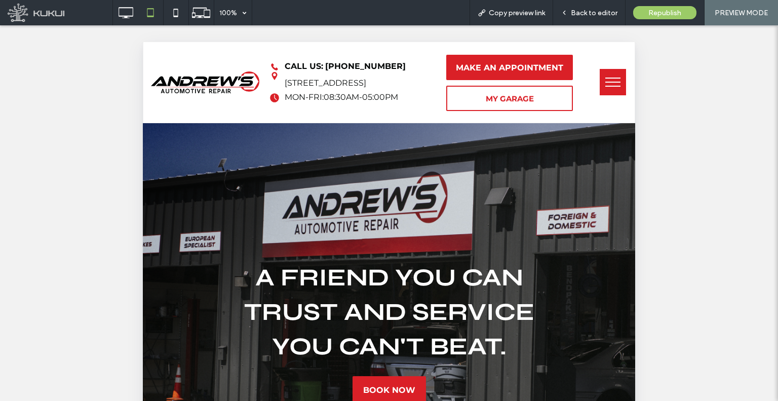
click at [605, 78] on button "menu" at bounding box center [613, 82] width 26 height 26
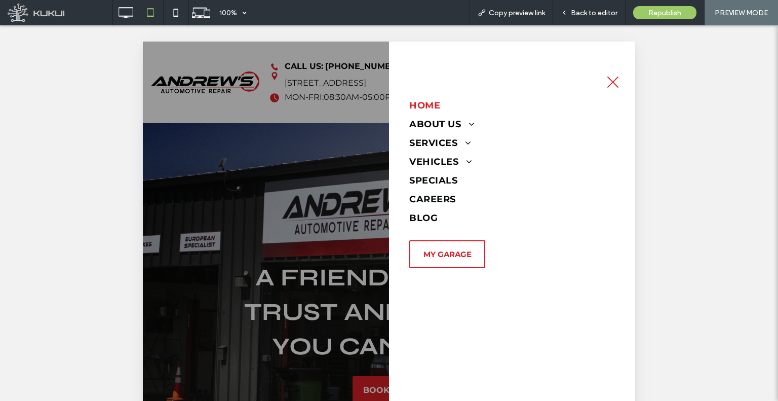
click at [295, 78] on div at bounding box center [389, 366] width 492 height 648
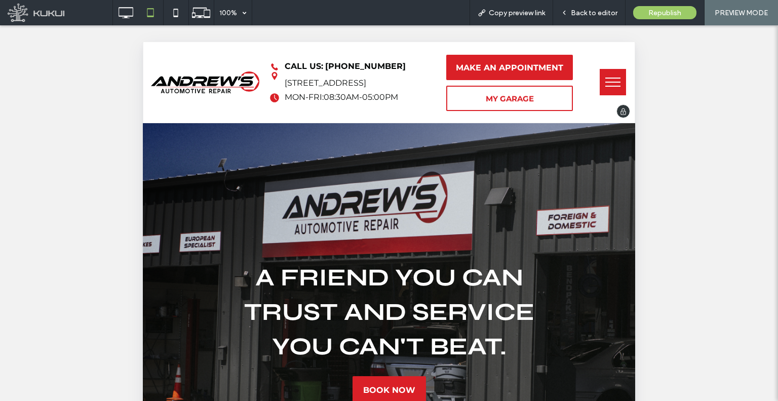
click at [623, 77] on div "Click To Paste Phone Icon | Andrew's Automotive Repair Call Us: (530) 768-1047 …" at bounding box center [388, 82] width 491 height 81
click at [601, 89] on button "menu" at bounding box center [613, 82] width 26 height 26
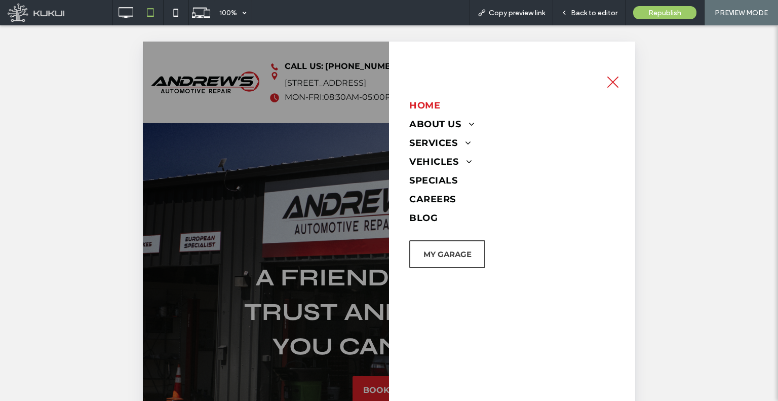
click at [485, 249] on div "MY GARAGE" at bounding box center [447, 254] width 76 height 28
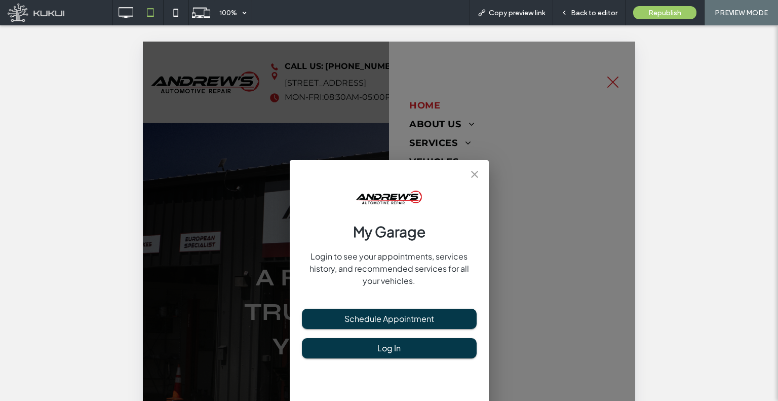
click at [471, 251] on p "Login to see your appointments, services history, and recommended services for …" at bounding box center [389, 268] width 175 height 36
click at [519, 202] on div "My Garage Login to see your appointments, services history, and recommended ser…" at bounding box center [389, 366] width 492 height 648
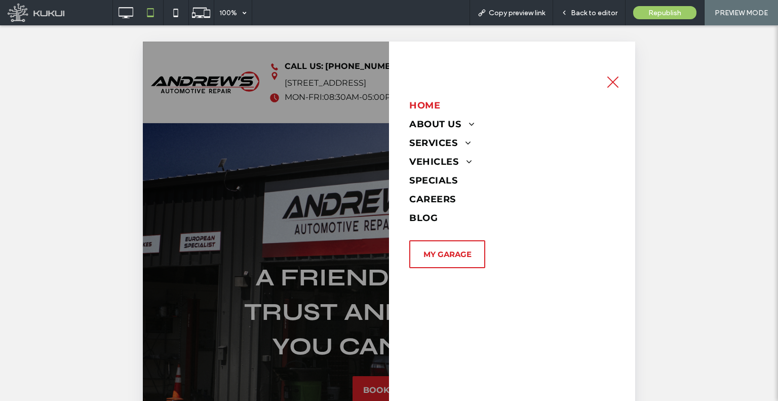
click at [336, 131] on div at bounding box center [389, 366] width 492 height 648
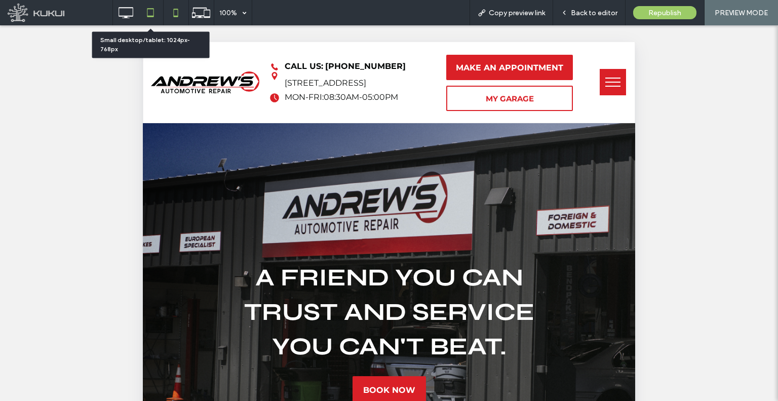
click at [170, 5] on icon at bounding box center [176, 13] width 20 height 20
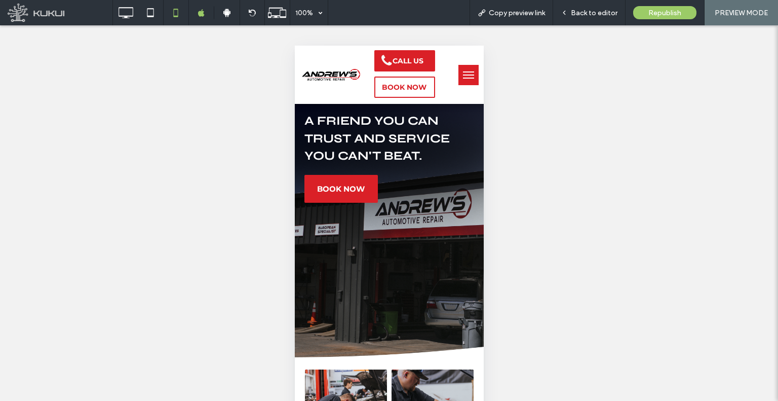
click at [462, 71] on span "menu" at bounding box center [467, 71] width 11 height 1
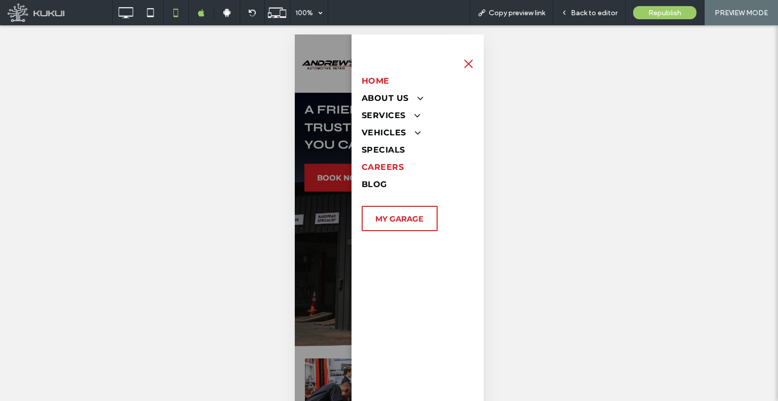
scroll to position [18, 0]
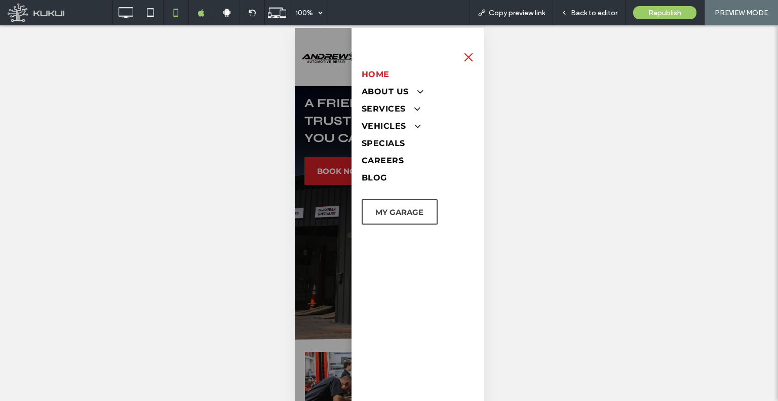
click at [403, 205] on span "MY GARAGE" at bounding box center [399, 212] width 48 height 20
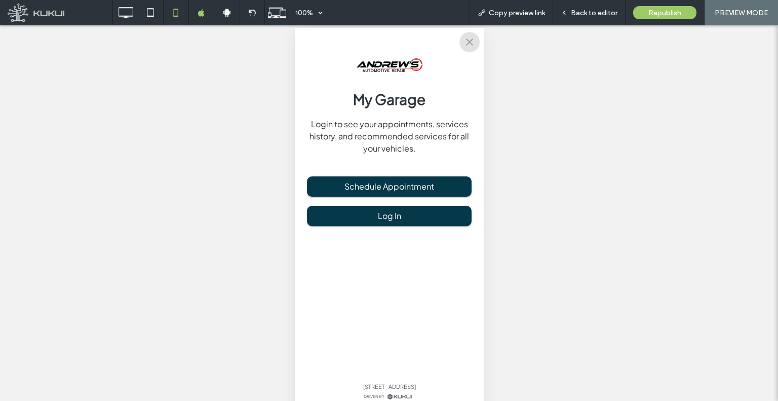
click at [473, 46] on icon "close" at bounding box center [469, 42] width 12 height 12
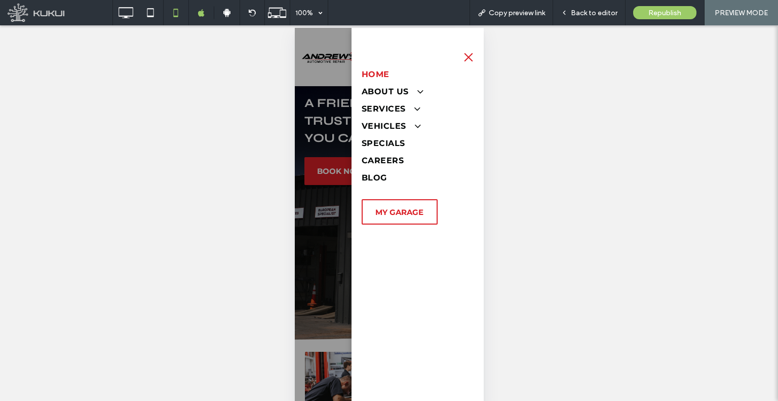
click at [340, 111] on div at bounding box center [388, 221] width 189 height 386
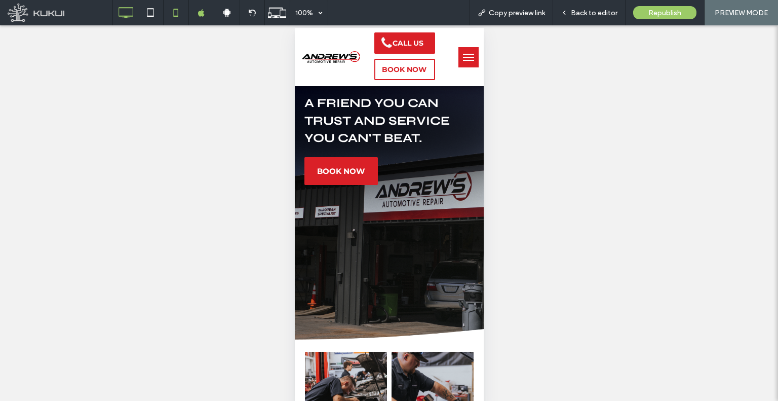
click at [127, 12] on icon at bounding box center [125, 13] width 20 height 20
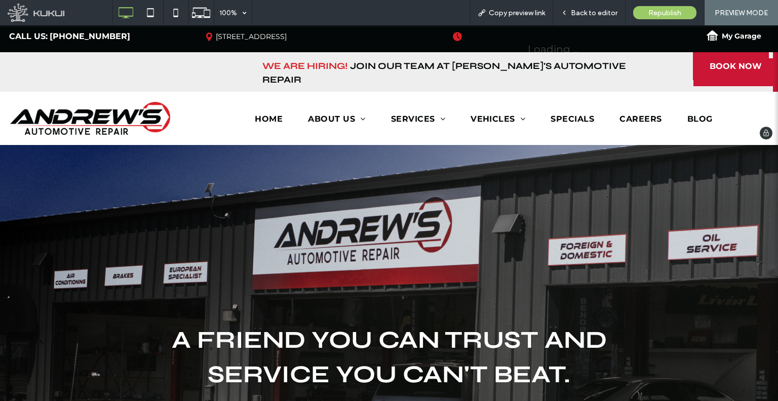
scroll to position [0, 0]
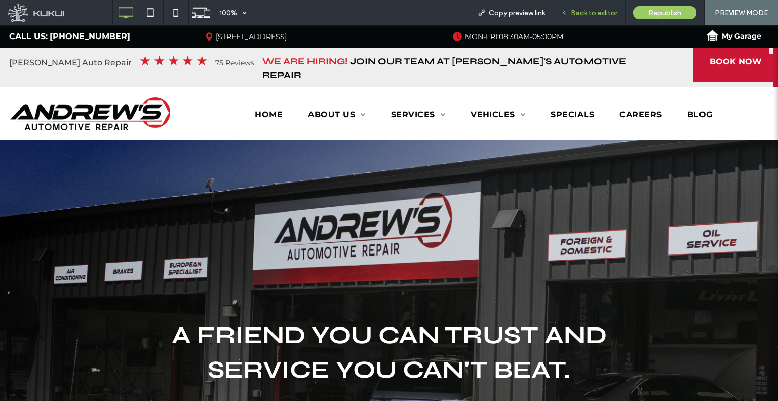
click at [567, 12] on icon at bounding box center [564, 12] width 7 height 7
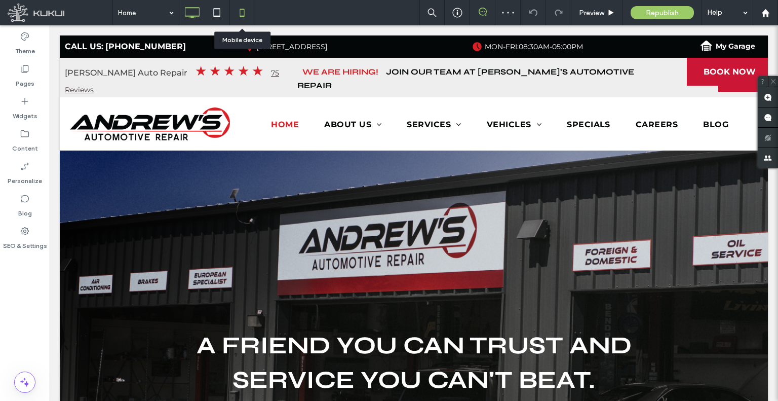
click at [235, 6] on icon at bounding box center [242, 13] width 20 height 20
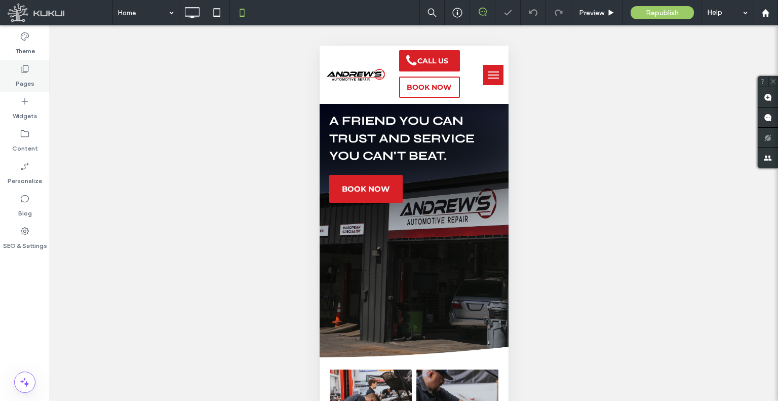
click at [28, 82] on label "Pages" at bounding box center [25, 81] width 19 height 14
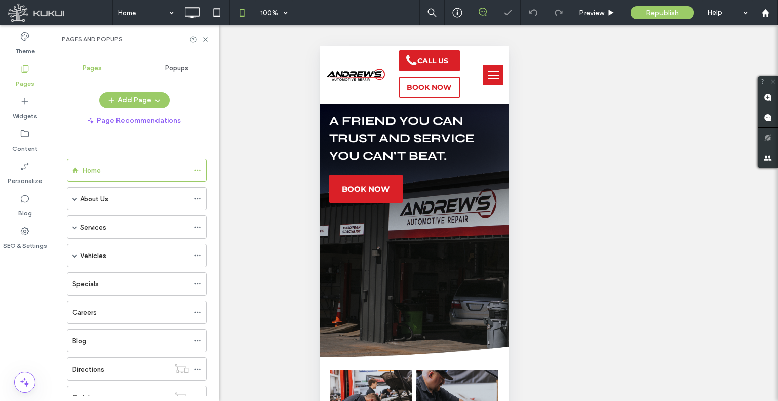
click at [166, 72] on div "Popups" at bounding box center [176, 68] width 85 height 22
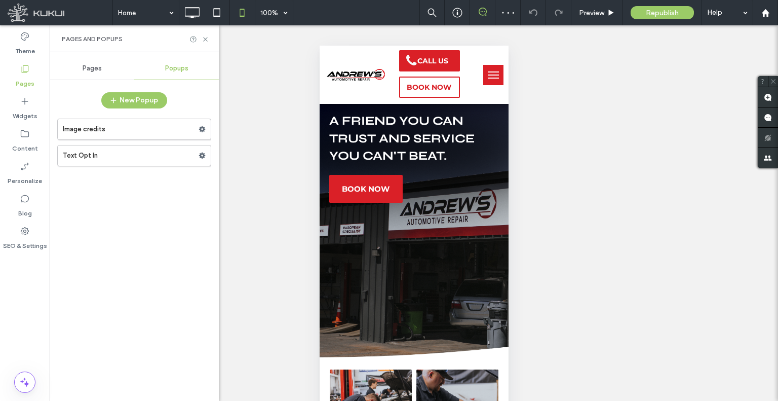
click at [14, 46] on div "Theme" at bounding box center [25, 43] width 50 height 32
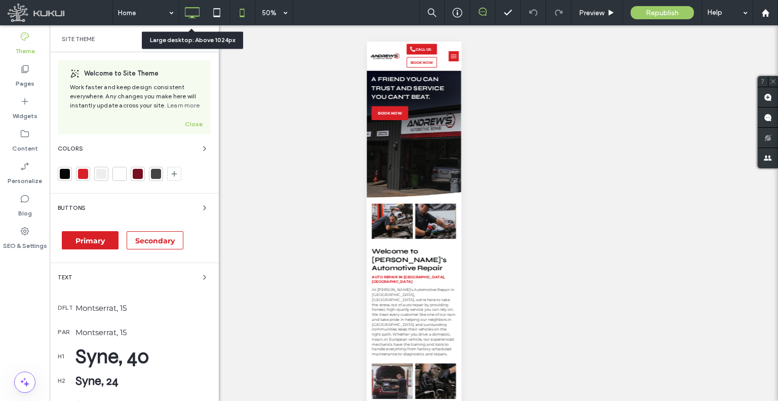
click at [195, 13] on icon at bounding box center [192, 13] width 20 height 20
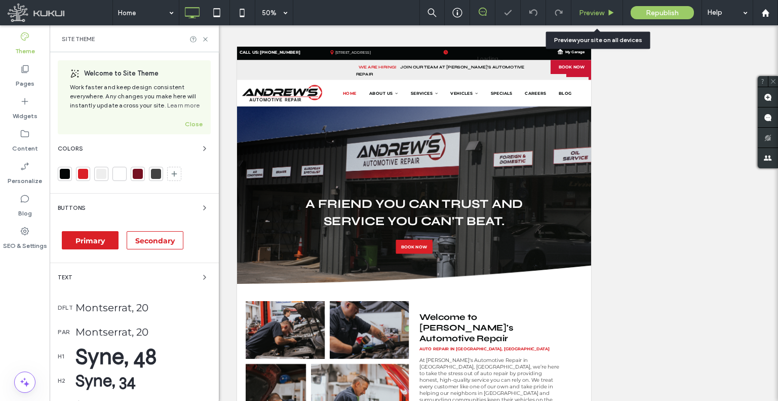
click at [597, 8] on div "Preview" at bounding box center [597, 12] width 52 height 25
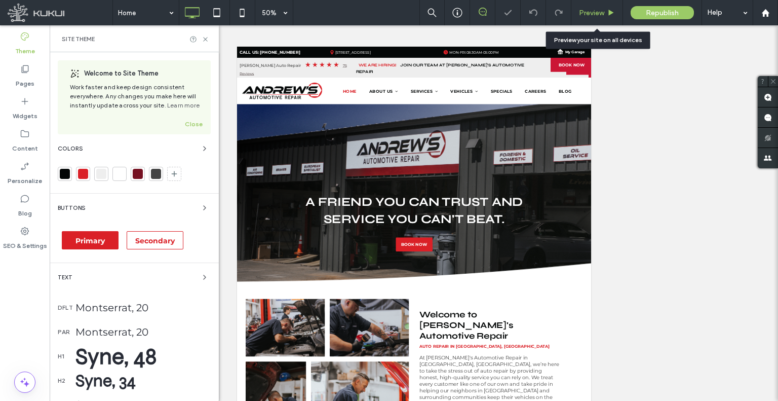
click at [585, 14] on span "Preview" at bounding box center [591, 13] width 25 height 9
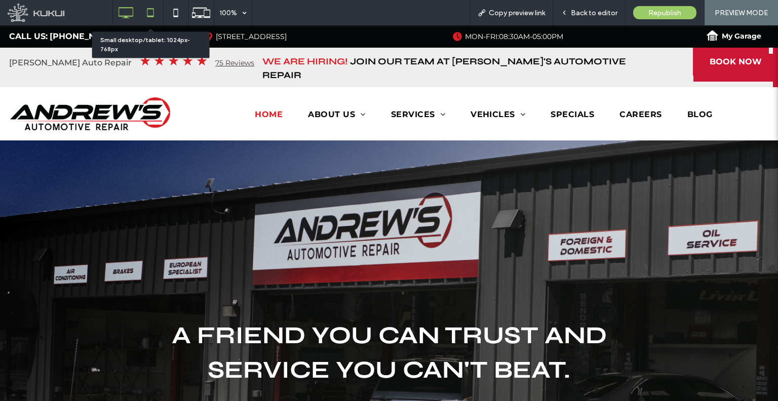
click at [142, 12] on icon at bounding box center [150, 13] width 20 height 20
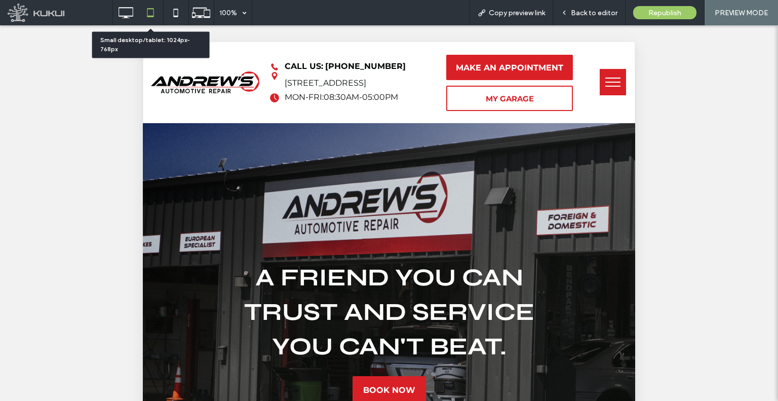
click at [138, 14] on div at bounding box center [150, 13] width 25 height 20
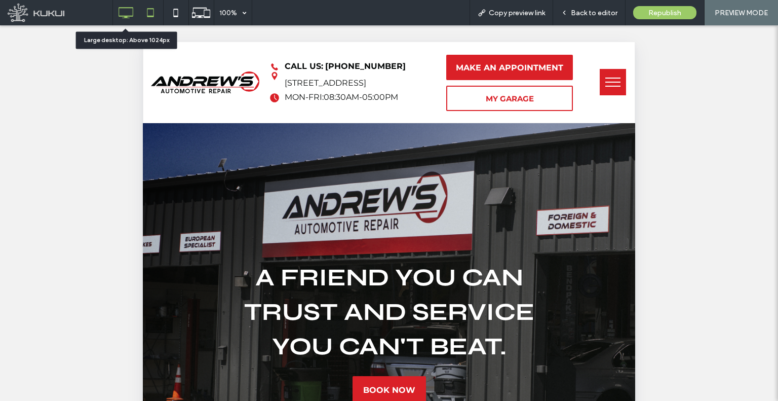
click at [134, 20] on icon at bounding box center [125, 13] width 20 height 20
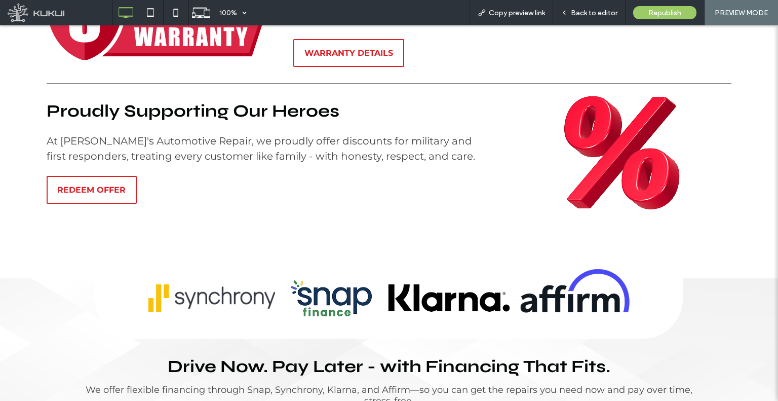
scroll to position [3091, 0]
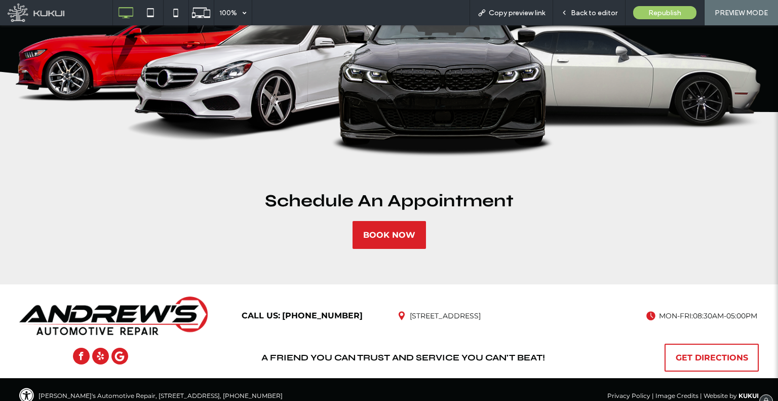
drag, startPoint x: 415, startPoint y: 186, endPoint x: 389, endPoint y: 364, distance: 180.1
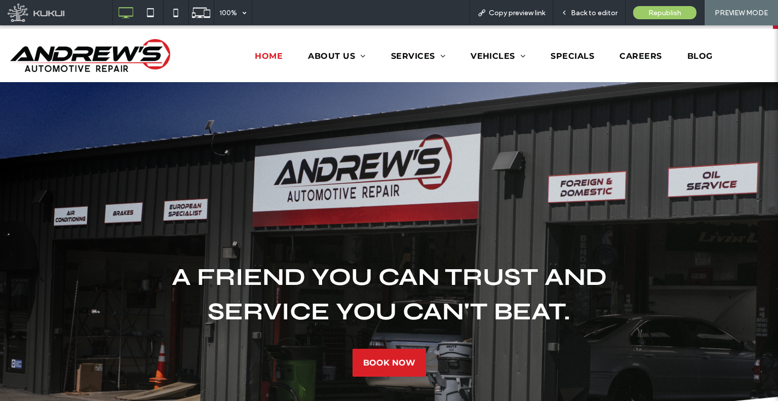
scroll to position [0, 0]
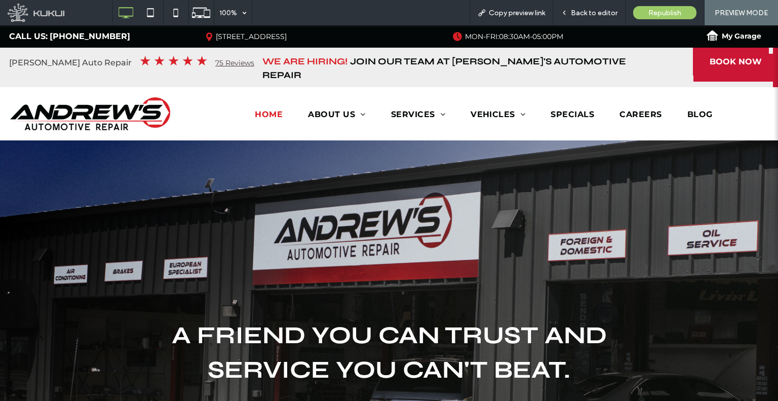
drag, startPoint x: 499, startPoint y: 173, endPoint x: 443, endPoint y: -2, distance: 183.1
drag, startPoint x: 325, startPoint y: 190, endPoint x: 304, endPoint y: 51, distance: 140.8
click at [169, 16] on icon at bounding box center [176, 13] width 20 height 20
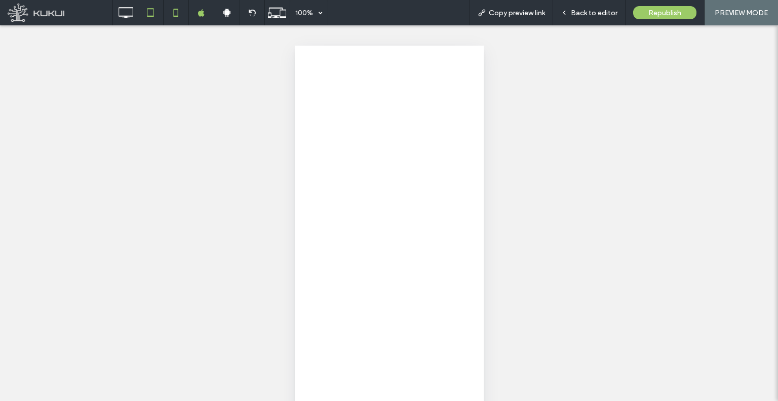
click at [139, 14] on div at bounding box center [150, 13] width 25 height 20
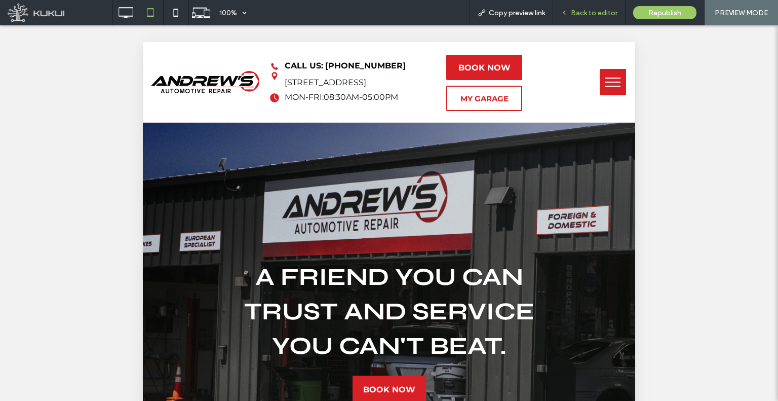
click at [585, 19] on div "Back to editor" at bounding box center [589, 12] width 72 height 25
click at [487, 67] on span "BOOK NOW" at bounding box center [484, 68] width 52 height 20
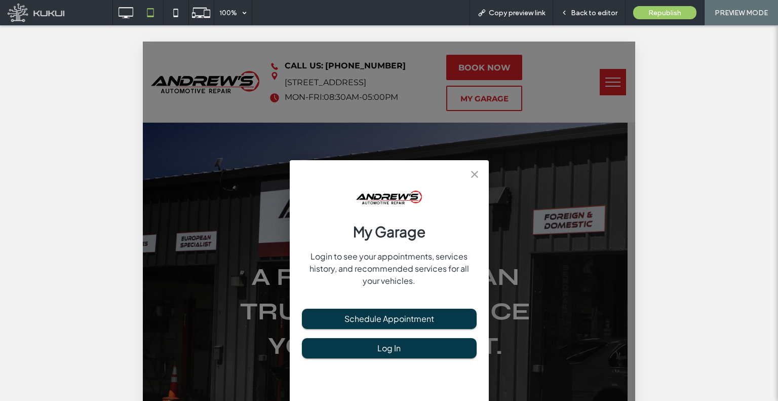
click at [577, 67] on div "My Garage Login to see your appointments, services history, and recommended ser…" at bounding box center [389, 366] width 492 height 648
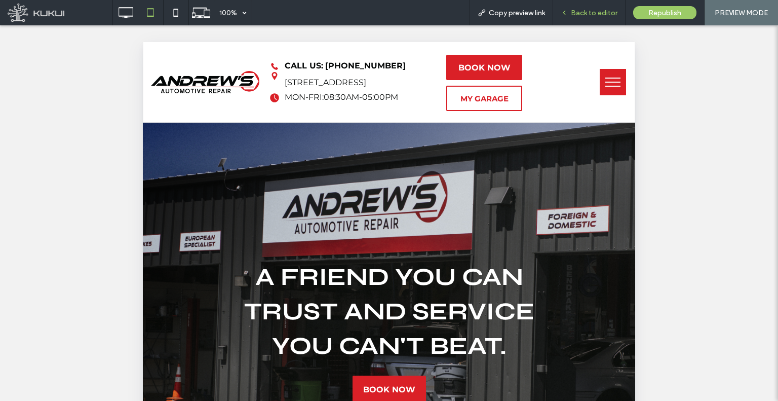
click at [598, 9] on span "Back to editor" at bounding box center [594, 13] width 47 height 9
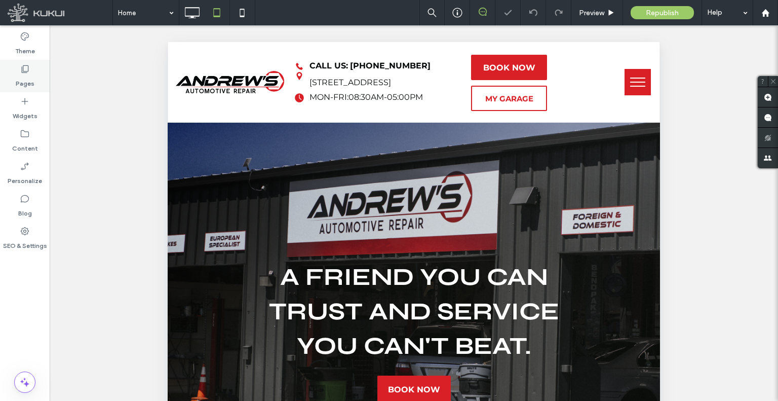
click at [0, 71] on div "Pages" at bounding box center [25, 76] width 50 height 32
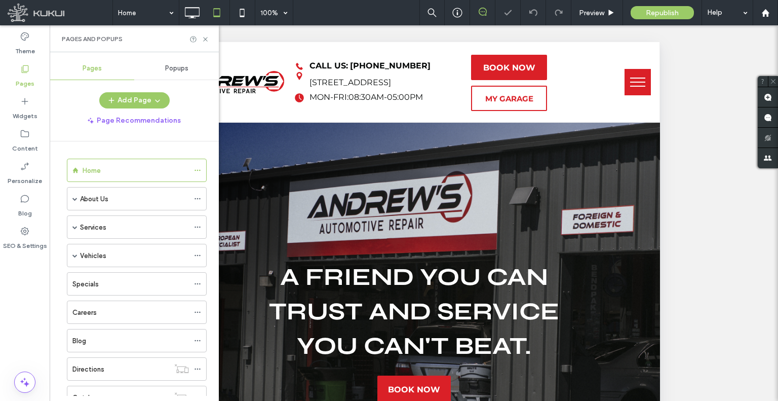
click at [14, 48] on div "Theme" at bounding box center [25, 43] width 50 height 32
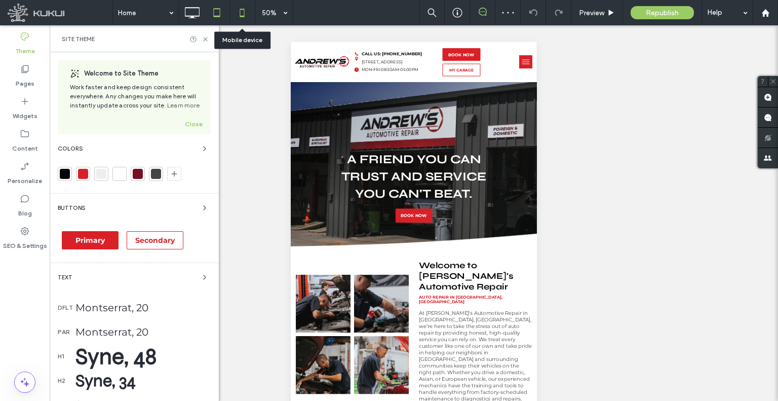
click at [247, 13] on icon at bounding box center [242, 13] width 20 height 20
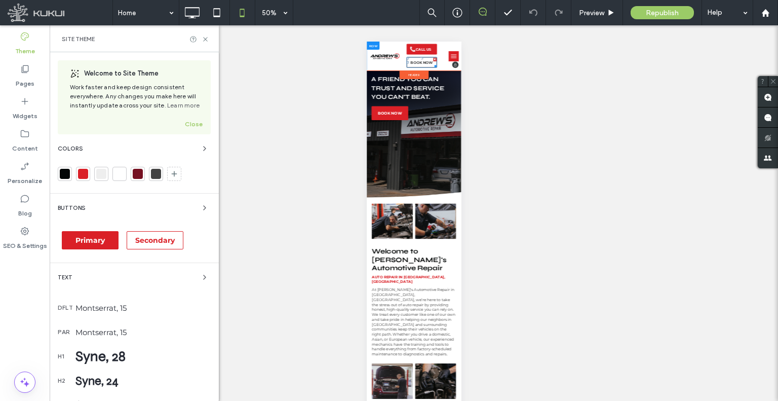
click at [477, 85] on span "BOOK NOW" at bounding box center [475, 82] width 45 height 9
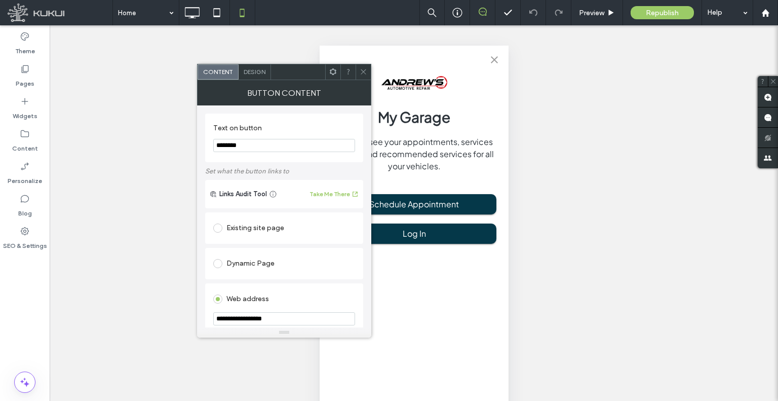
click at [367, 72] on icon at bounding box center [364, 72] width 8 height 8
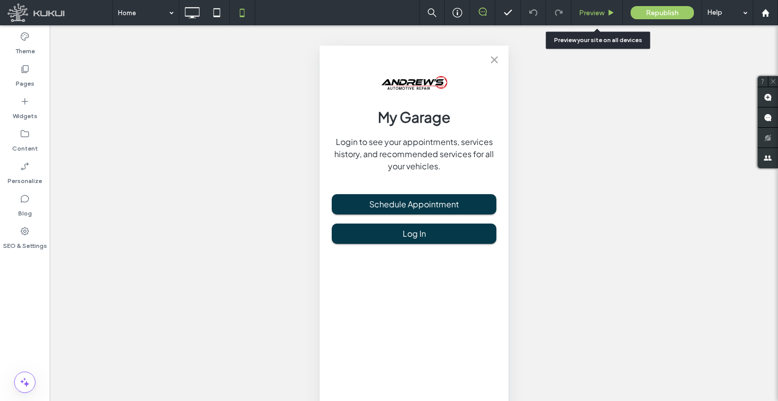
click at [587, 17] on div "Preview" at bounding box center [597, 12] width 52 height 25
click at [582, 16] on span "Preview" at bounding box center [591, 13] width 25 height 9
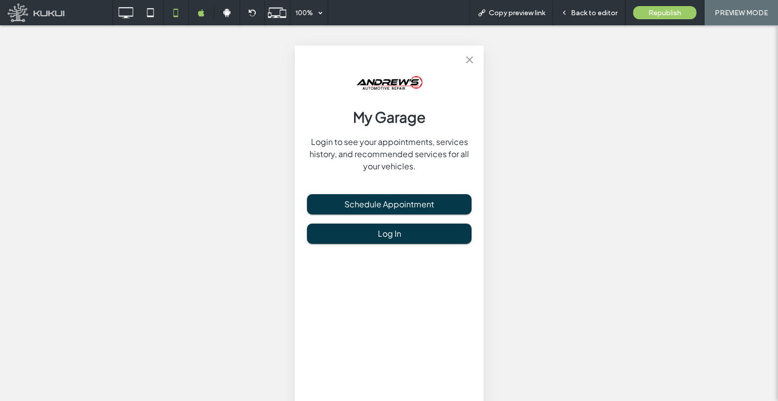
click at [459, 66] on button "close" at bounding box center [469, 60] width 20 height 20
